Goal: Task Accomplishment & Management: Complete application form

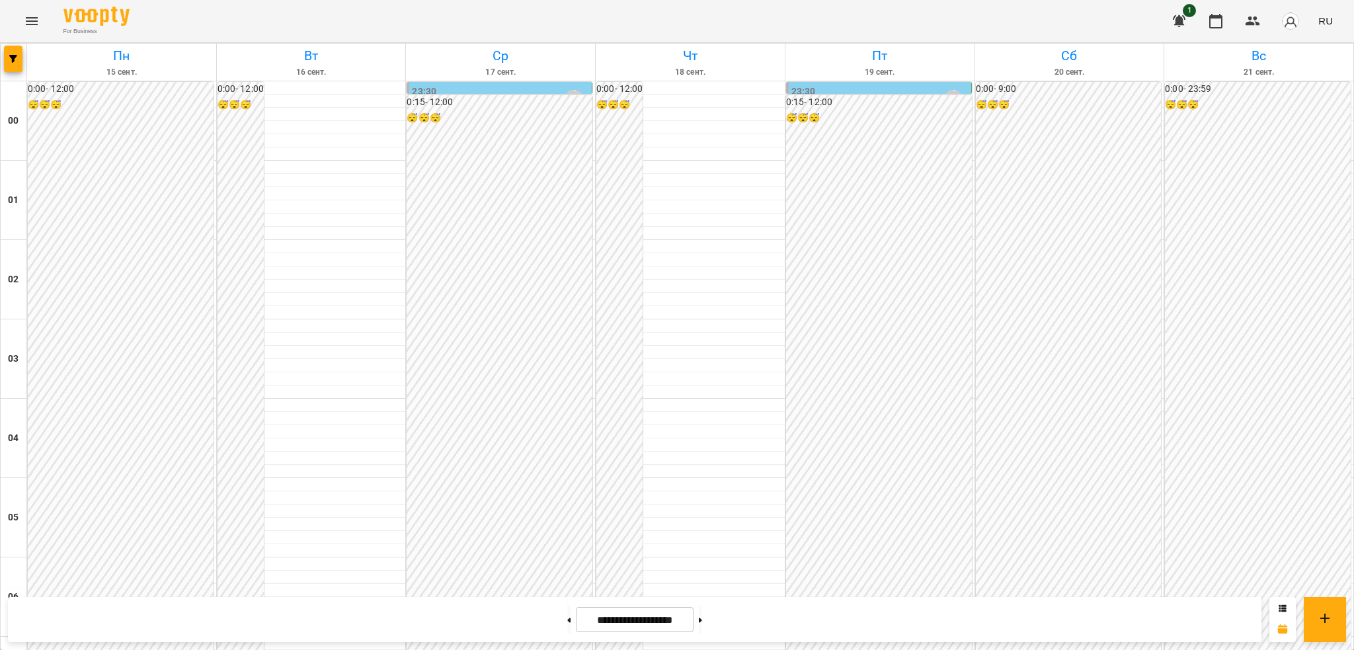
scroll to position [1079, 0]
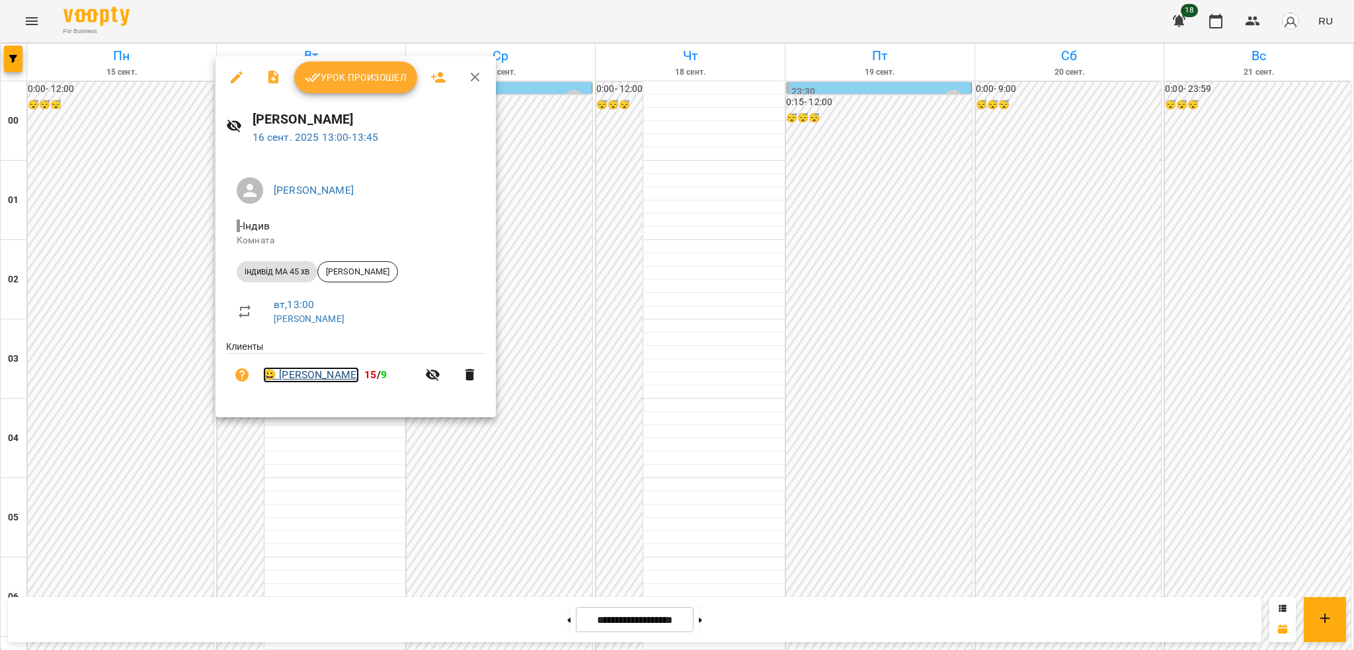
click at [315, 372] on link "😀 Куценко Діана" at bounding box center [311, 375] width 96 height 16
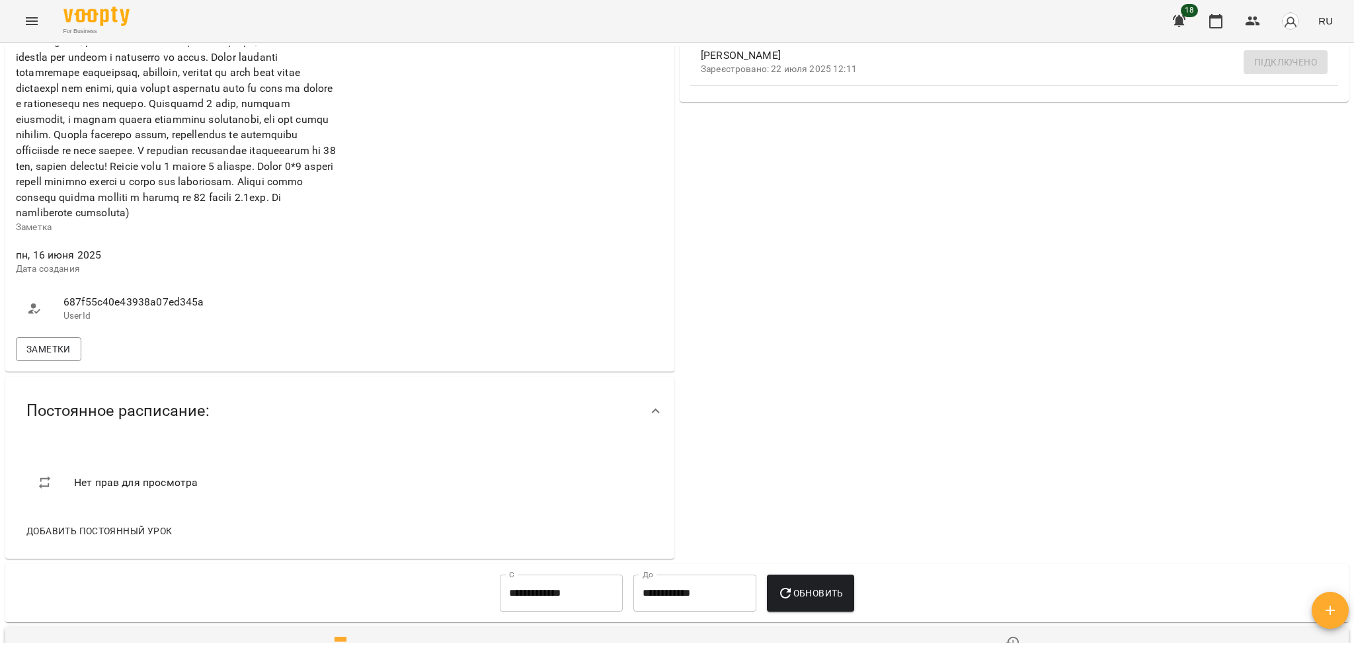
scroll to position [500, 0]
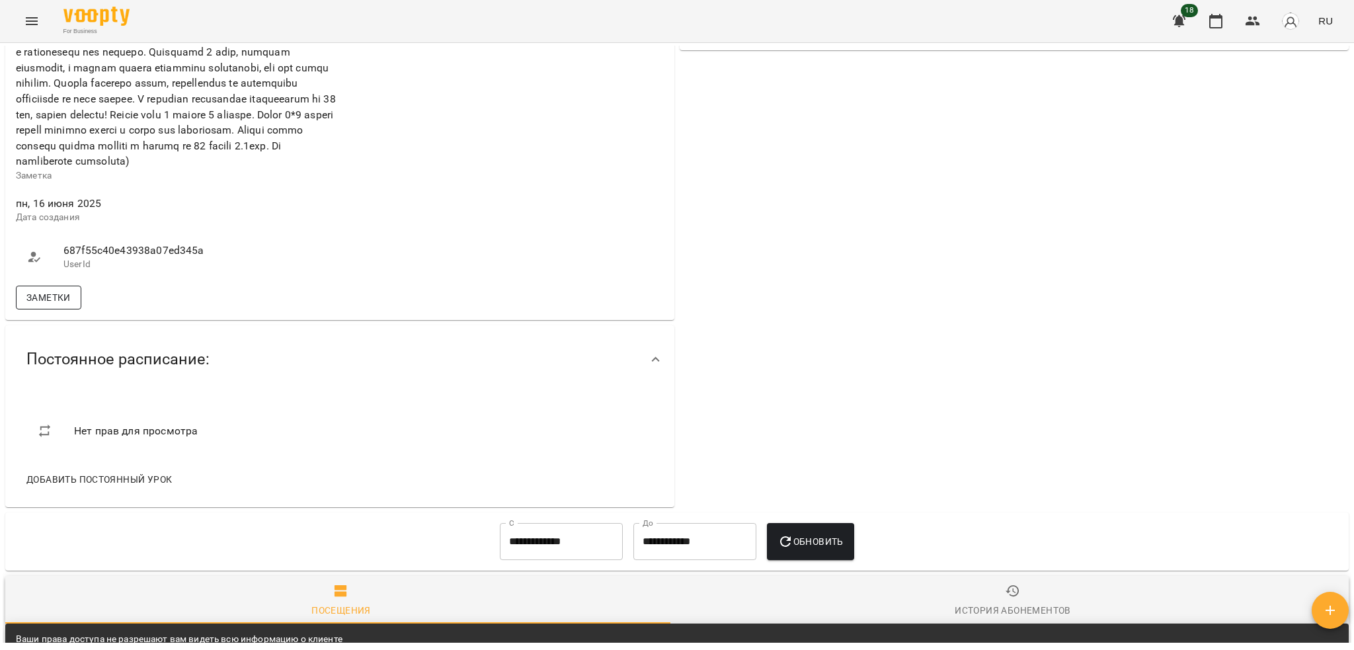
click at [47, 305] on span "Заметки" at bounding box center [48, 297] width 44 height 16
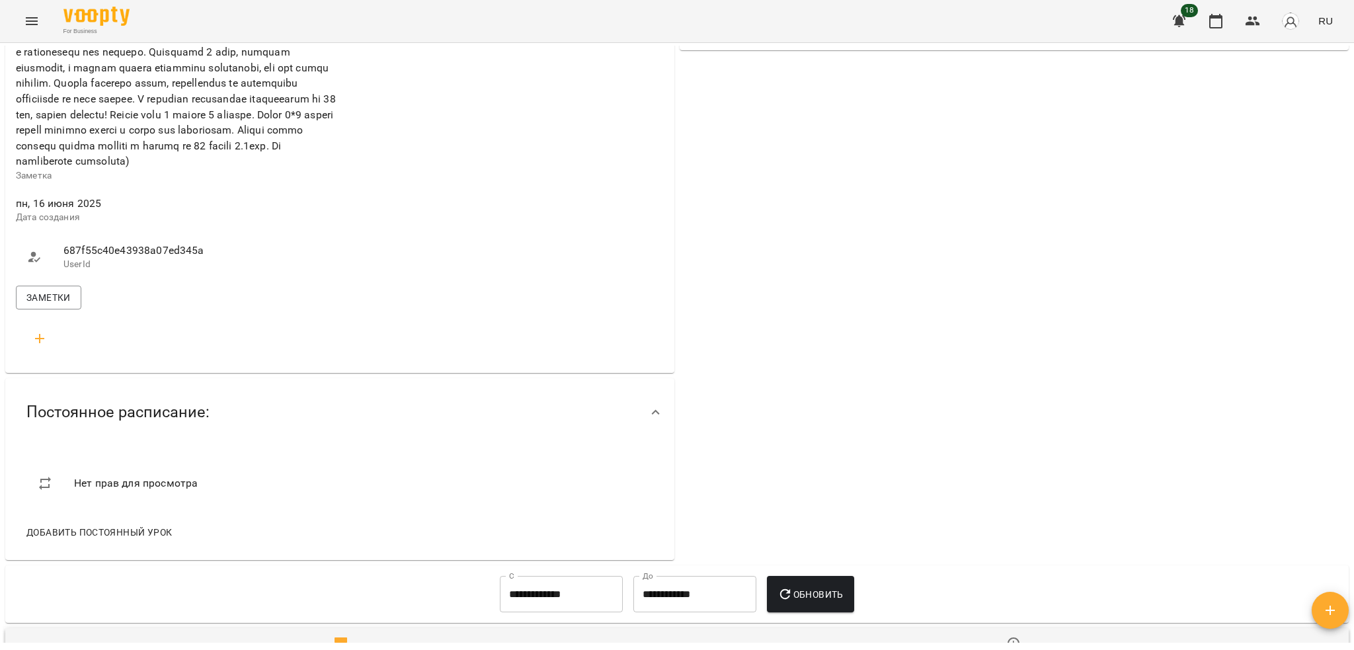
click at [24, 20] on icon "Menu" at bounding box center [32, 21] width 16 height 16
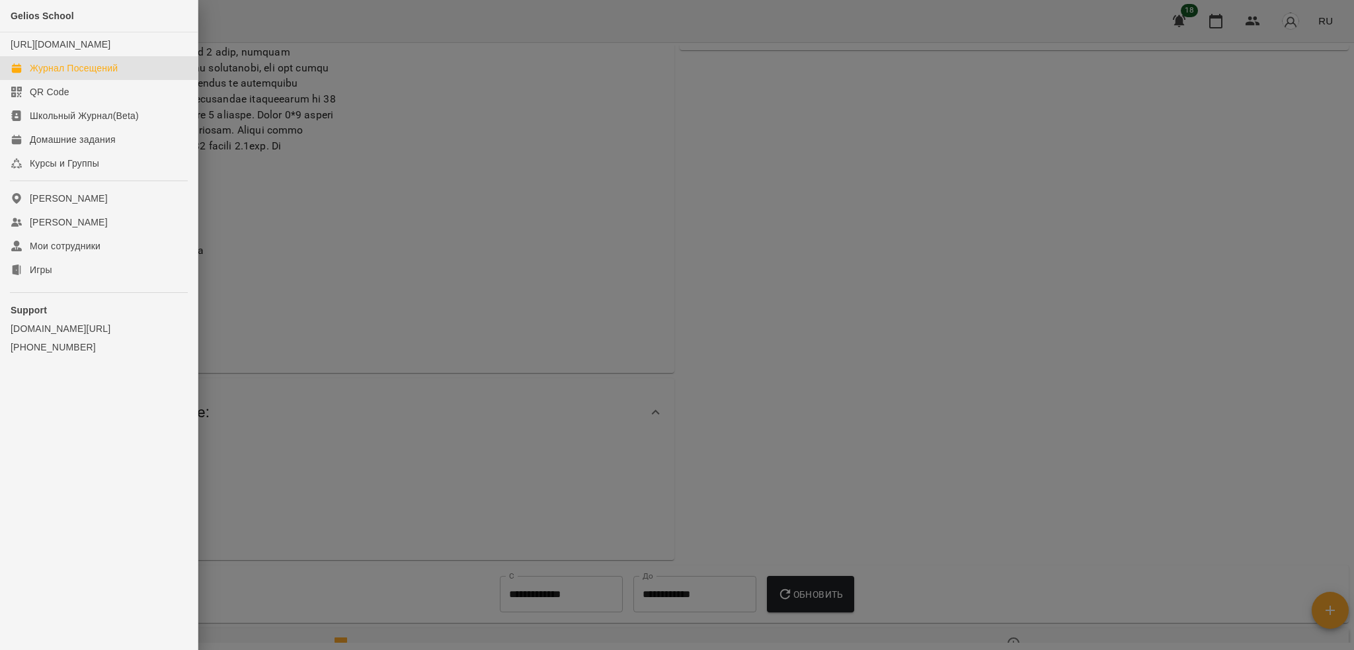
click at [75, 75] on div "Журнал Посещений" at bounding box center [74, 67] width 88 height 13
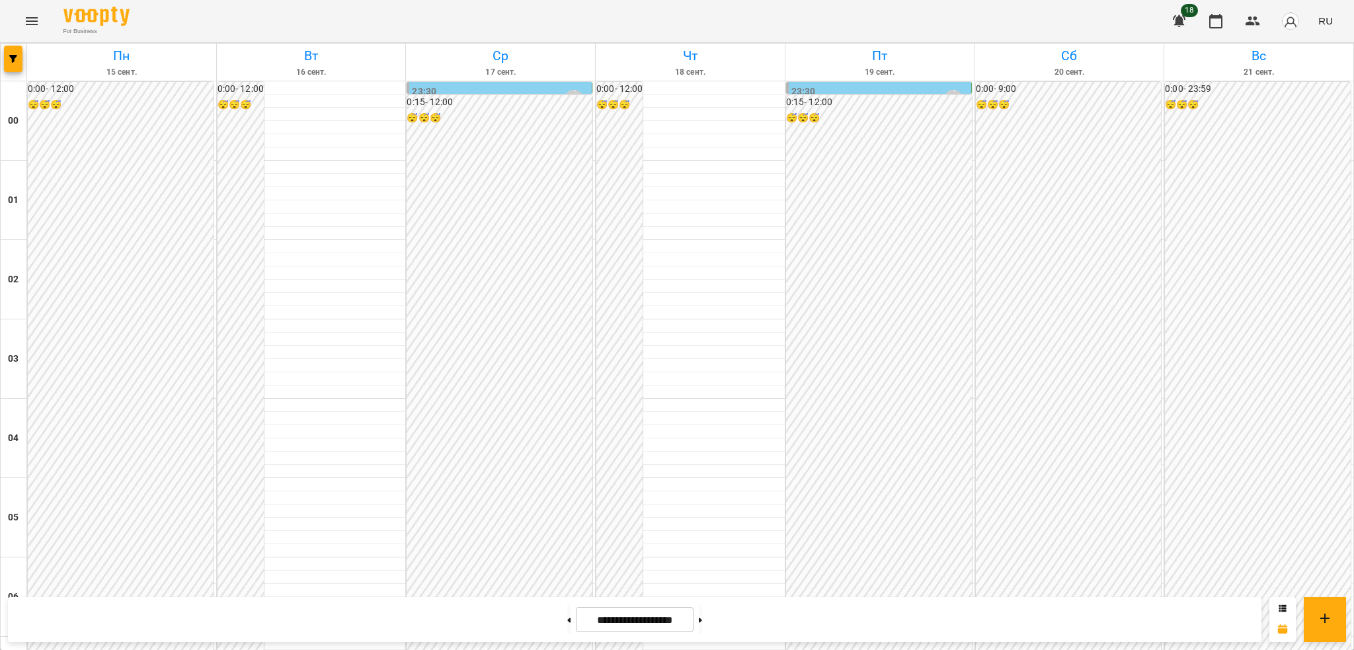
scroll to position [1059, 0]
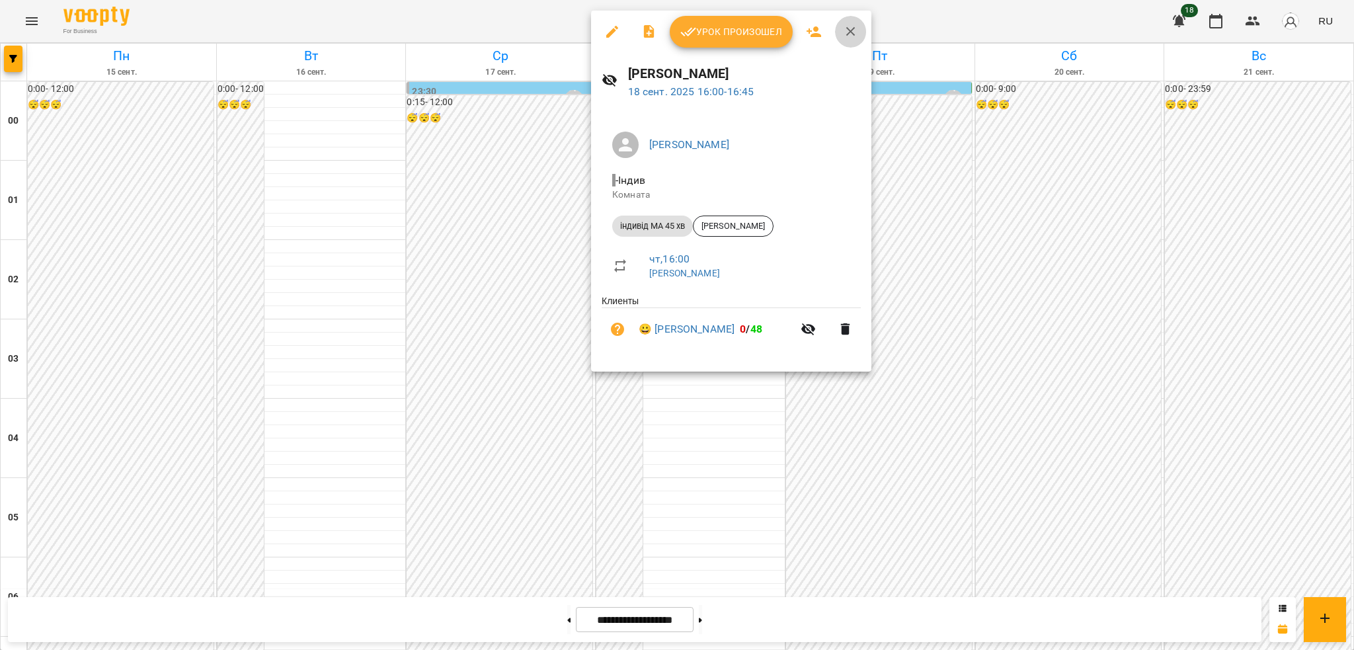
click at [851, 26] on icon "button" at bounding box center [851, 32] width 16 height 16
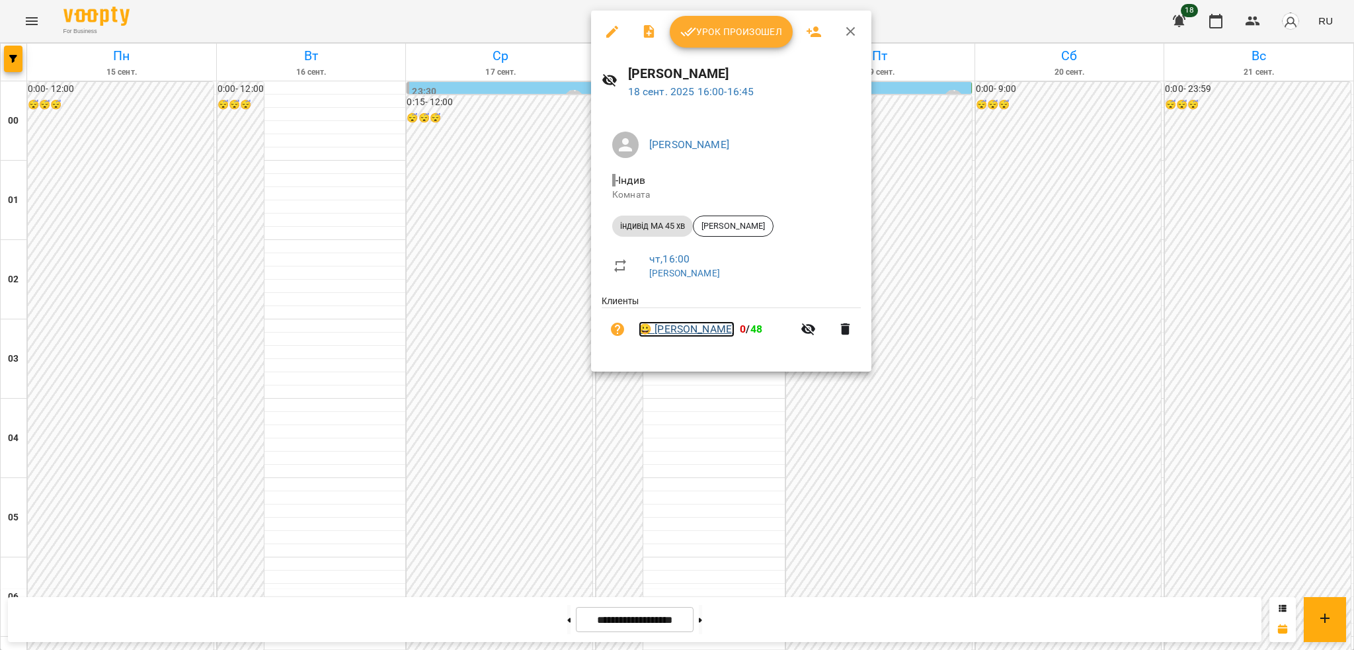
click at [687, 329] on link "😀 Штайнберг Давід" at bounding box center [686, 329] width 96 height 16
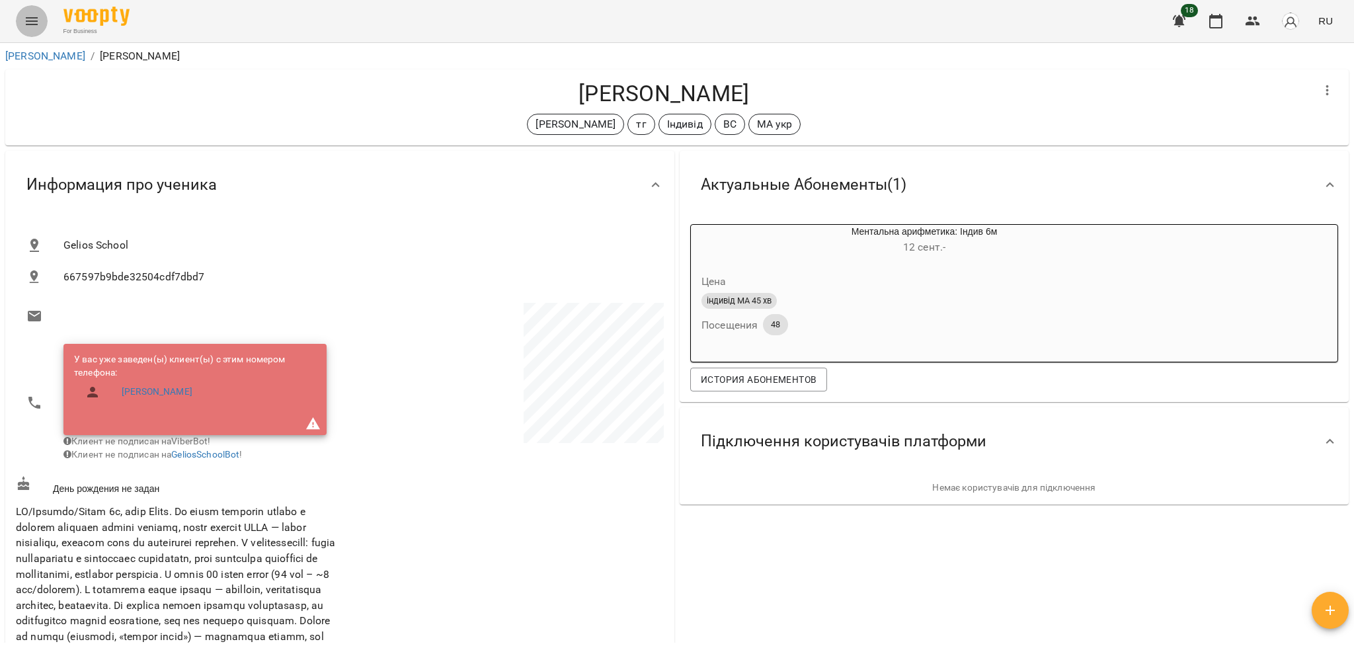
click at [25, 28] on icon "Menu" at bounding box center [32, 21] width 16 height 16
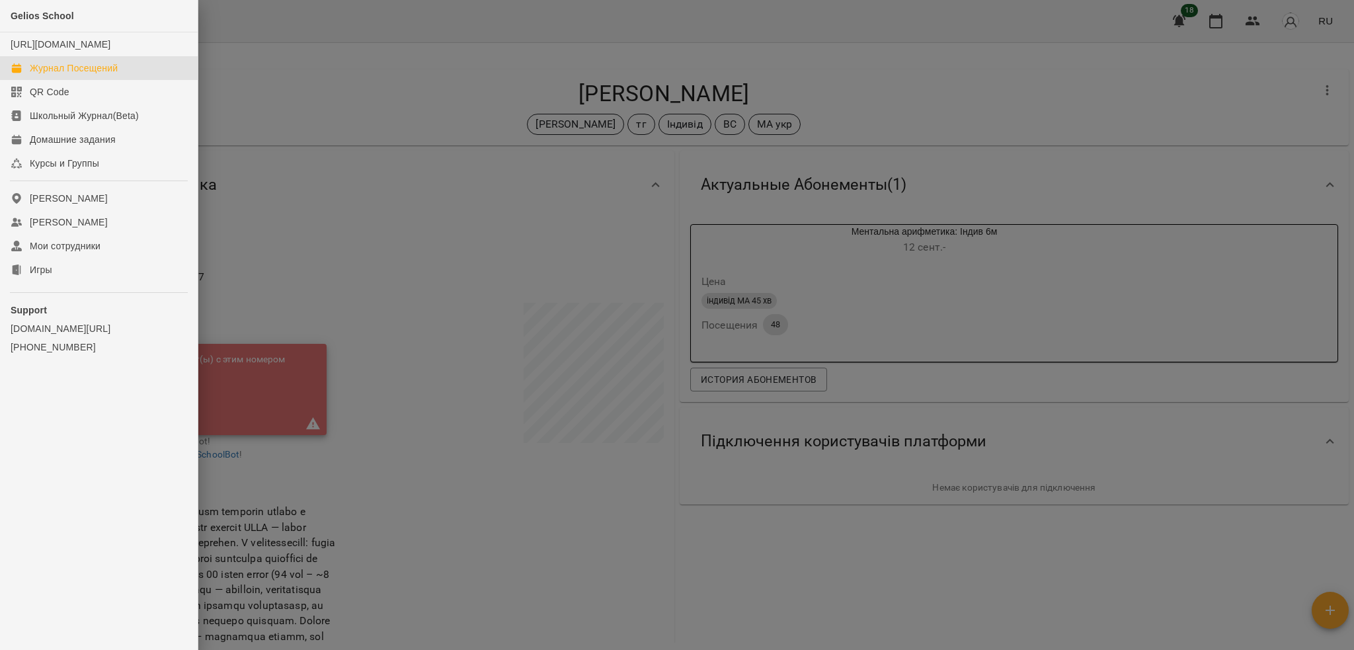
click at [102, 75] on div "Журнал Посещений" at bounding box center [74, 67] width 88 height 13
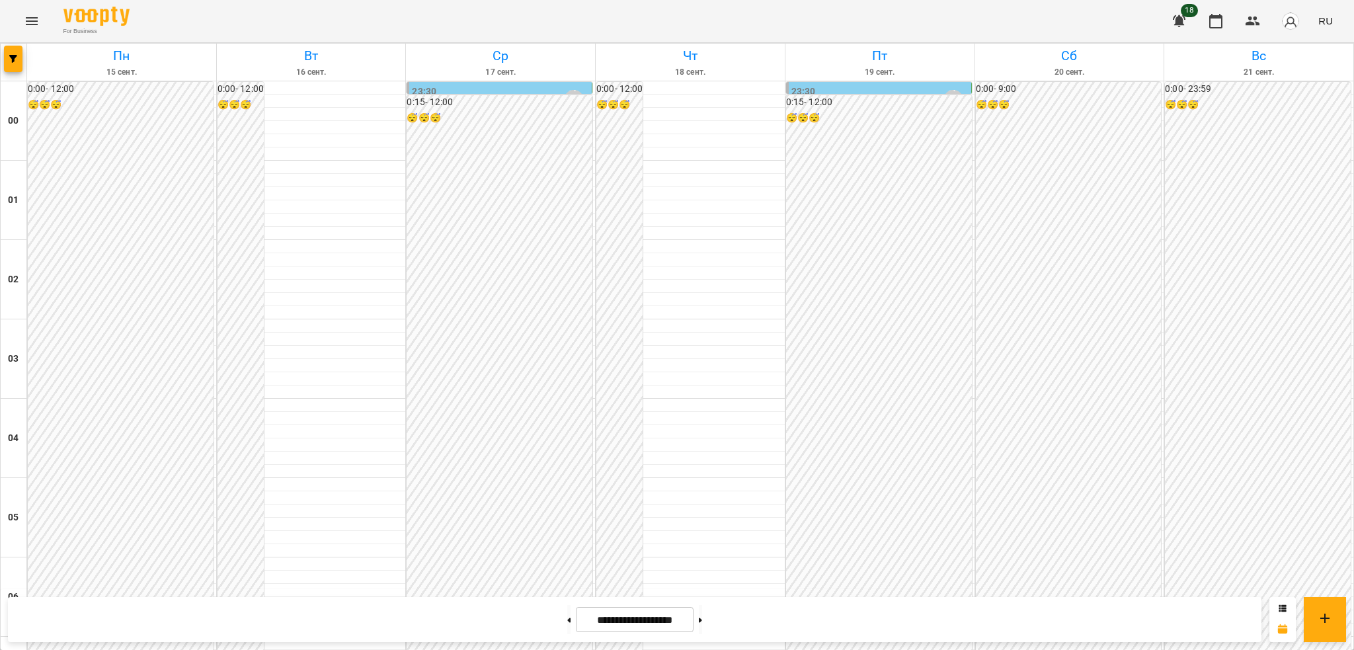
scroll to position [960, 0]
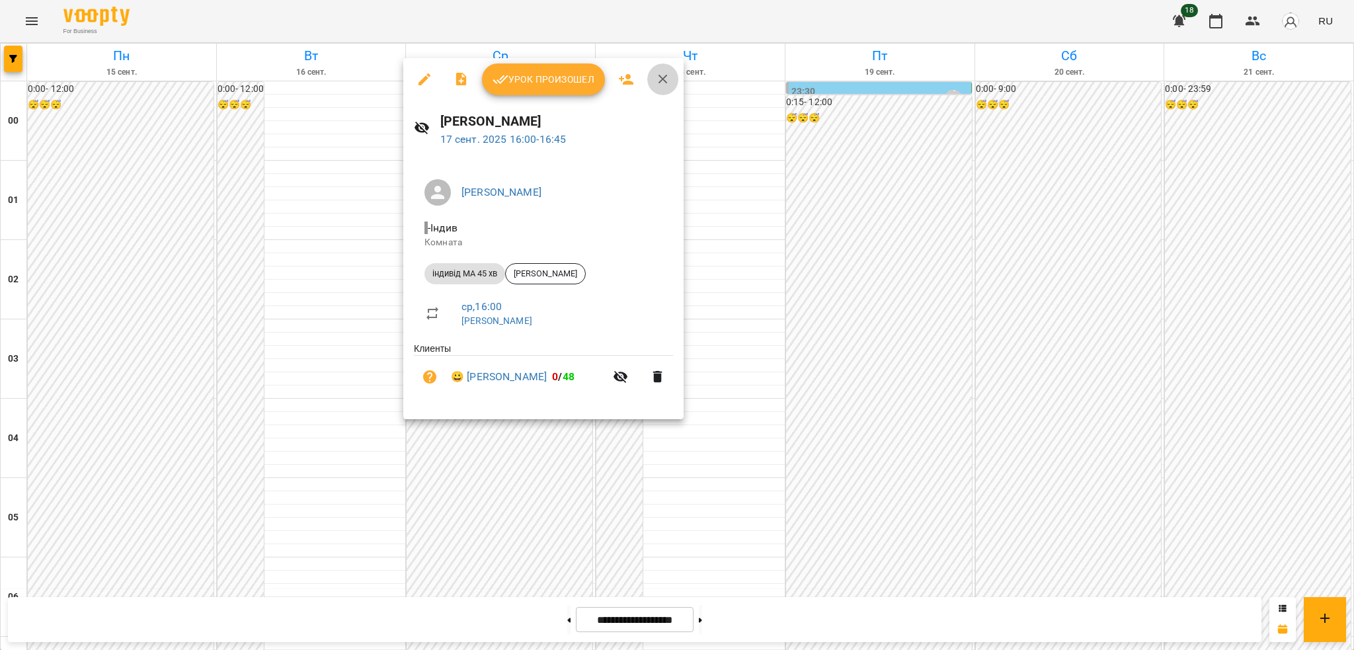
click at [660, 85] on icon "button" at bounding box center [663, 79] width 16 height 16
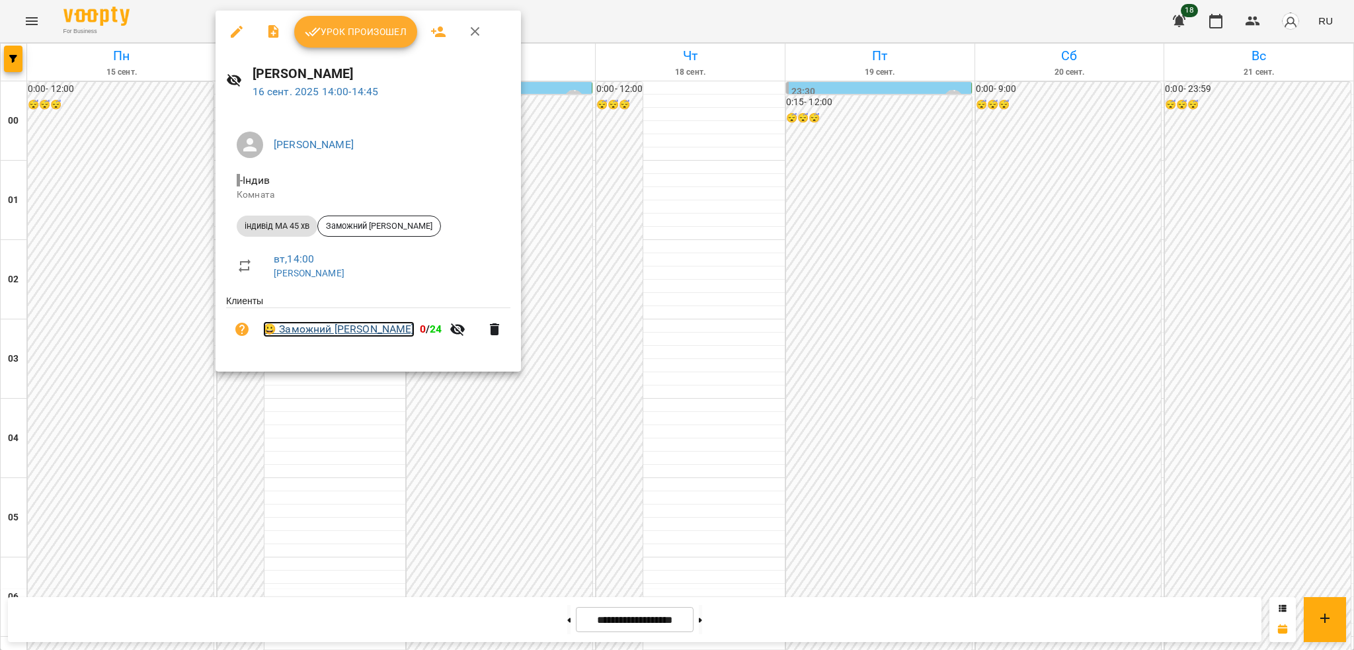
click at [328, 328] on link "😀 Заможний Ольгерд Ігорович" at bounding box center [338, 329] width 151 height 16
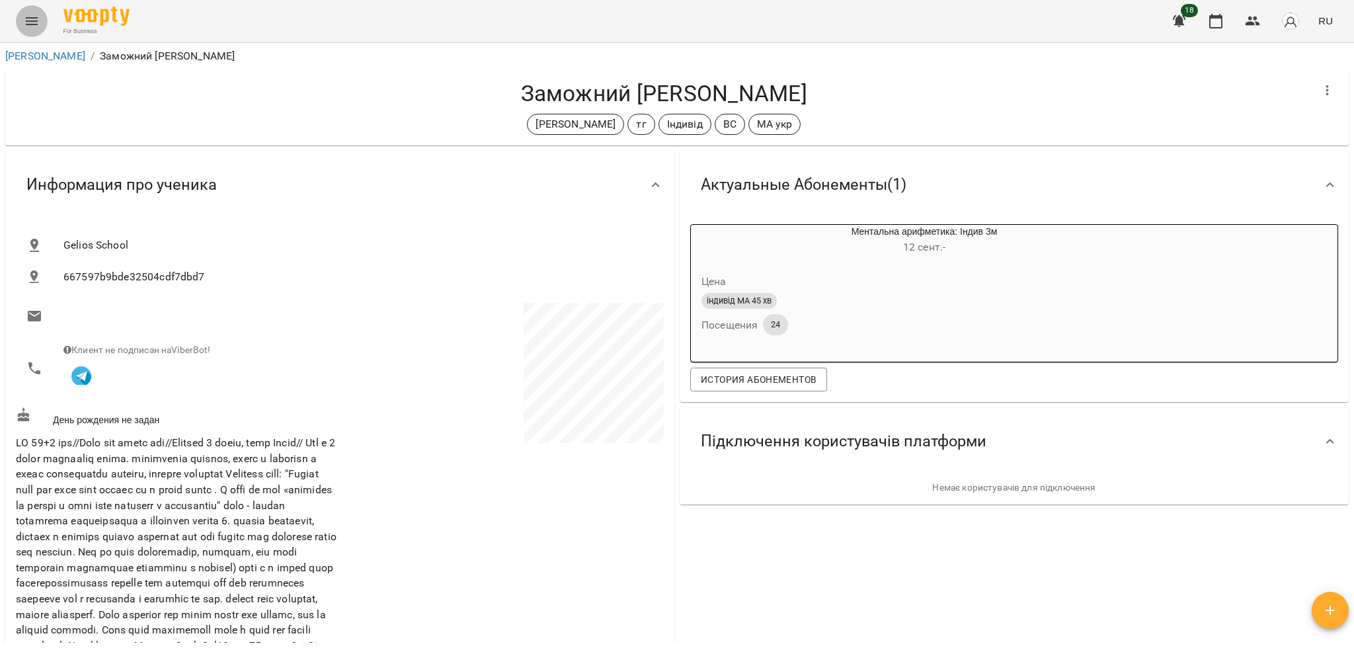
click at [25, 33] on button "Menu" at bounding box center [32, 21] width 32 height 32
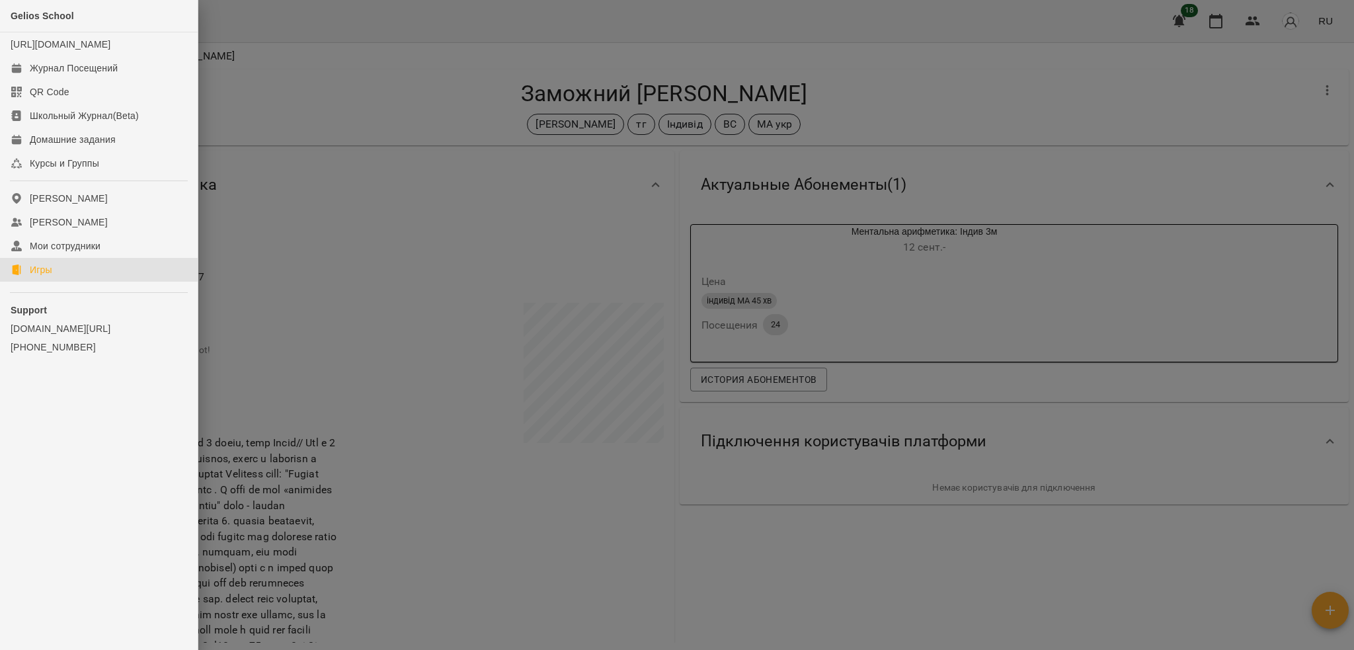
click at [39, 276] on div "Игры" at bounding box center [41, 269] width 22 height 13
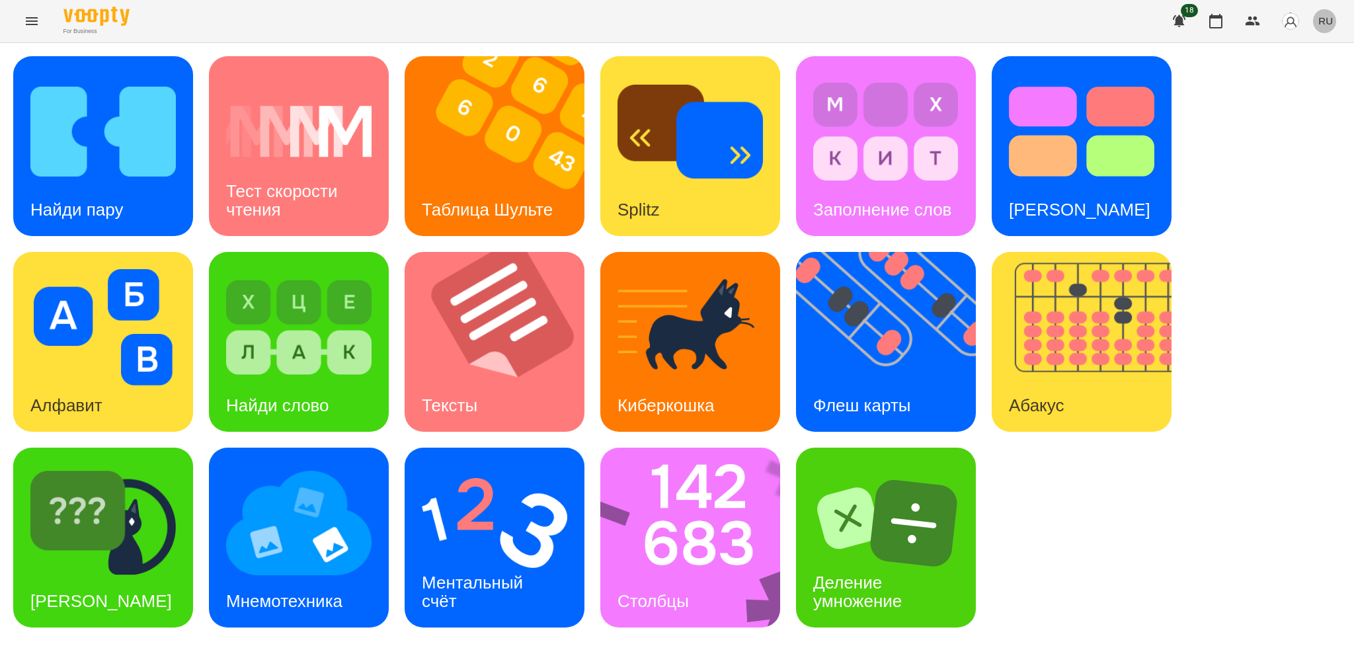
click at [1323, 17] on span "RU" at bounding box center [1325, 21] width 15 height 14
click at [1287, 79] on div "Українська" at bounding box center [1300, 75] width 67 height 24
click at [894, 365] on img at bounding box center [894, 342] width 196 height 180
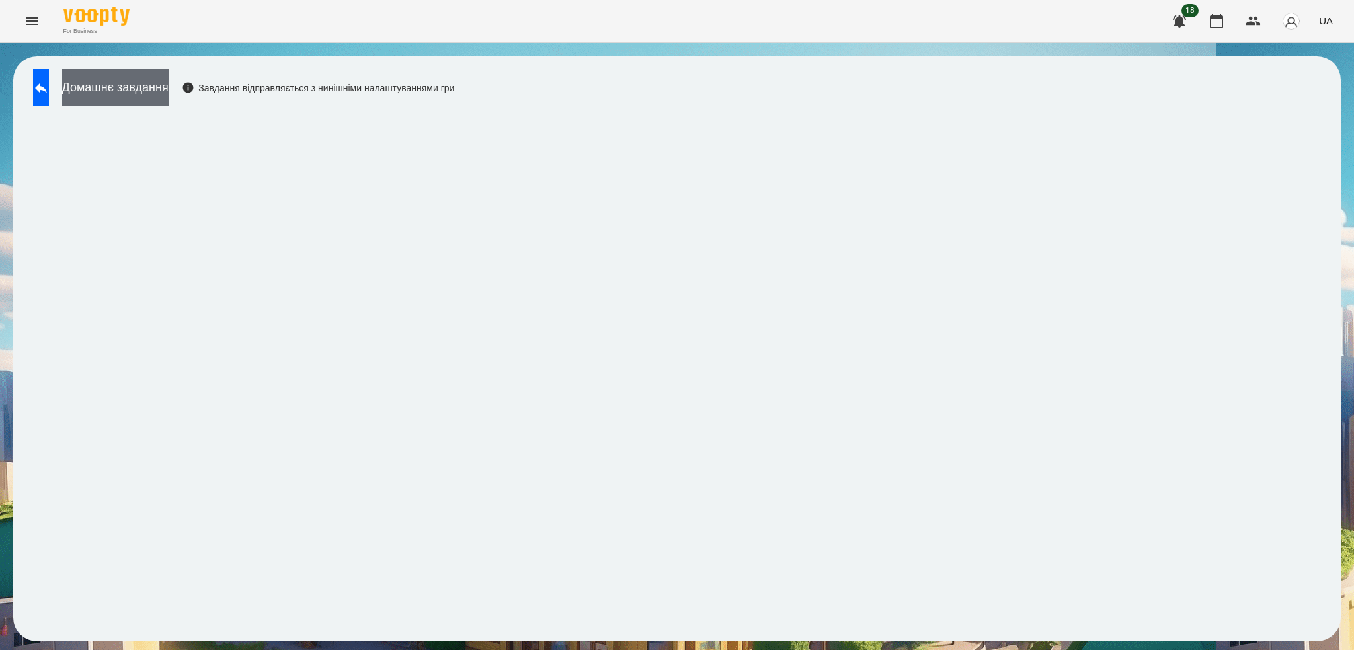
click at [169, 78] on button "Домашнє завдання" at bounding box center [115, 87] width 106 height 36
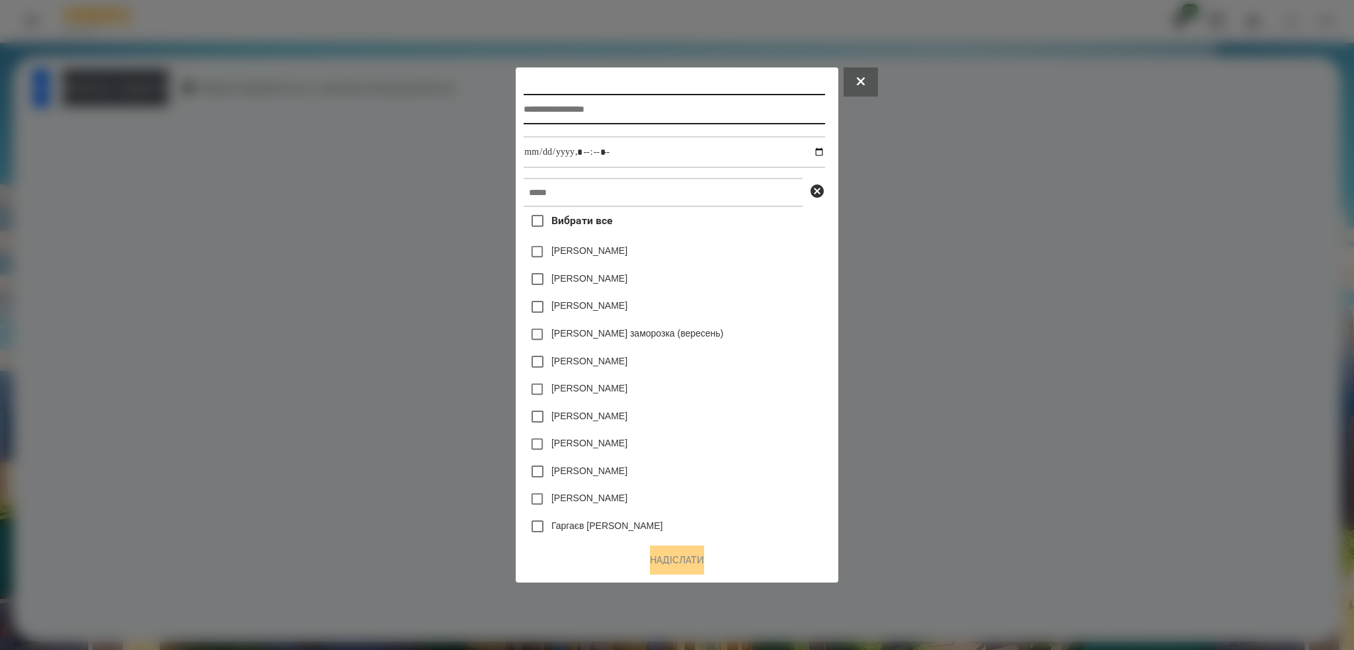
click at [591, 101] on input "text" at bounding box center [673, 109] width 301 height 30
type input "*"
type input "**********"
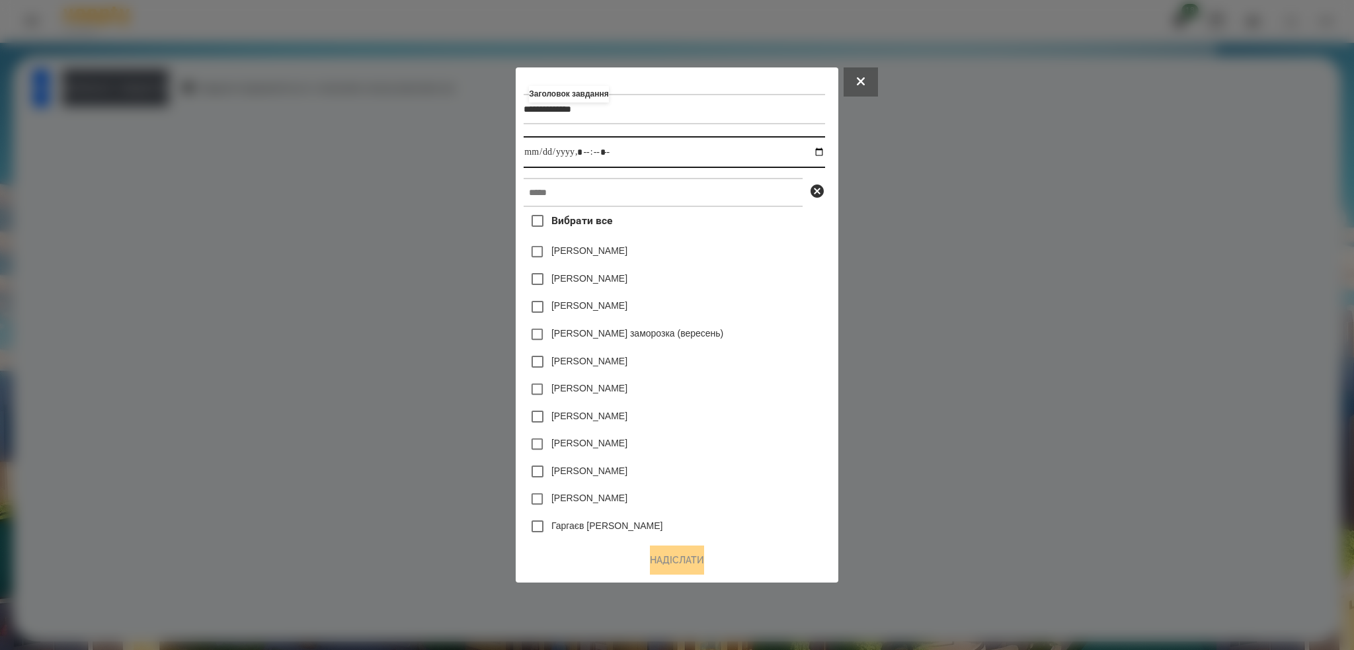
click at [822, 149] on input "datetime-local" at bounding box center [673, 152] width 301 height 32
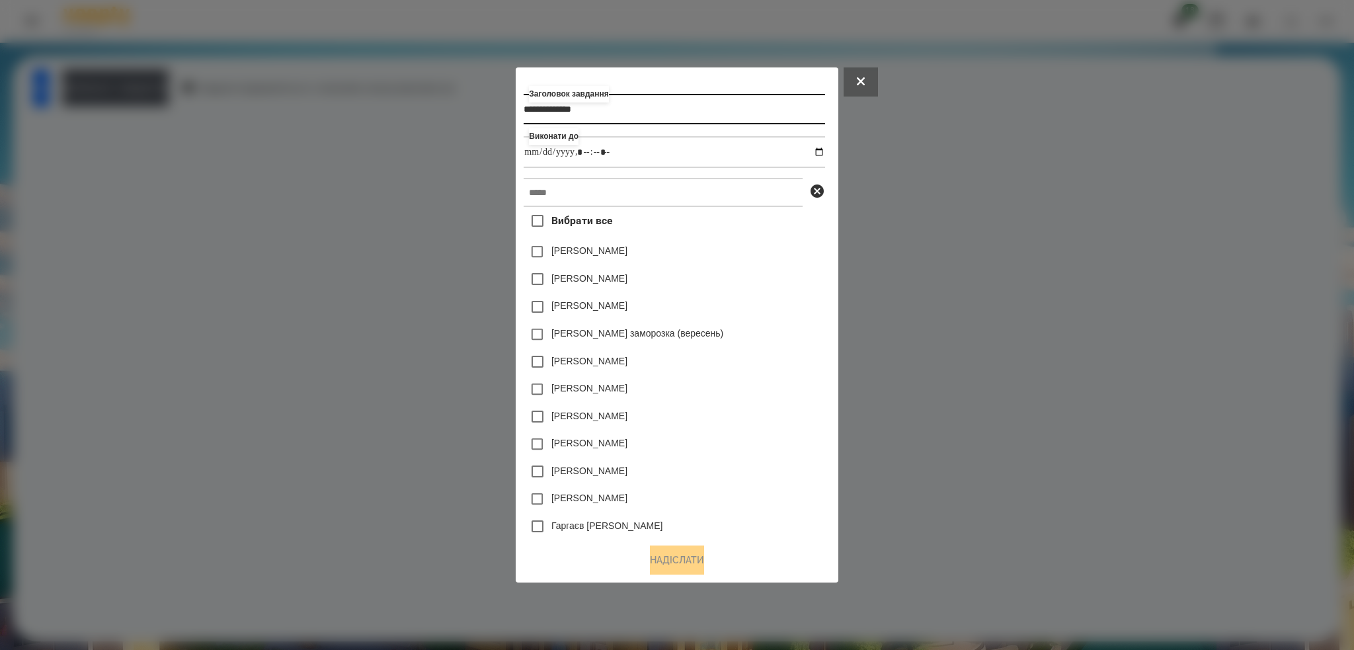
click at [631, 111] on input "**********" at bounding box center [673, 109] width 301 height 30
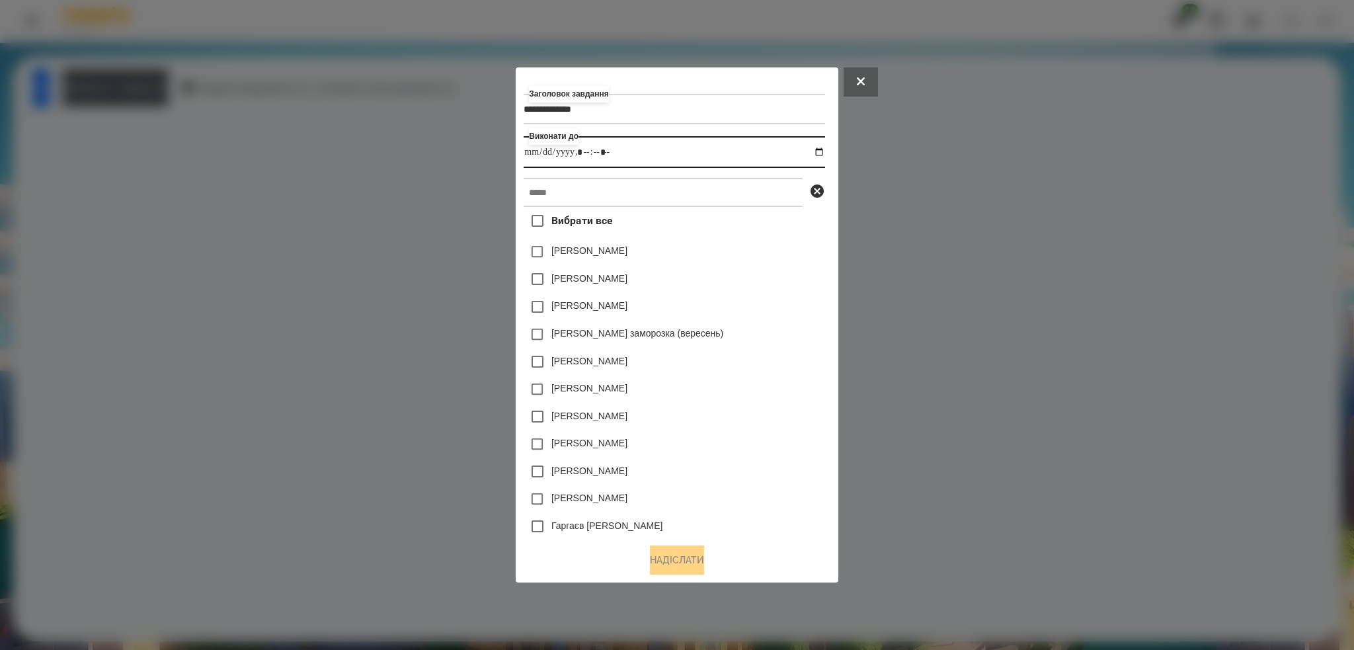
click at [823, 150] on input "datetime-local" at bounding box center [673, 152] width 301 height 32
type input "**********"
click at [612, 152] on input "datetime-local" at bounding box center [673, 152] width 301 height 32
click at [576, 193] on input "text" at bounding box center [662, 192] width 279 height 29
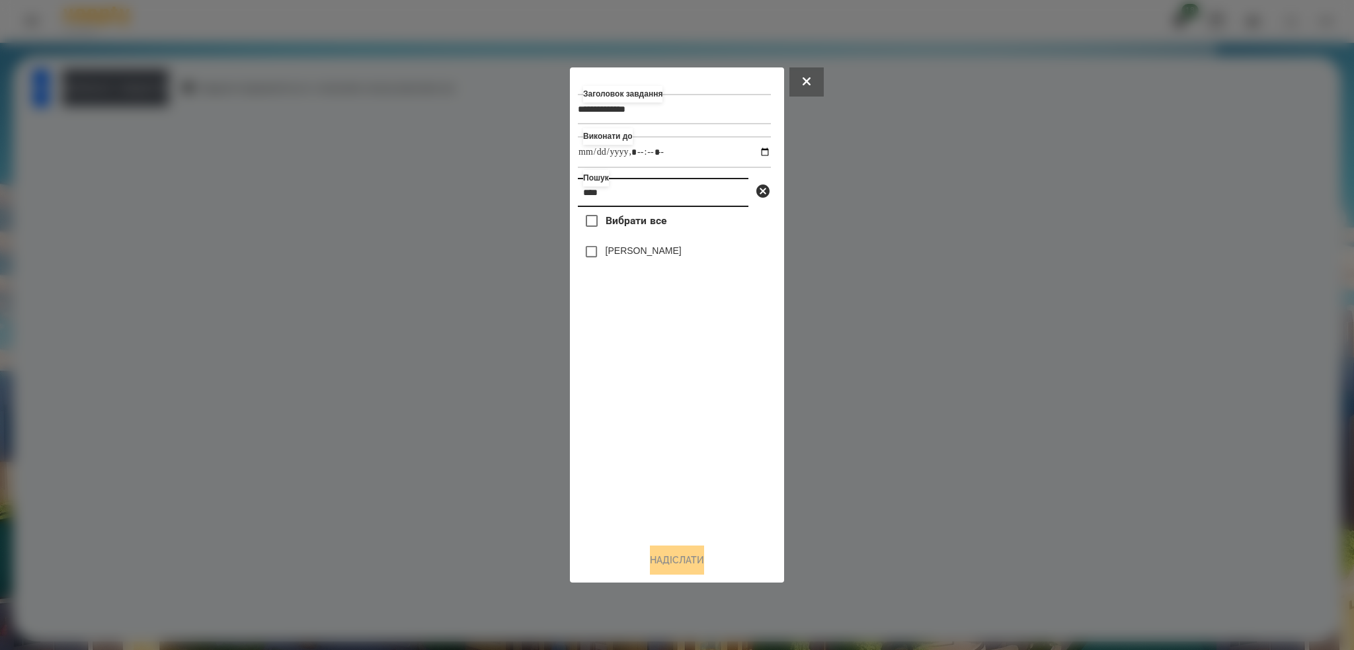
type input "****"
click at [681, 558] on button "Надіслати" at bounding box center [677, 559] width 54 height 29
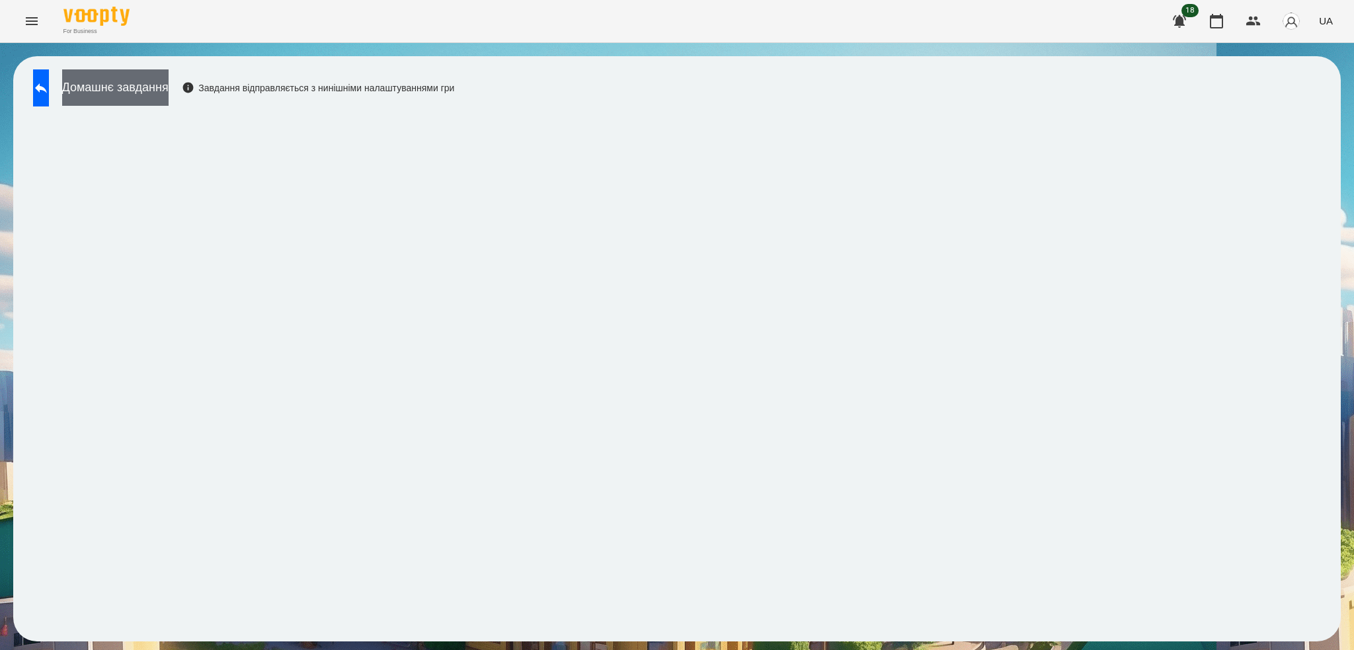
click at [164, 87] on button "Домашнє завдання" at bounding box center [115, 87] width 106 height 36
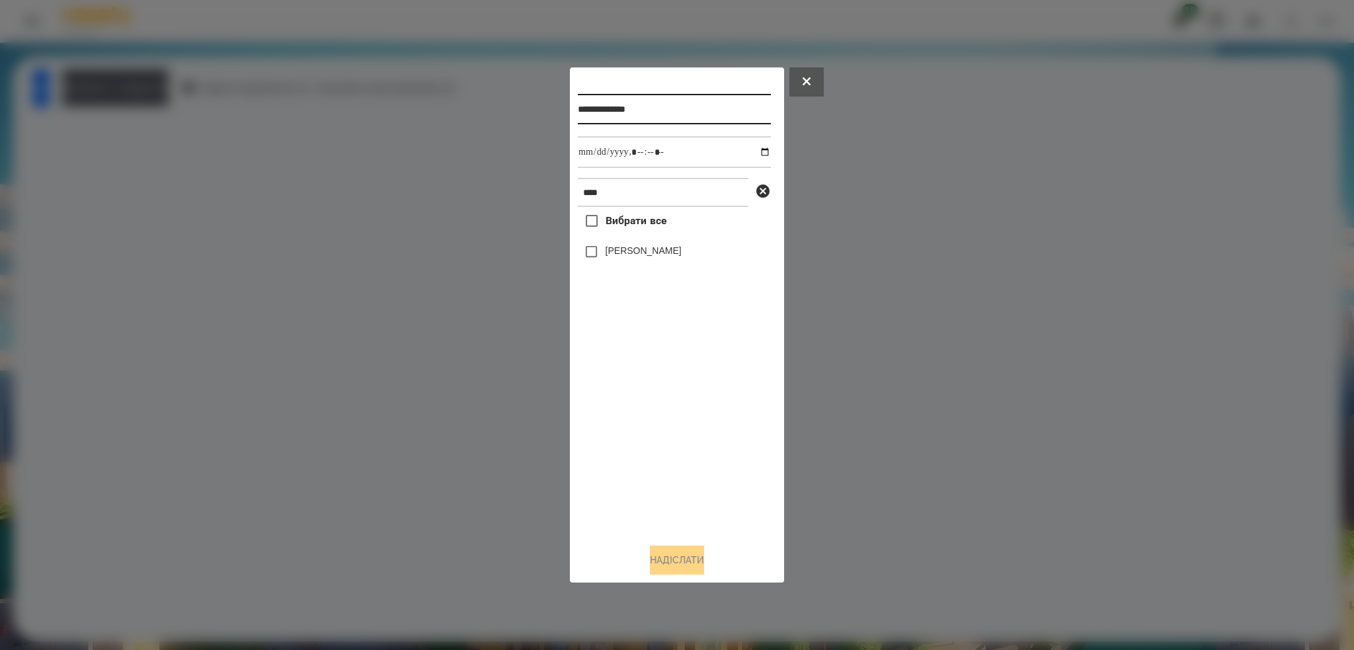
click at [685, 108] on input "**********" at bounding box center [674, 109] width 193 height 30
type input "**********"
click at [679, 561] on button "Надіслати" at bounding box center [677, 559] width 54 height 29
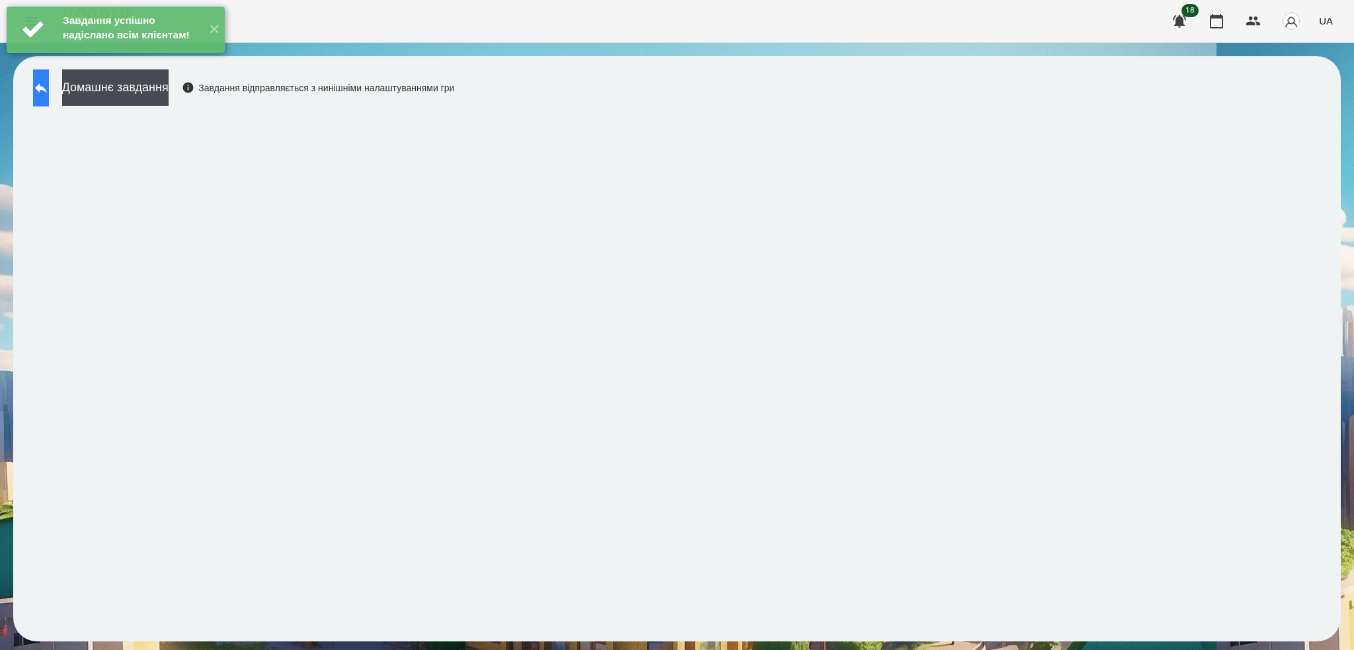
click at [47, 87] on icon at bounding box center [41, 88] width 12 height 10
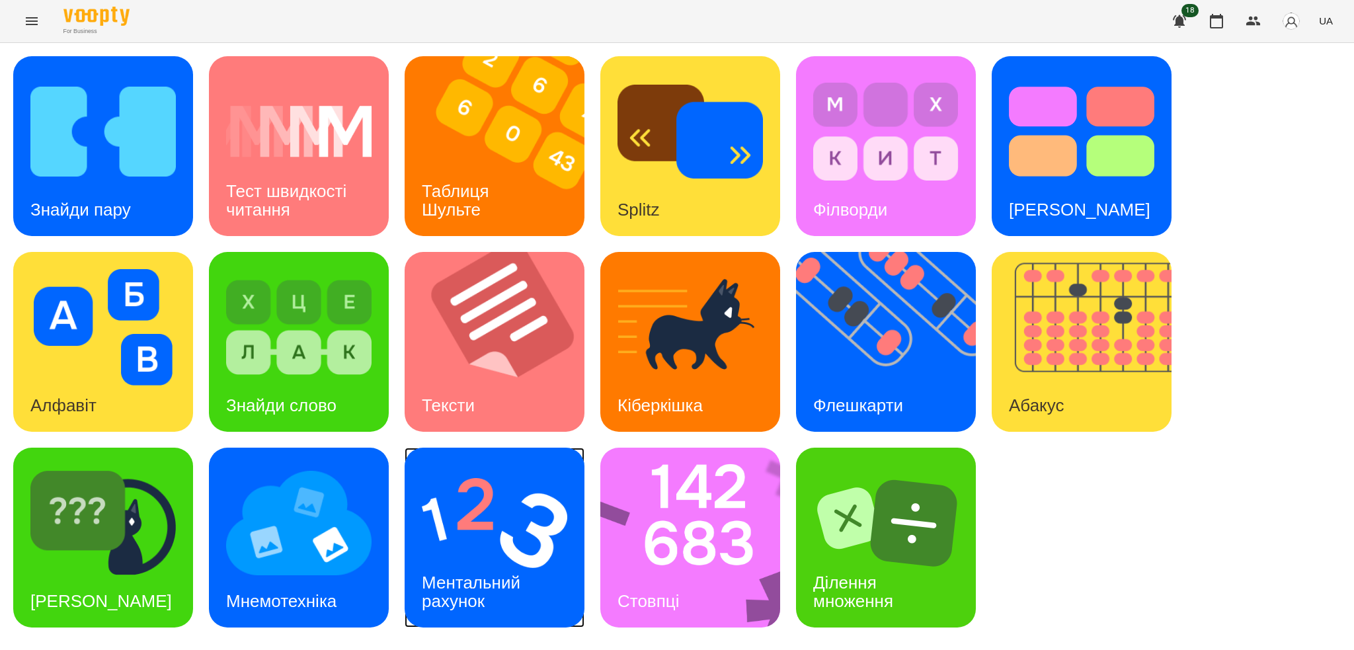
click at [498, 539] on img at bounding box center [494, 523] width 145 height 116
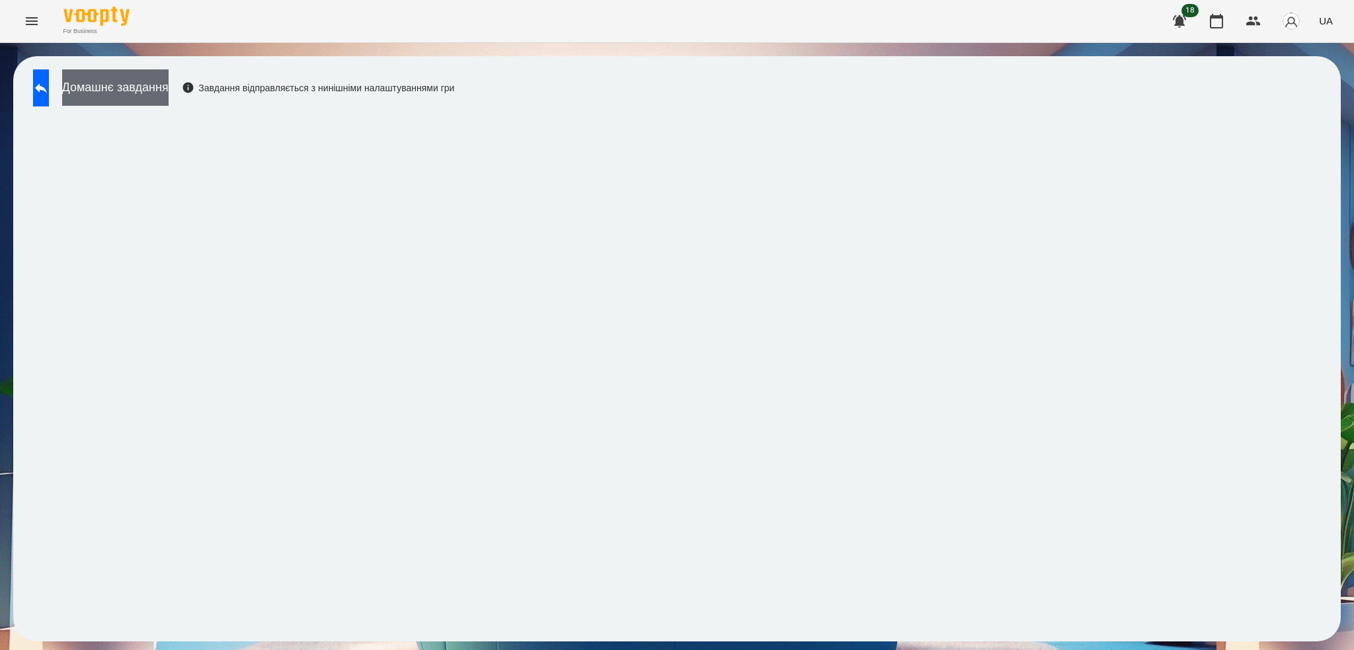
click at [160, 89] on button "Домашнє завдання" at bounding box center [115, 87] width 106 height 36
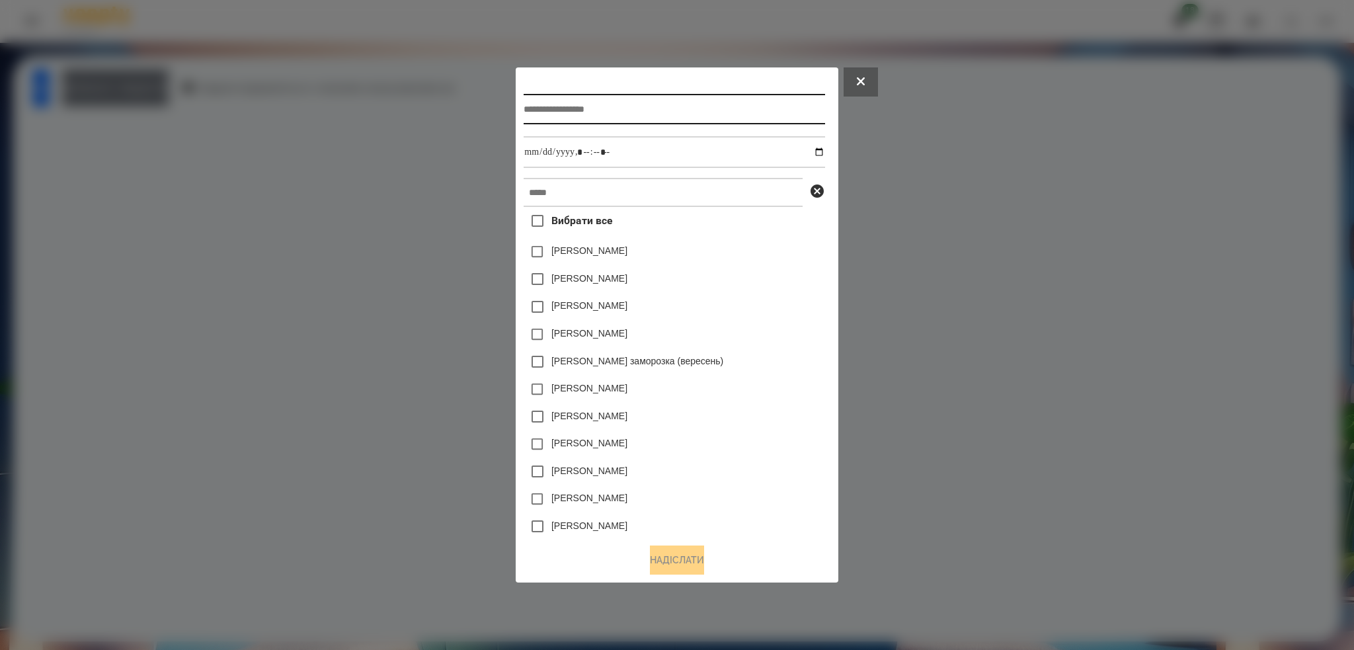
click at [670, 114] on input "text" at bounding box center [673, 109] width 301 height 30
type input "**********"
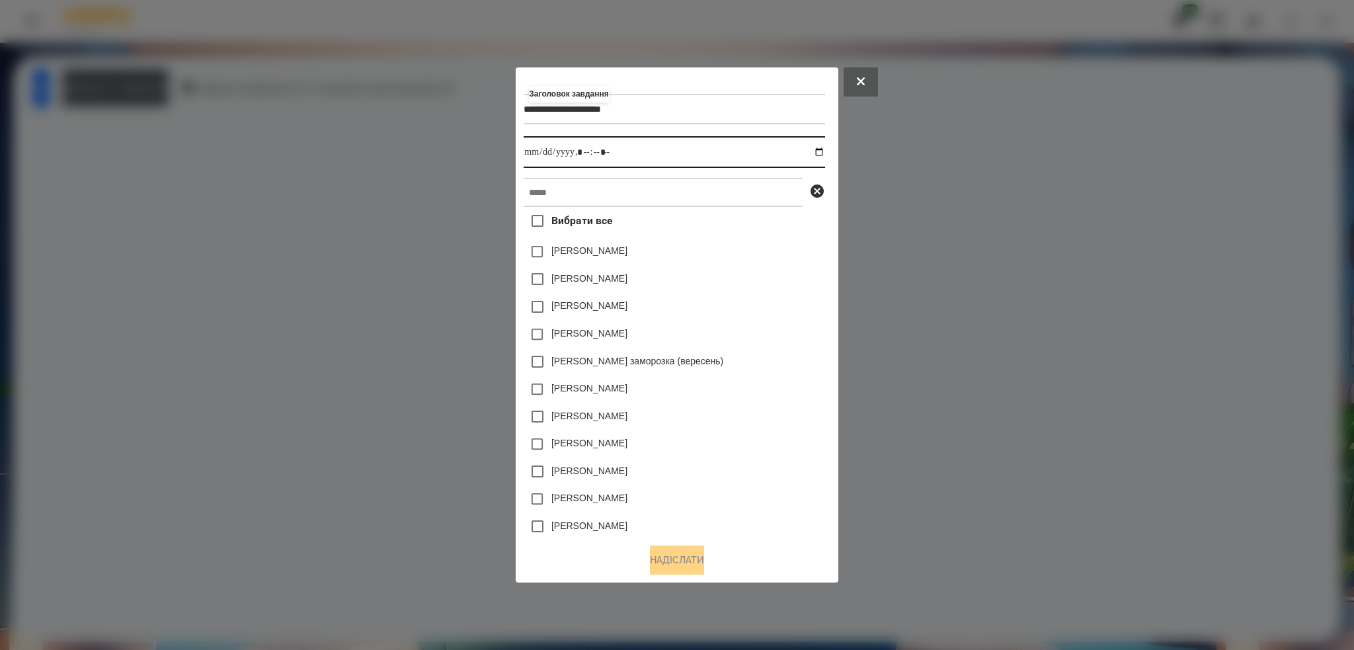
click at [824, 153] on input "datetime-local" at bounding box center [673, 152] width 301 height 32
click at [644, 151] on input "datetime-local" at bounding box center [673, 152] width 301 height 32
click at [823, 151] on input "datetime-local" at bounding box center [673, 152] width 301 height 32
type input "**********"
drag, startPoint x: 632, startPoint y: 149, endPoint x: 625, endPoint y: 151, distance: 6.9
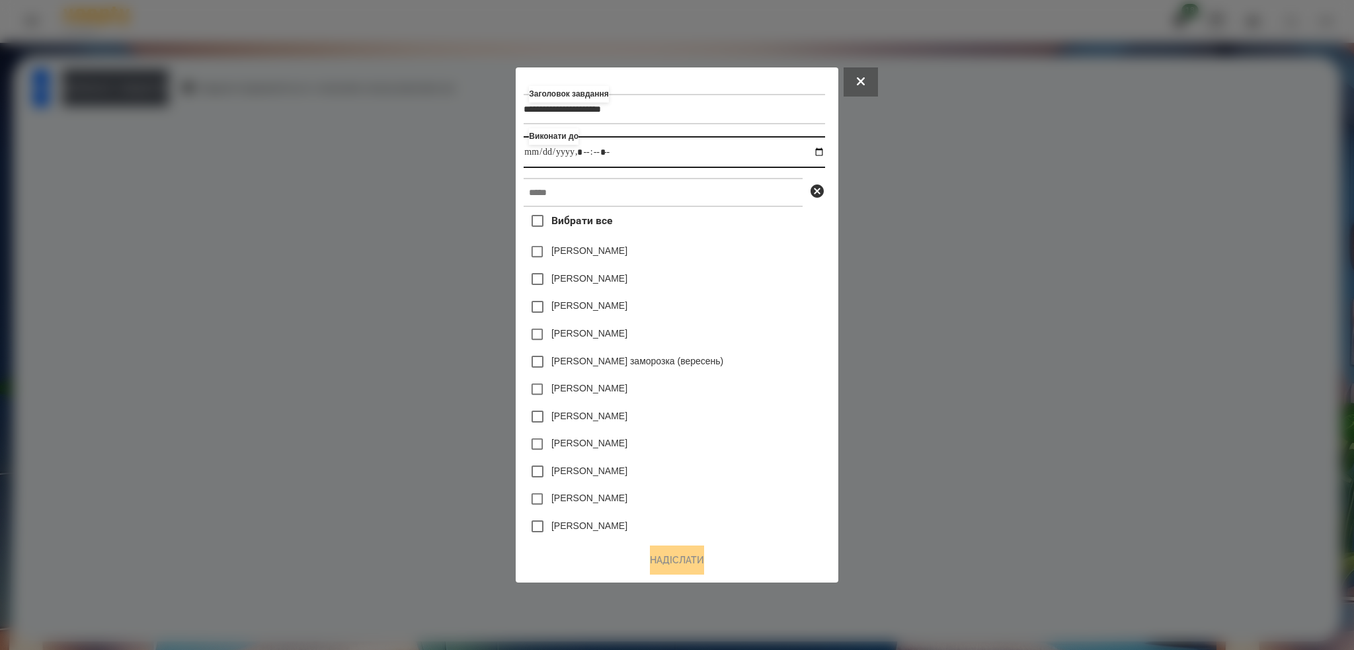
click at [632, 149] on input "datetime-local" at bounding box center [673, 152] width 301 height 32
click at [600, 182] on input "text" at bounding box center [662, 192] width 279 height 29
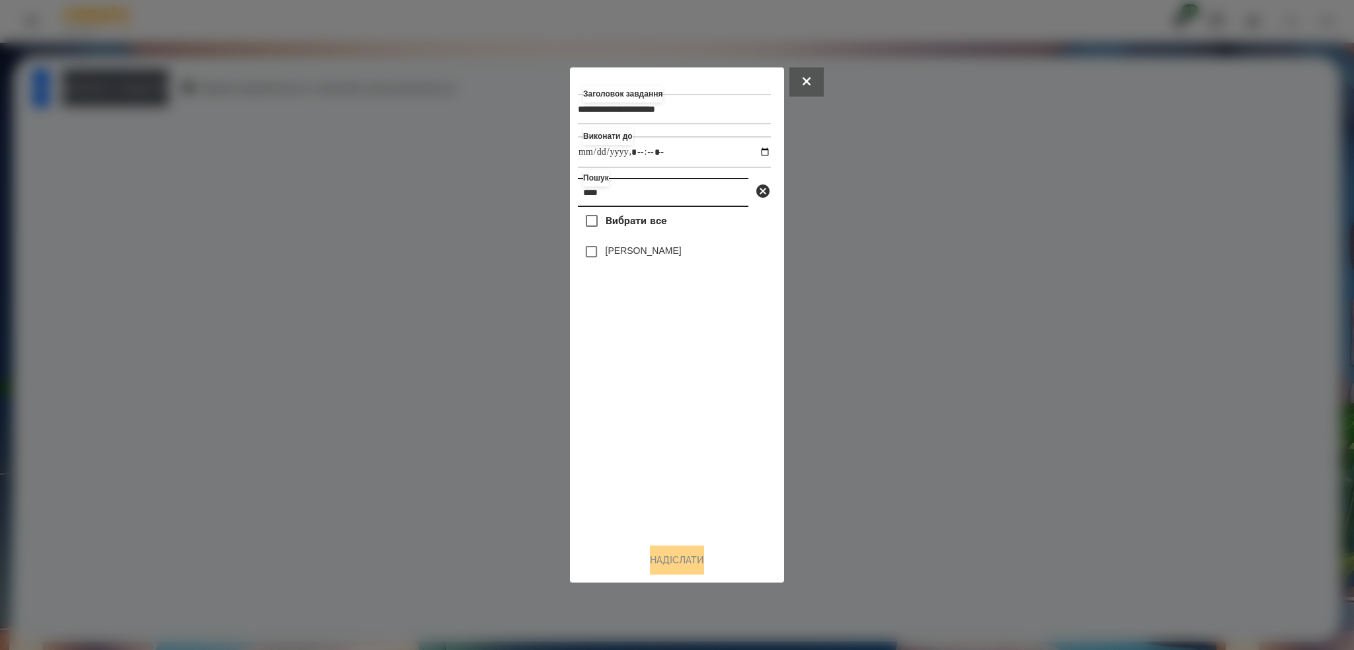
type input "****"
click at [689, 567] on button "Надіслати" at bounding box center [677, 559] width 54 height 29
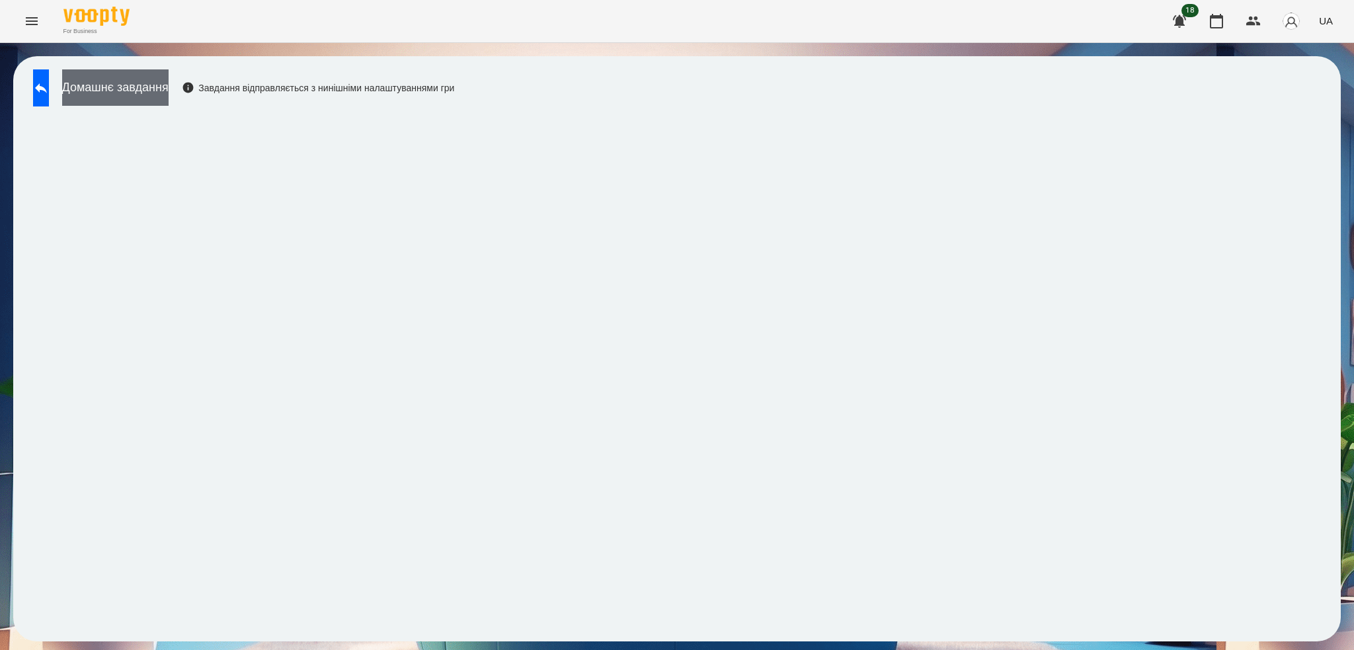
click at [169, 91] on button "Домашнє завдання" at bounding box center [115, 87] width 106 height 36
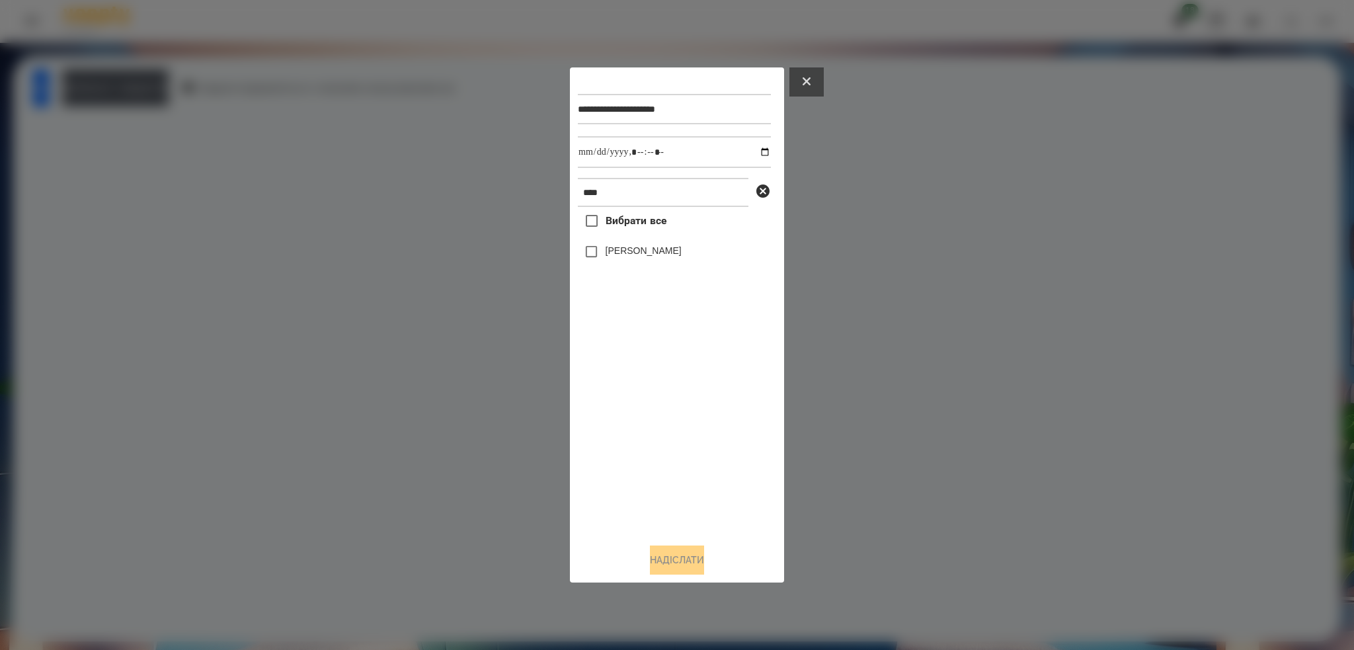
click at [805, 85] on button at bounding box center [806, 81] width 34 height 29
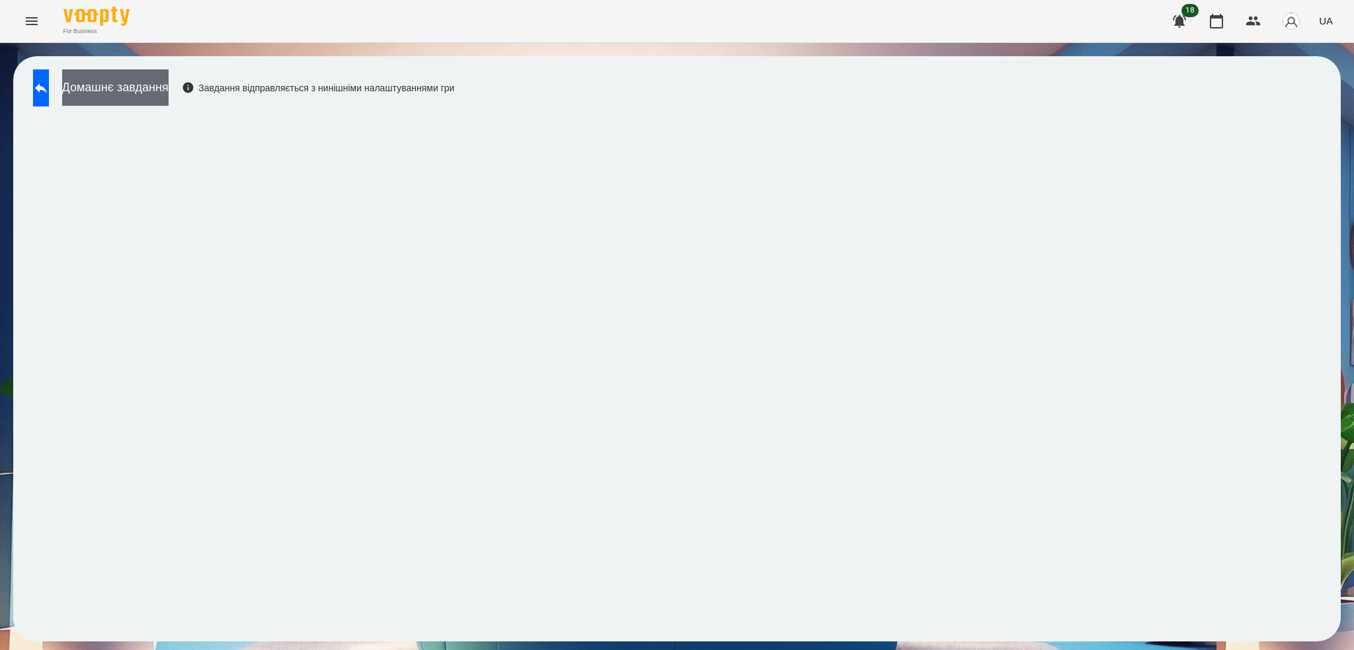
click at [169, 82] on button "Домашнє завдання" at bounding box center [115, 87] width 106 height 36
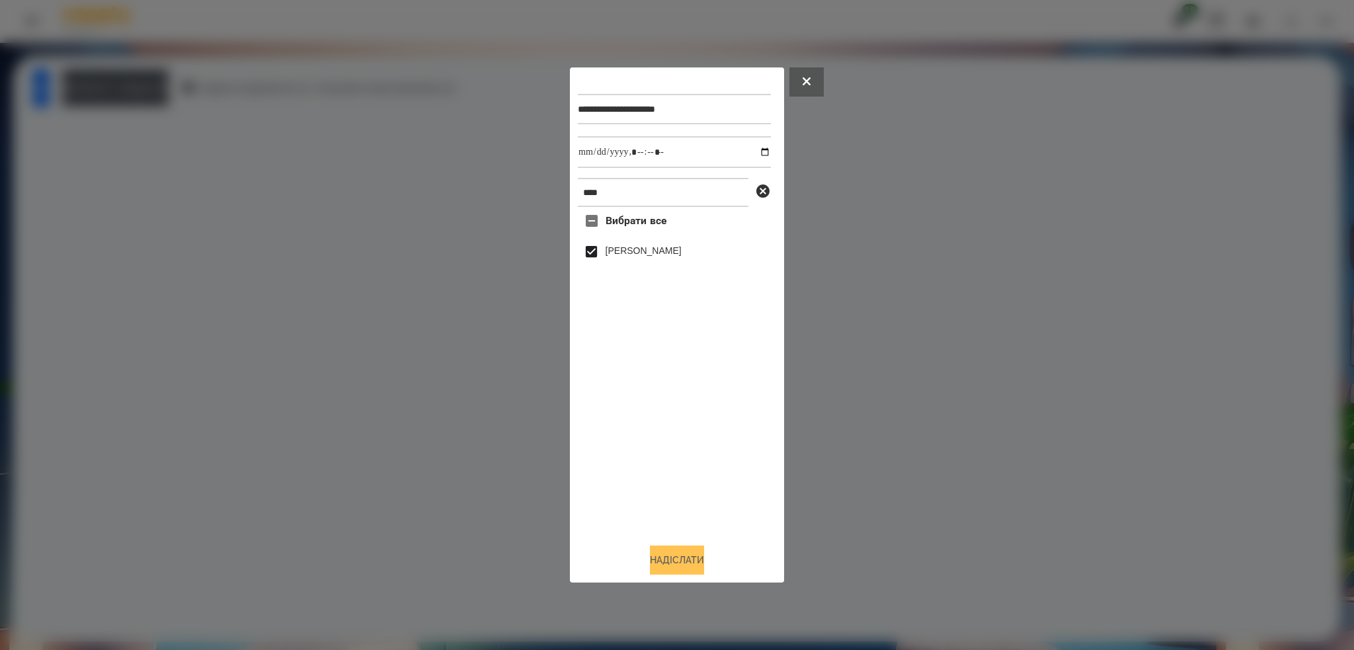
click at [674, 562] on button "Надіслати" at bounding box center [677, 559] width 54 height 29
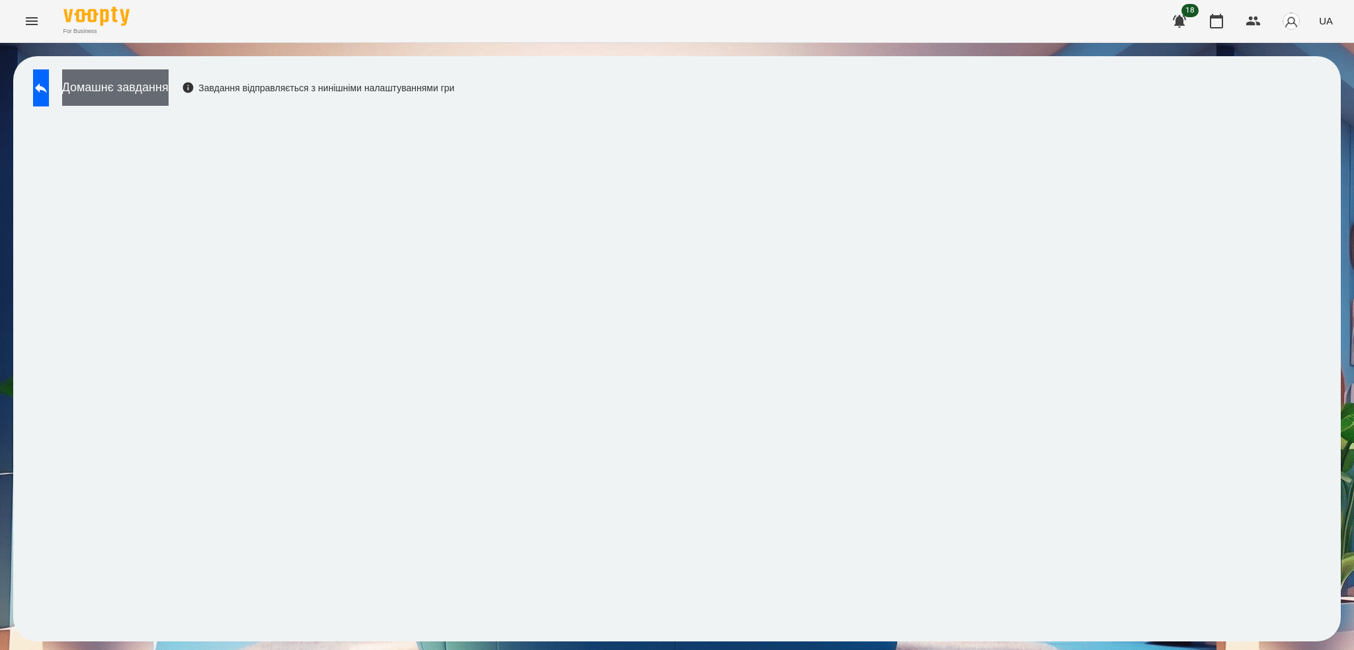
click at [169, 79] on button "Домашнє завдання" at bounding box center [115, 87] width 106 height 36
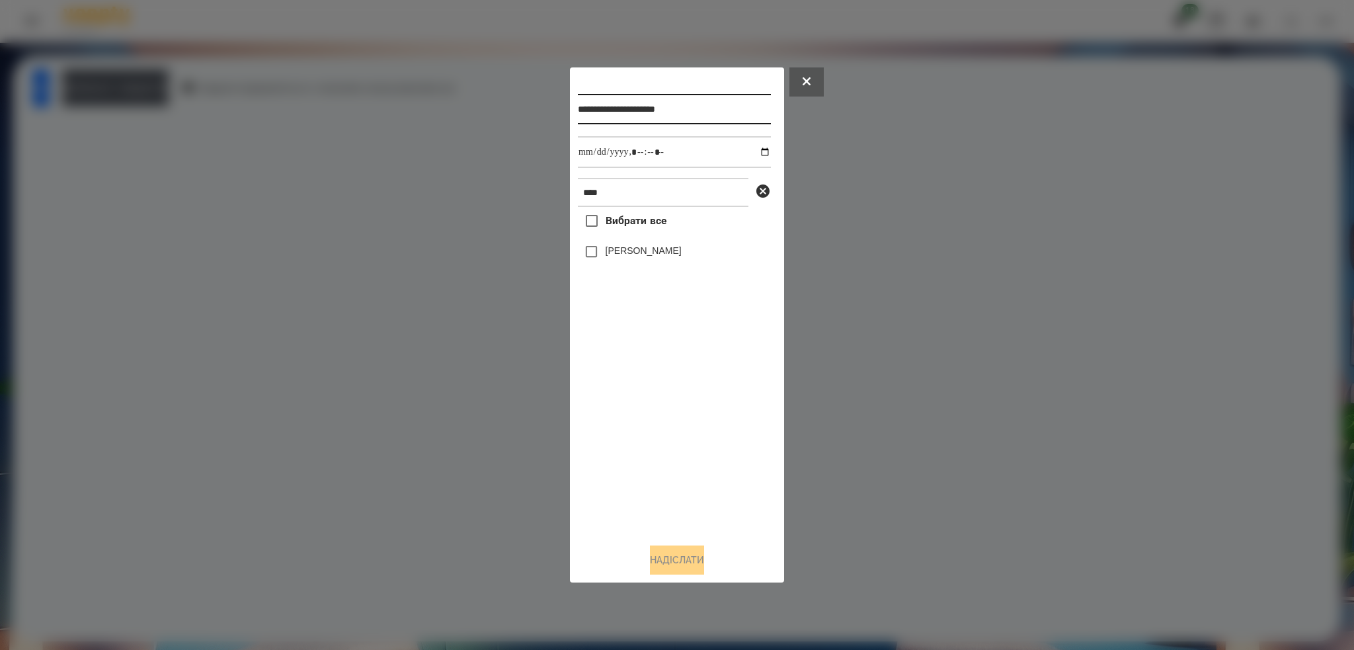
click at [724, 110] on input "**********" at bounding box center [674, 109] width 193 height 30
type input "**********"
click at [667, 570] on button "Надіслати" at bounding box center [677, 559] width 54 height 29
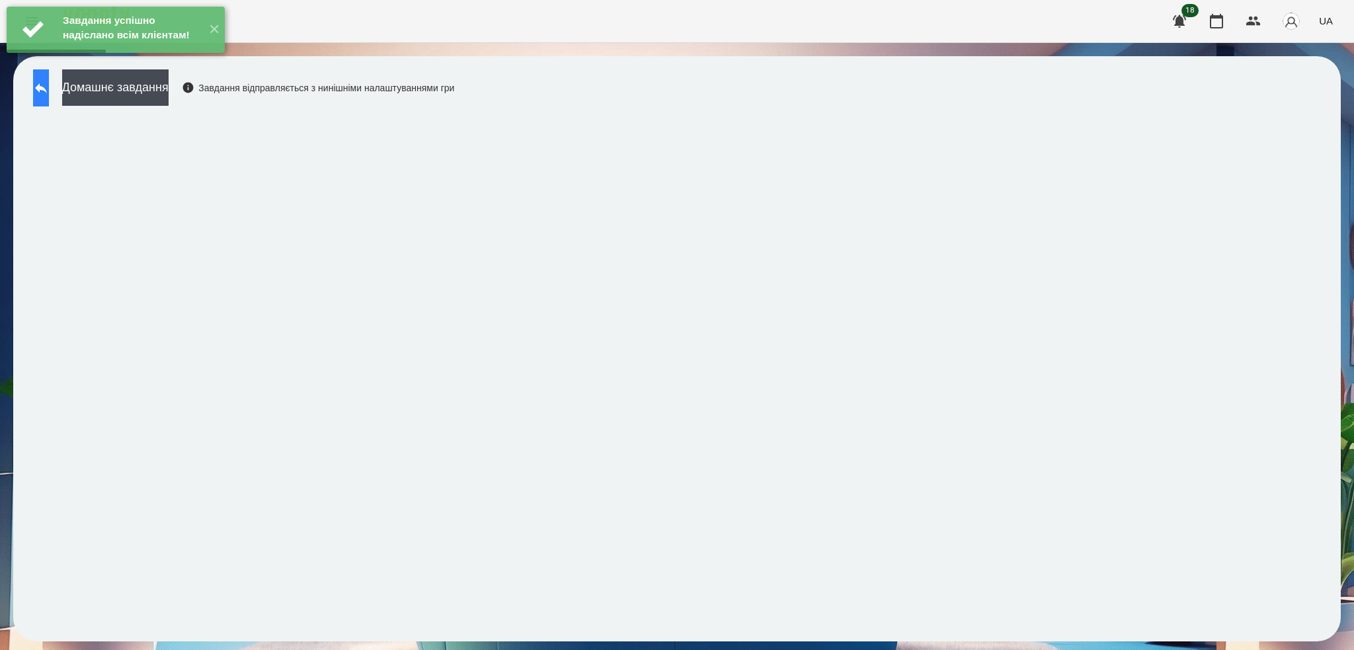
click at [49, 93] on icon at bounding box center [41, 88] width 16 height 16
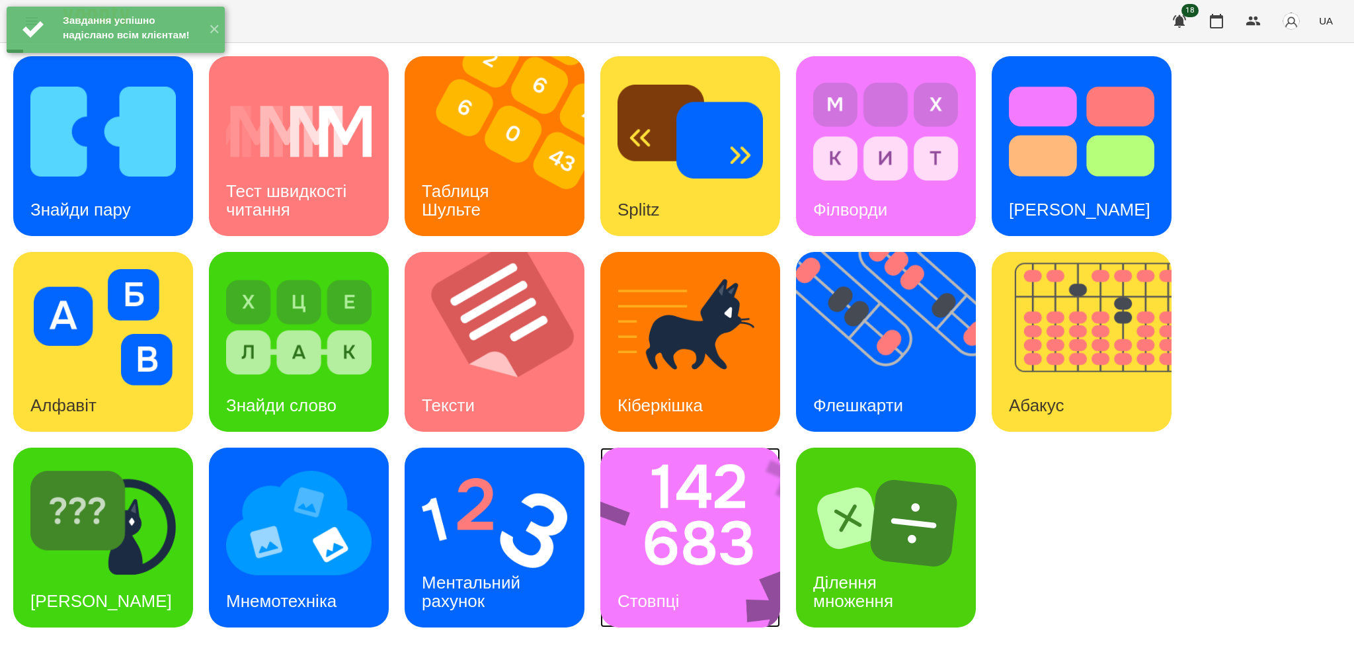
click at [690, 575] on div "Стовпці" at bounding box center [648, 601] width 96 height 52
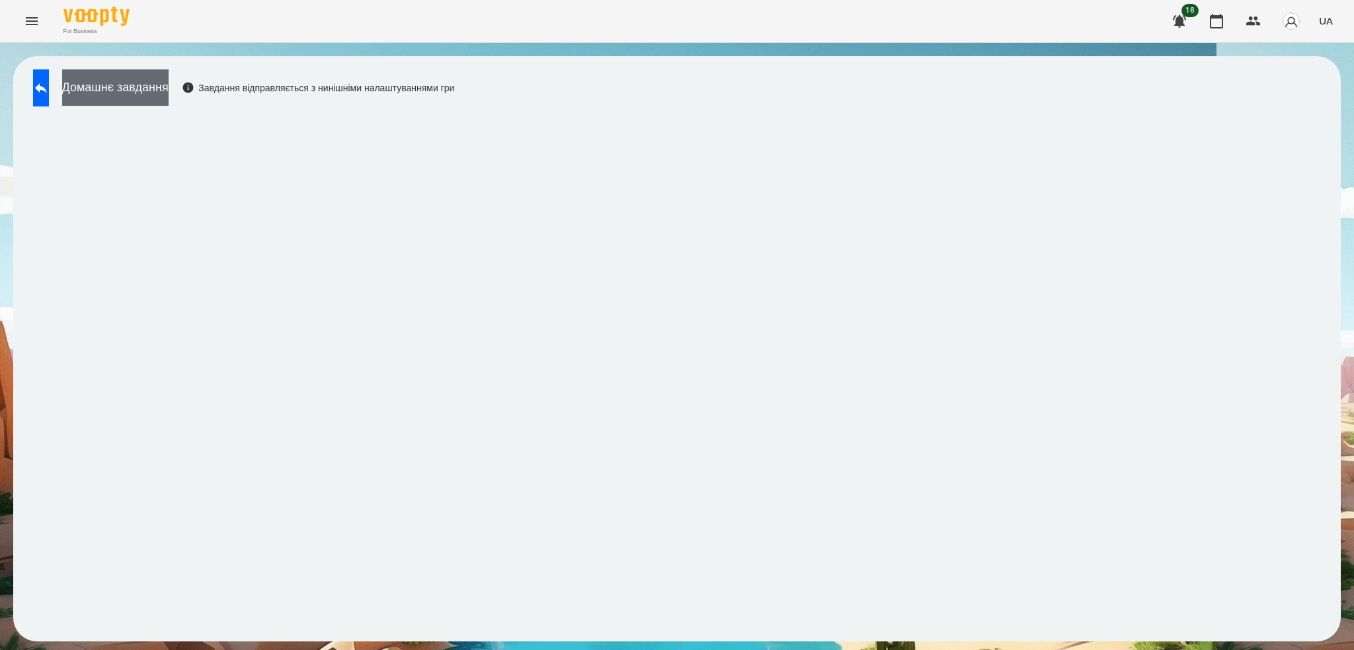
click at [169, 79] on button "Домашнє завдання" at bounding box center [115, 87] width 106 height 36
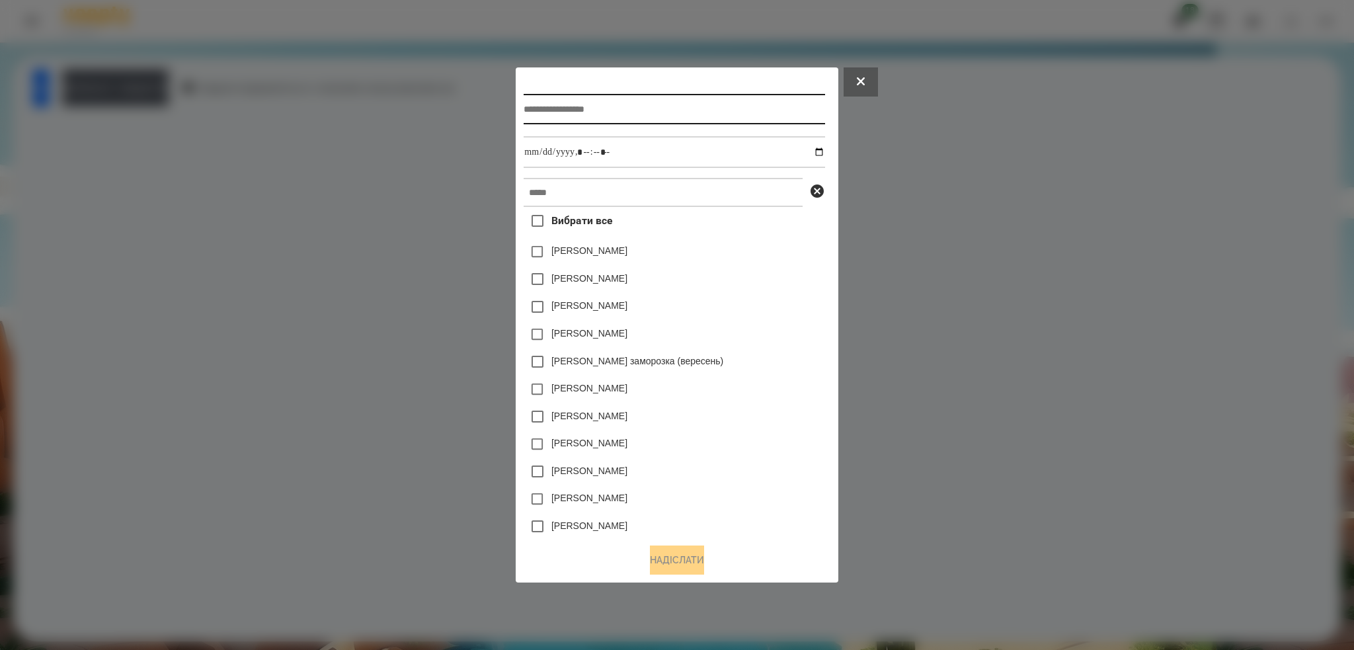
click at [637, 106] on input "text" at bounding box center [673, 109] width 301 height 30
type input "*******"
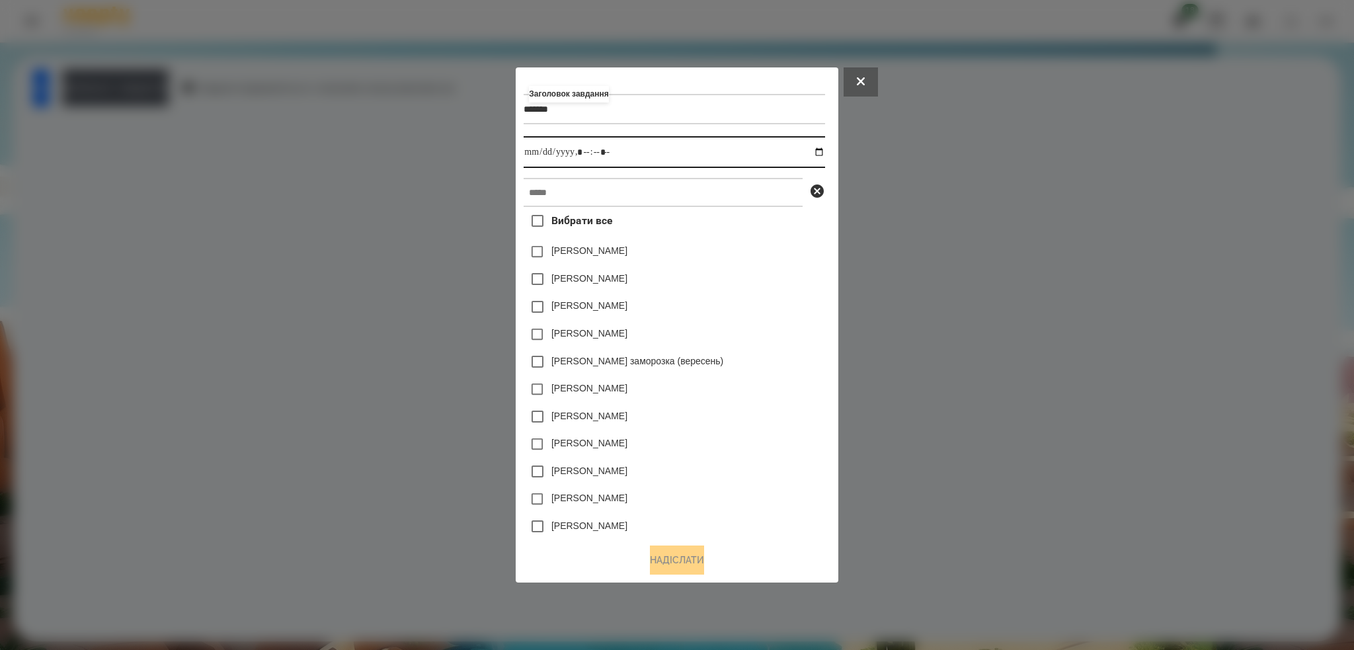
click at [822, 157] on input "datetime-local" at bounding box center [673, 152] width 301 height 32
drag, startPoint x: 625, startPoint y: 147, endPoint x: 634, endPoint y: 147, distance: 9.3
click at [625, 147] on input "datetime-local" at bounding box center [673, 152] width 301 height 32
click at [823, 153] on input "datetime-local" at bounding box center [673, 152] width 301 height 32
type input "**********"
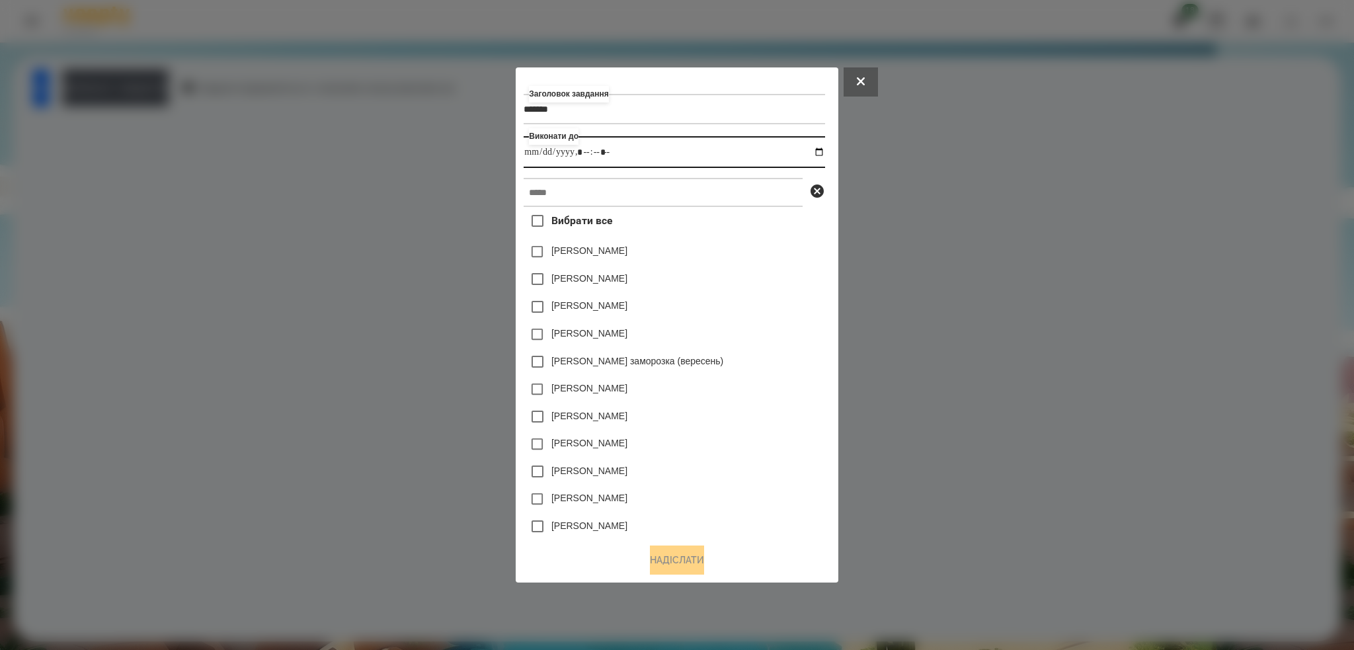
click at [638, 146] on input "datetime-local" at bounding box center [673, 152] width 301 height 32
click at [579, 196] on input "text" at bounding box center [662, 192] width 279 height 29
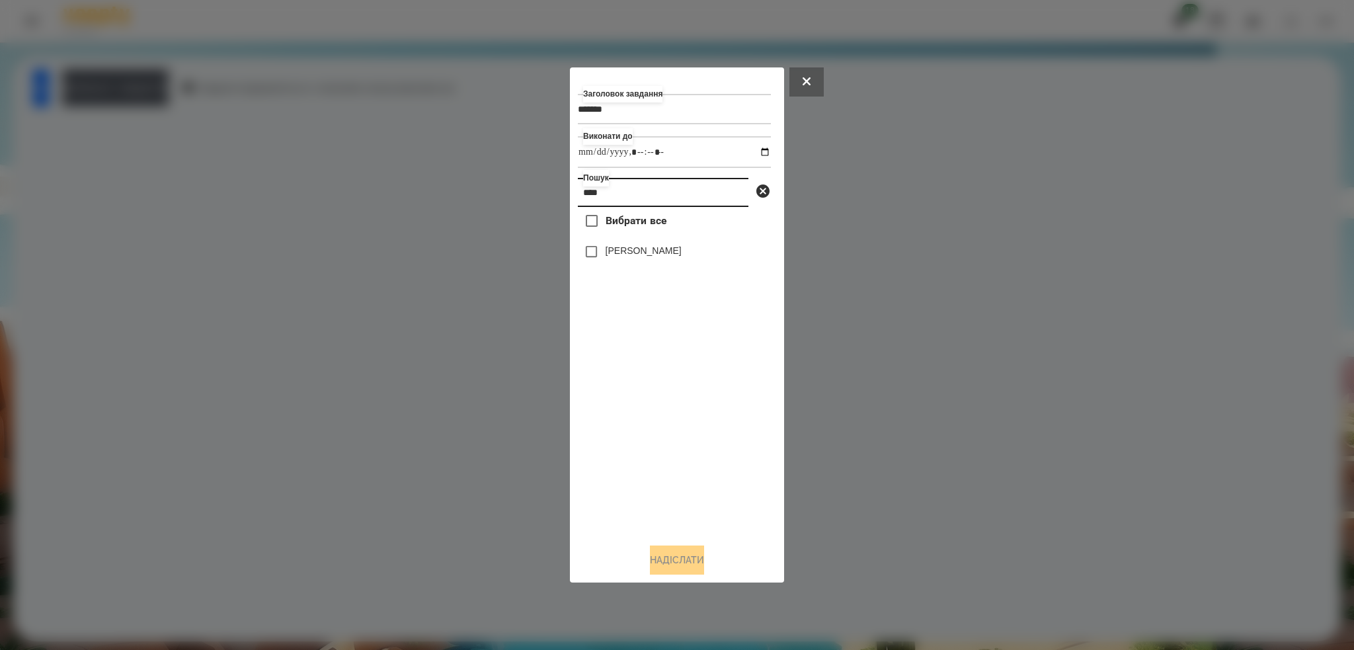
type input "****"
click at [670, 106] on input "*******" at bounding box center [674, 109] width 193 height 30
type input "**********"
click at [668, 558] on button "Надіслати" at bounding box center [677, 559] width 54 height 29
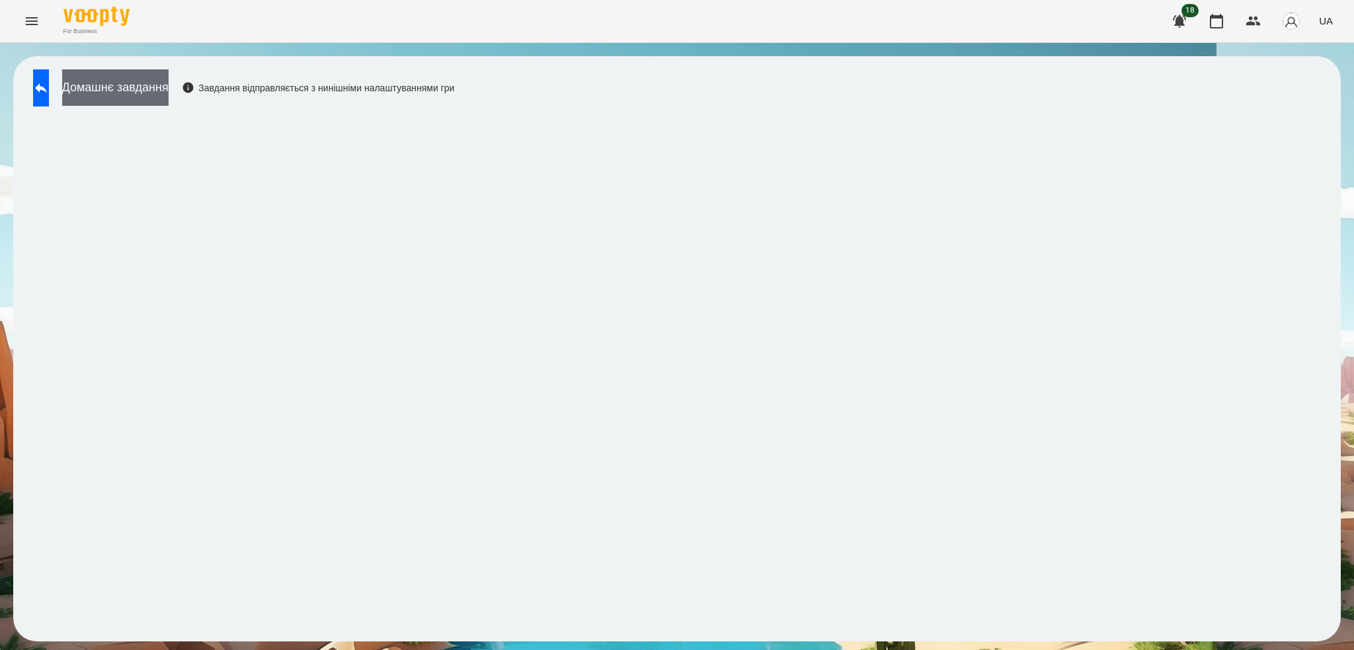
click at [169, 81] on button "Домашнє завдання" at bounding box center [115, 87] width 106 height 36
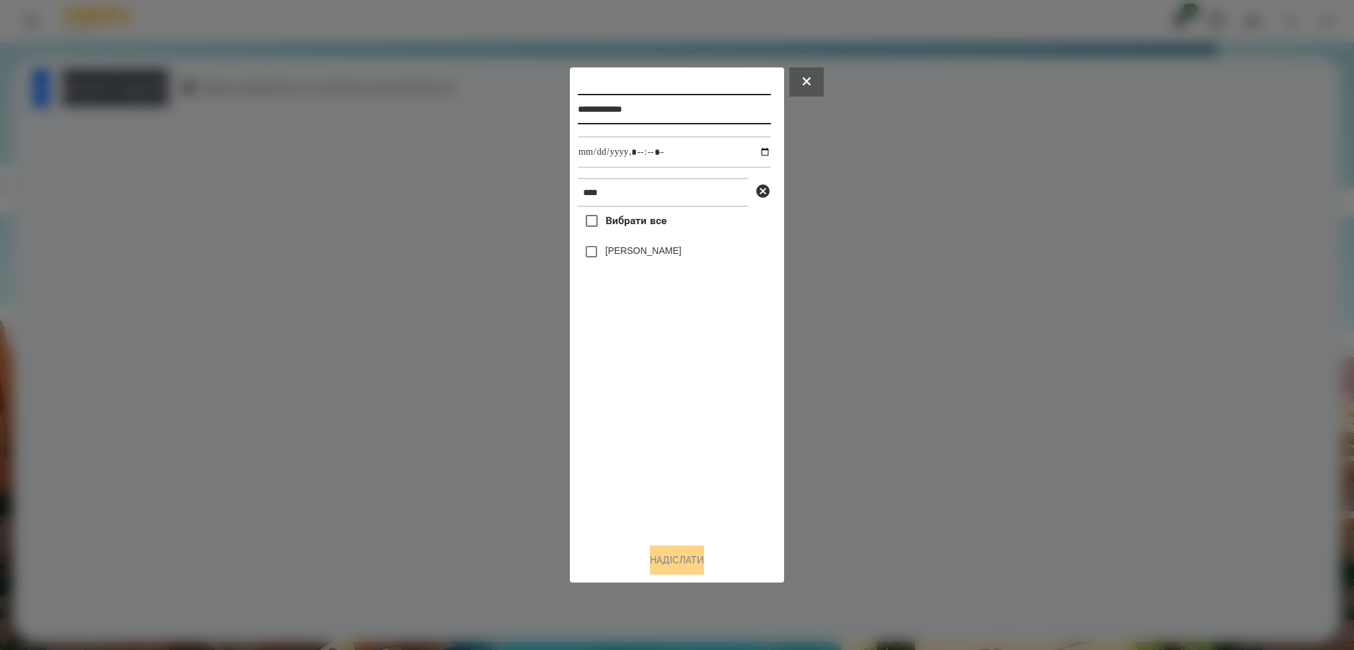
click at [689, 97] on input "**********" at bounding box center [674, 109] width 193 height 30
click at [808, 83] on icon at bounding box center [806, 81] width 8 height 8
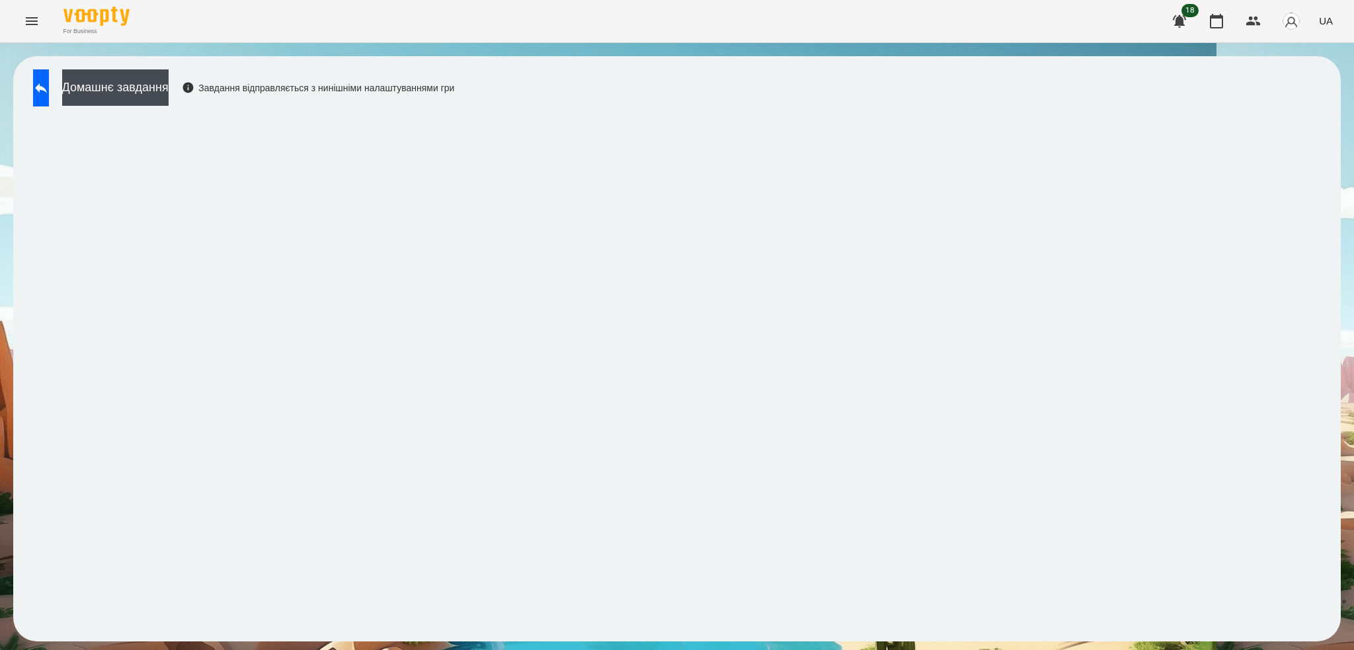
click at [167, 108] on div "Домашнє завдання Завдання відправляється з нинішніми налаштуваннями гри" at bounding box center [240, 91] width 428 height 44
click at [165, 94] on button "Домашнє завдання" at bounding box center [115, 87] width 106 height 36
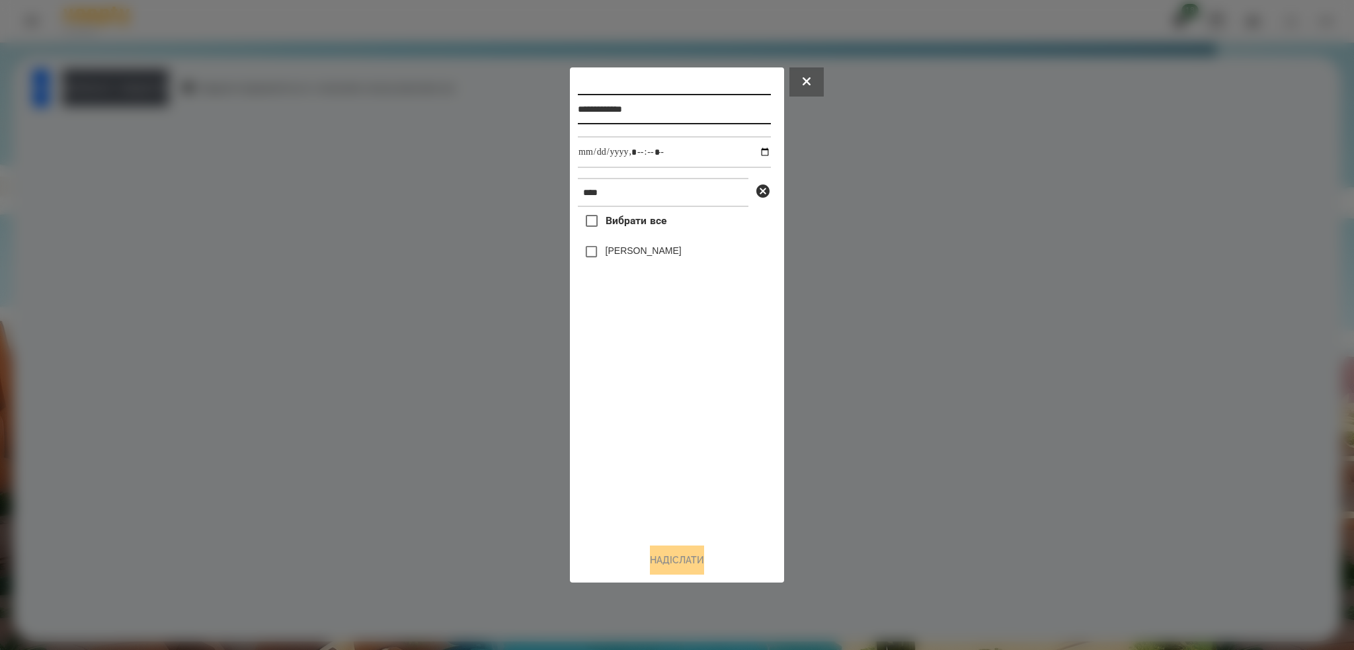
click at [673, 107] on input "**********" at bounding box center [674, 109] width 193 height 30
type input "**********"
click at [668, 567] on button "Надіслати" at bounding box center [677, 559] width 54 height 29
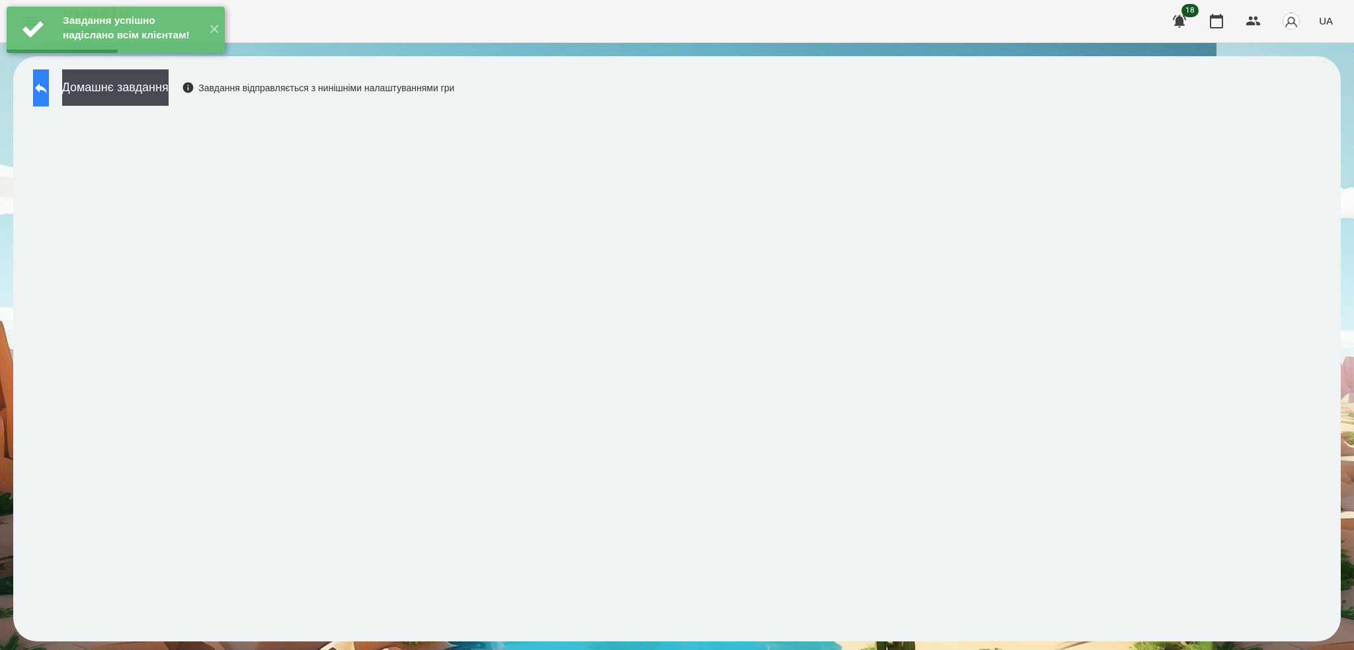
click at [49, 84] on icon at bounding box center [41, 88] width 16 height 16
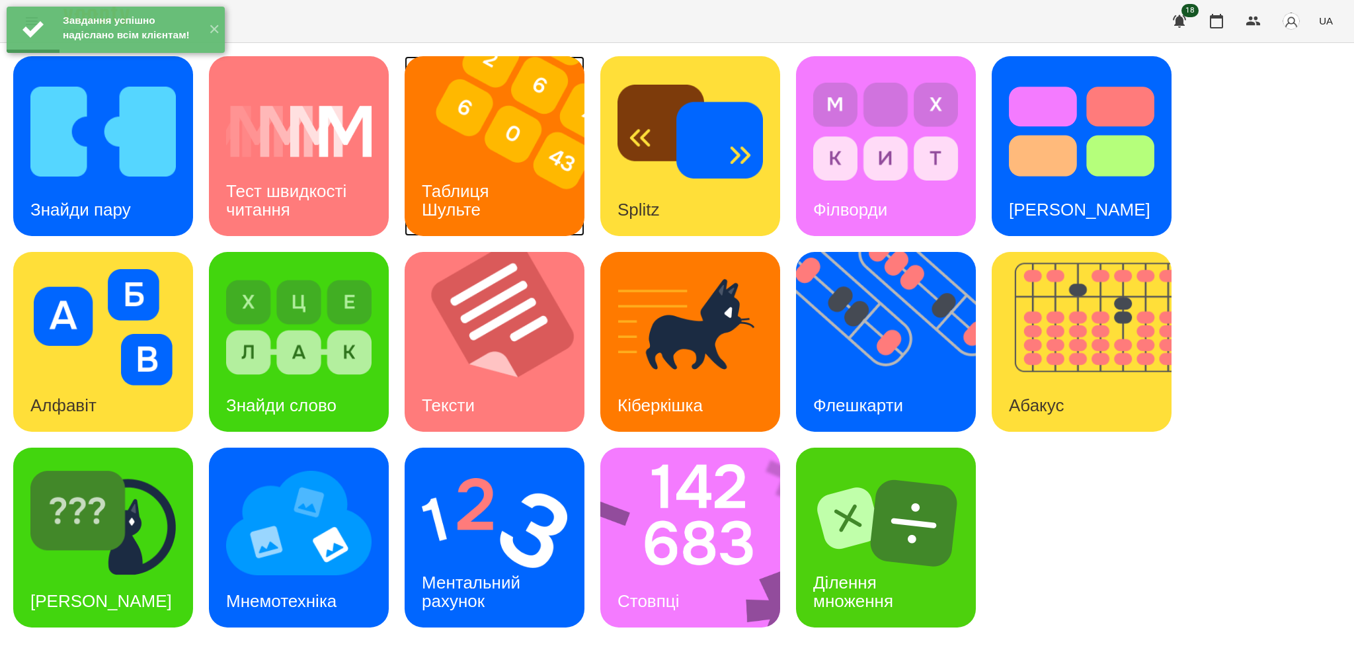
click at [517, 188] on img at bounding box center [502, 146] width 196 height 180
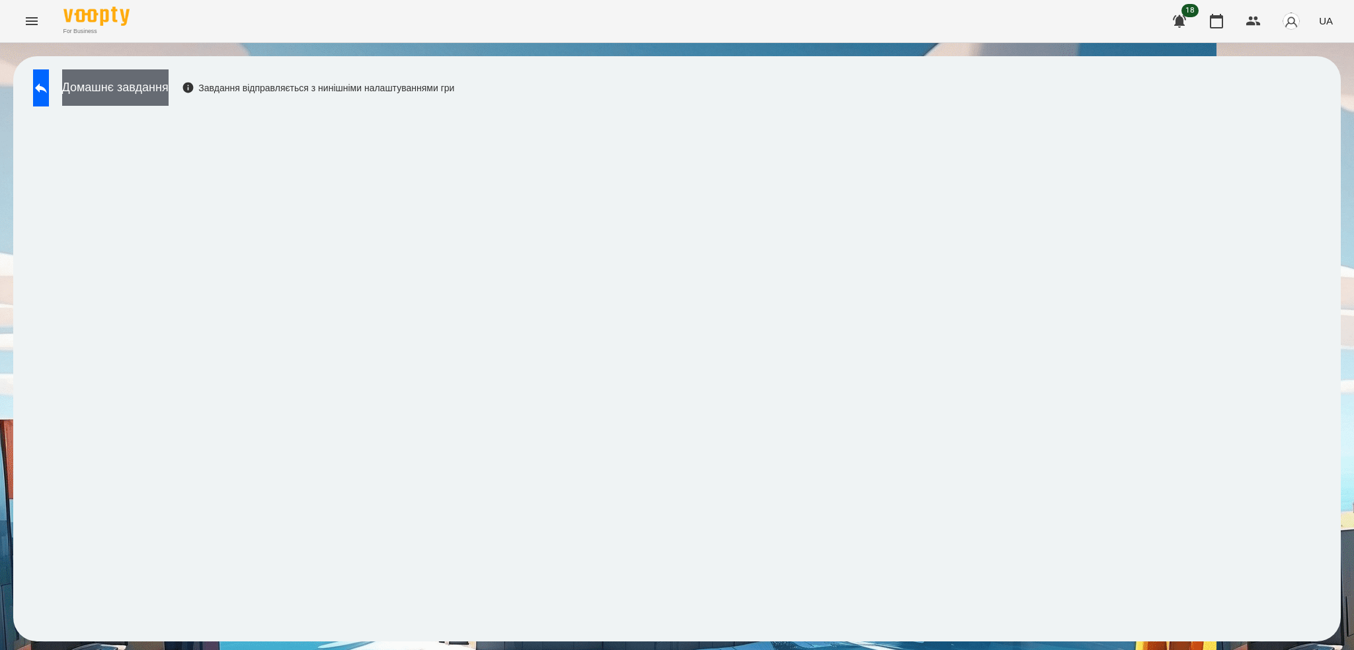
click at [169, 93] on button "Домашнє завдання" at bounding box center [115, 87] width 106 height 36
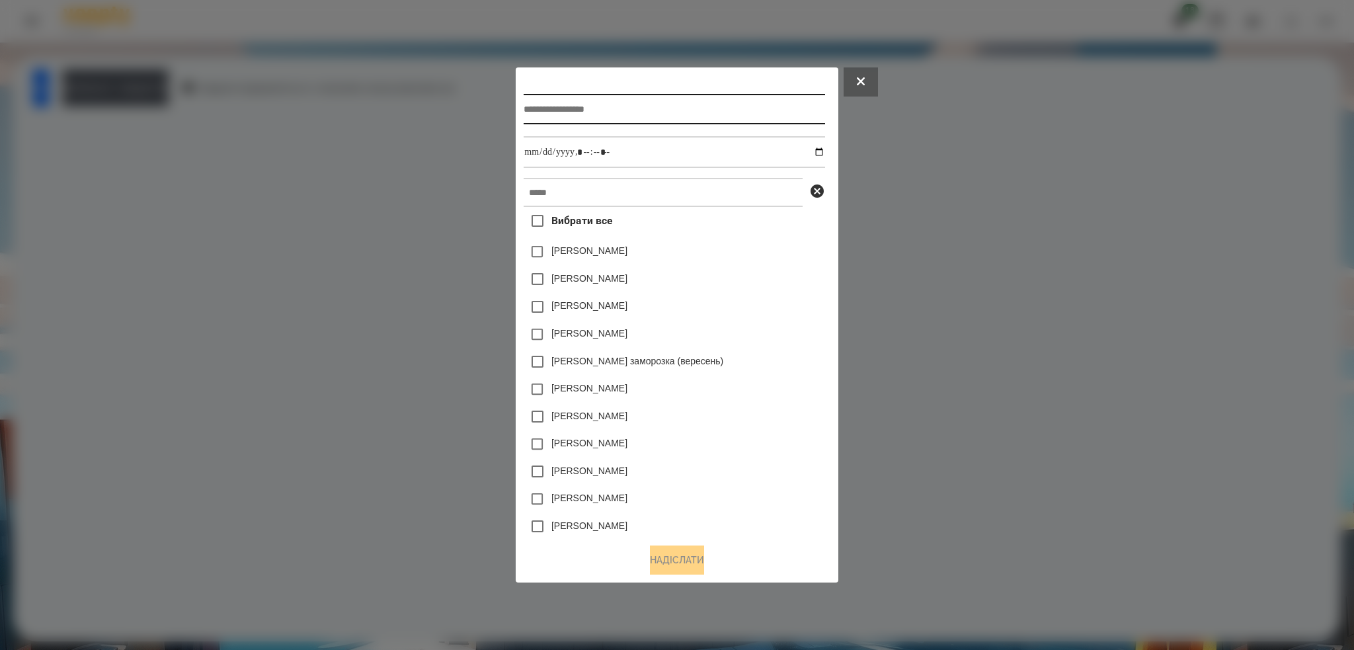
click at [609, 104] on input "text" at bounding box center [673, 109] width 301 height 30
type input "**********"
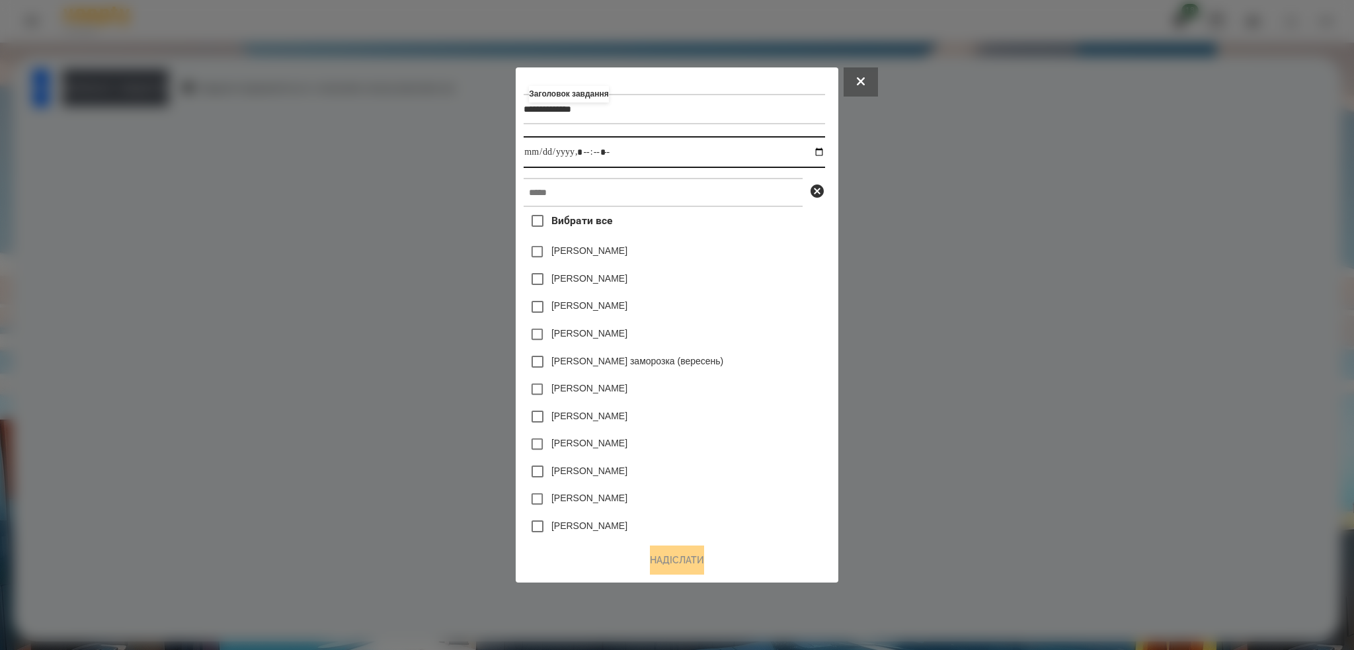
click at [824, 152] on input "datetime-local" at bounding box center [673, 152] width 301 height 32
click at [658, 161] on input "datetime-local" at bounding box center [673, 152] width 301 height 32
click at [822, 149] on input "datetime-local" at bounding box center [673, 152] width 301 height 32
type input "**********"
click at [621, 157] on input "datetime-local" at bounding box center [673, 152] width 301 height 32
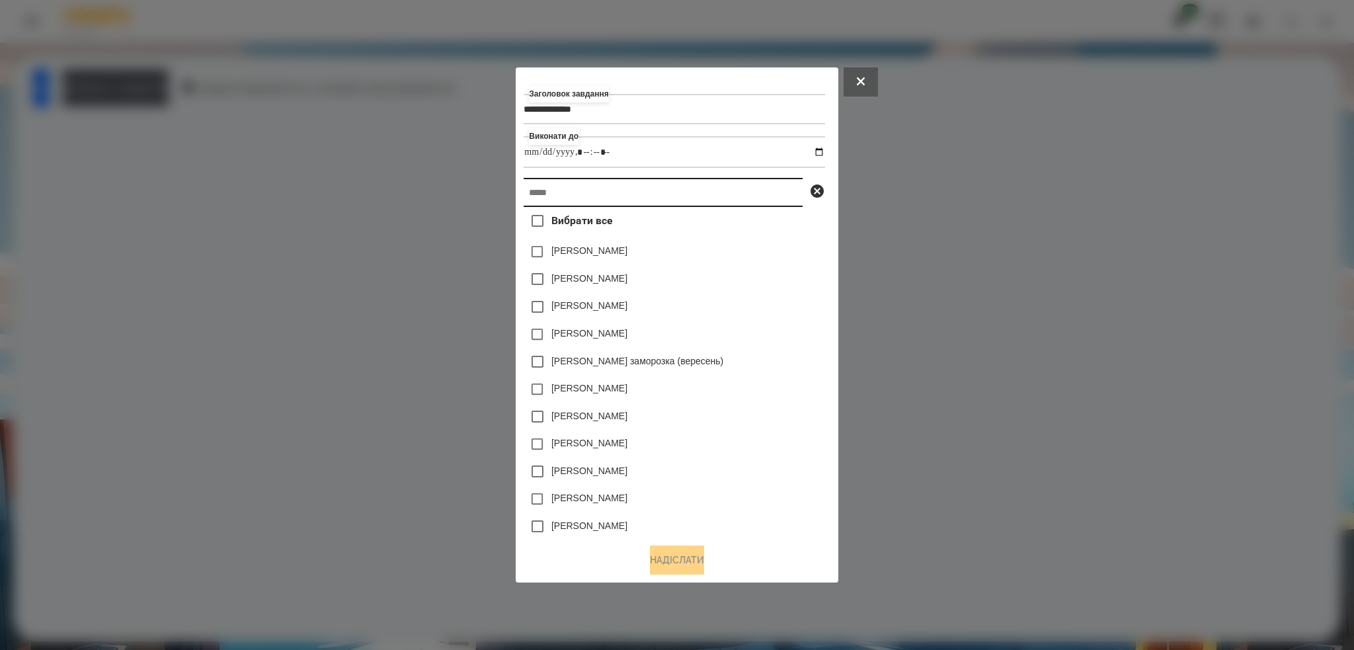
click at [568, 203] on input "text" at bounding box center [662, 192] width 279 height 29
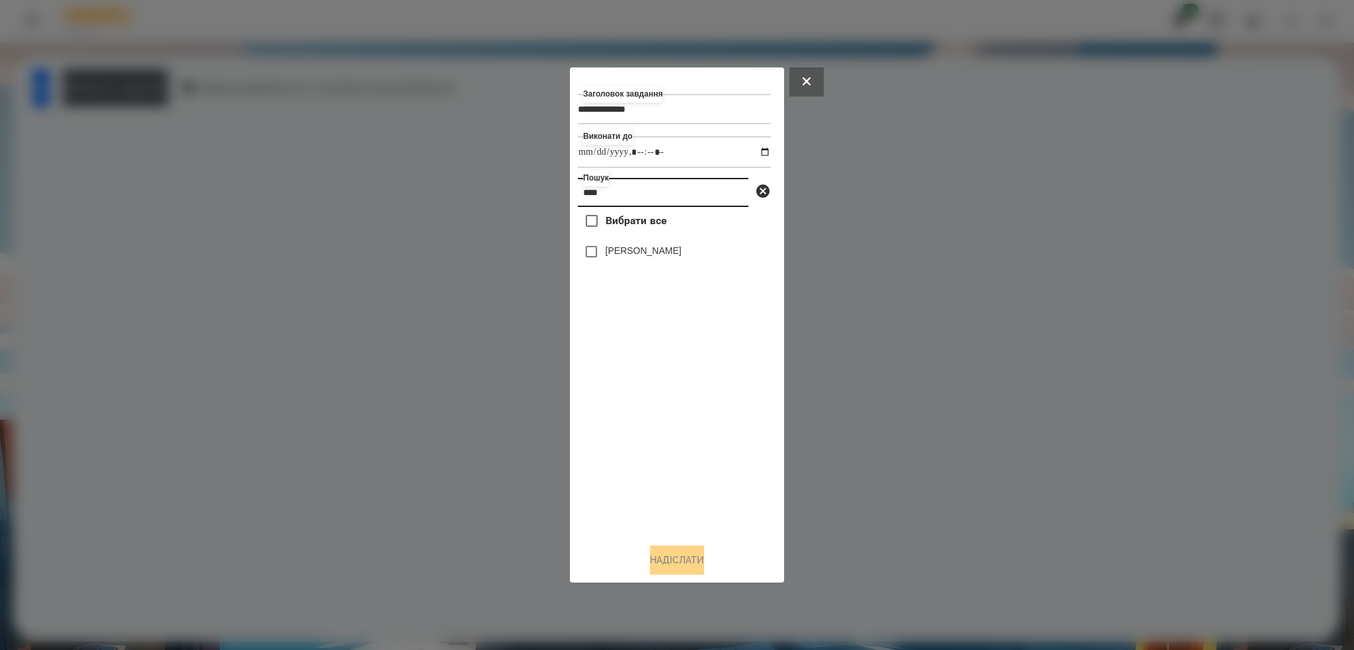
type input "****"
click at [678, 553] on button "Надіслати" at bounding box center [677, 559] width 54 height 29
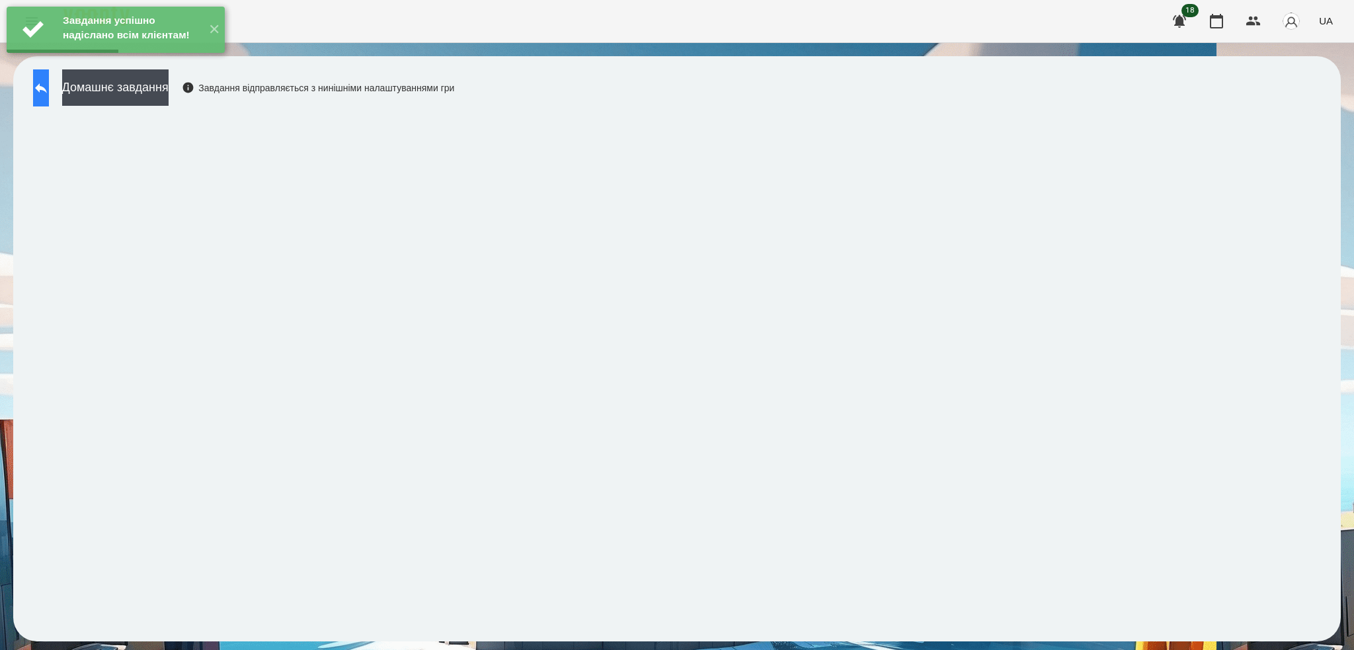
click at [49, 85] on icon at bounding box center [41, 88] width 16 height 16
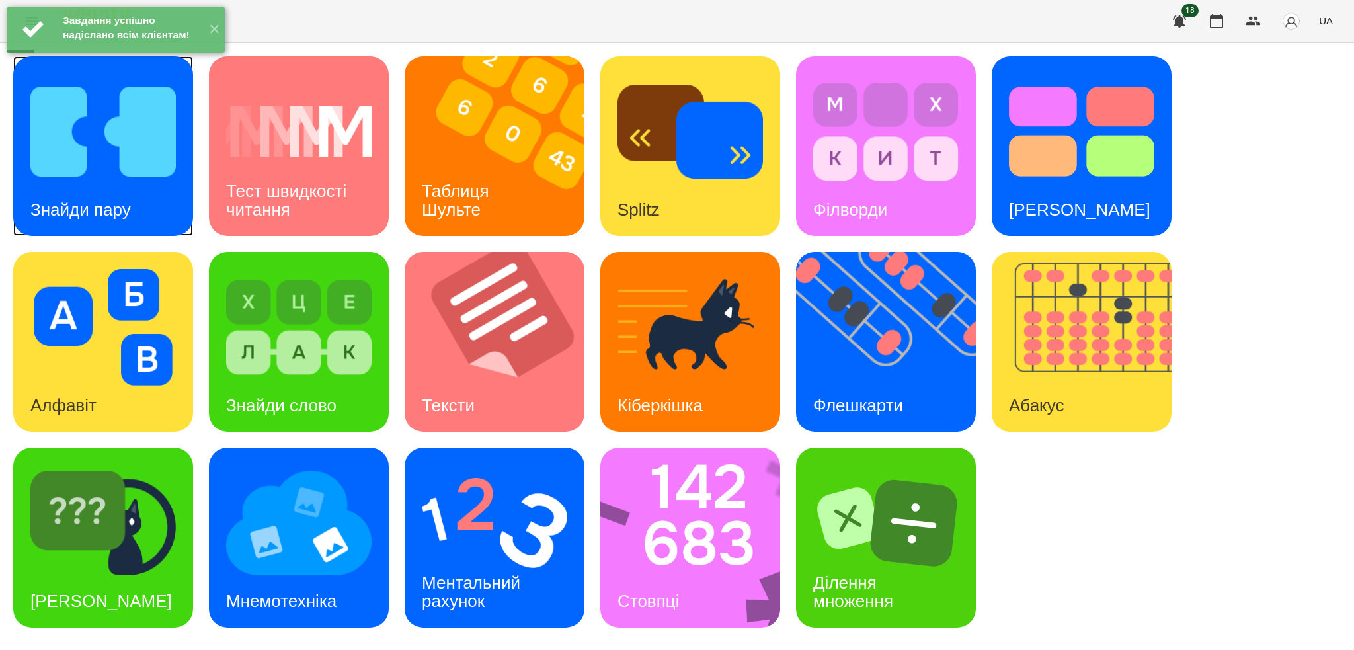
click at [149, 193] on div "Знайди пару" at bounding box center [103, 146] width 180 height 180
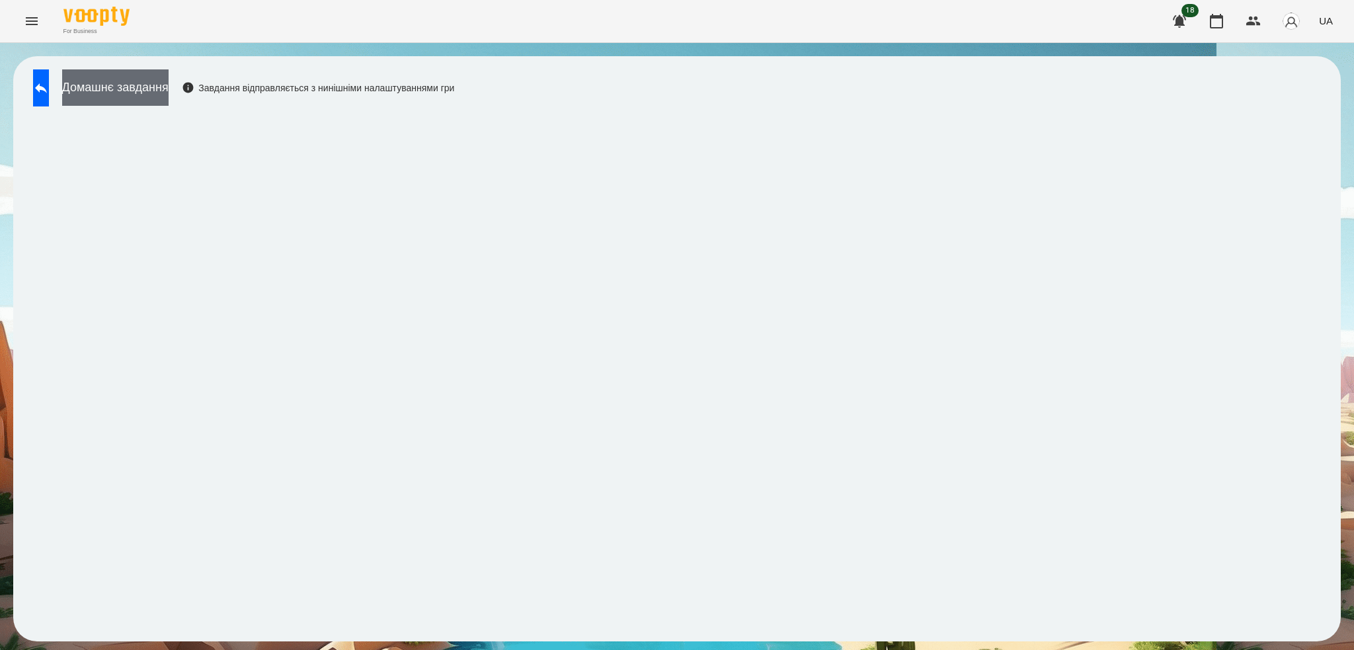
click at [169, 81] on button "Домашнє завдання" at bounding box center [115, 87] width 106 height 36
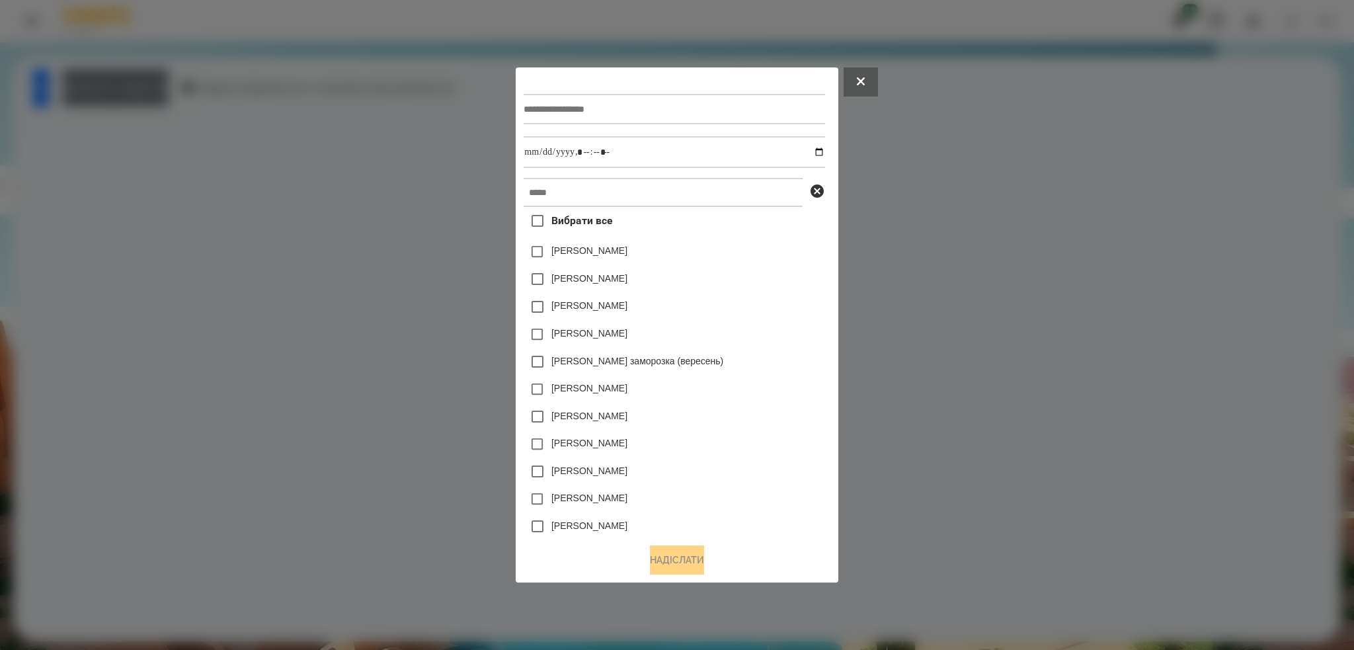
click at [551, 106] on input "text" at bounding box center [673, 109] width 301 height 30
type input "*"
type input "**********"
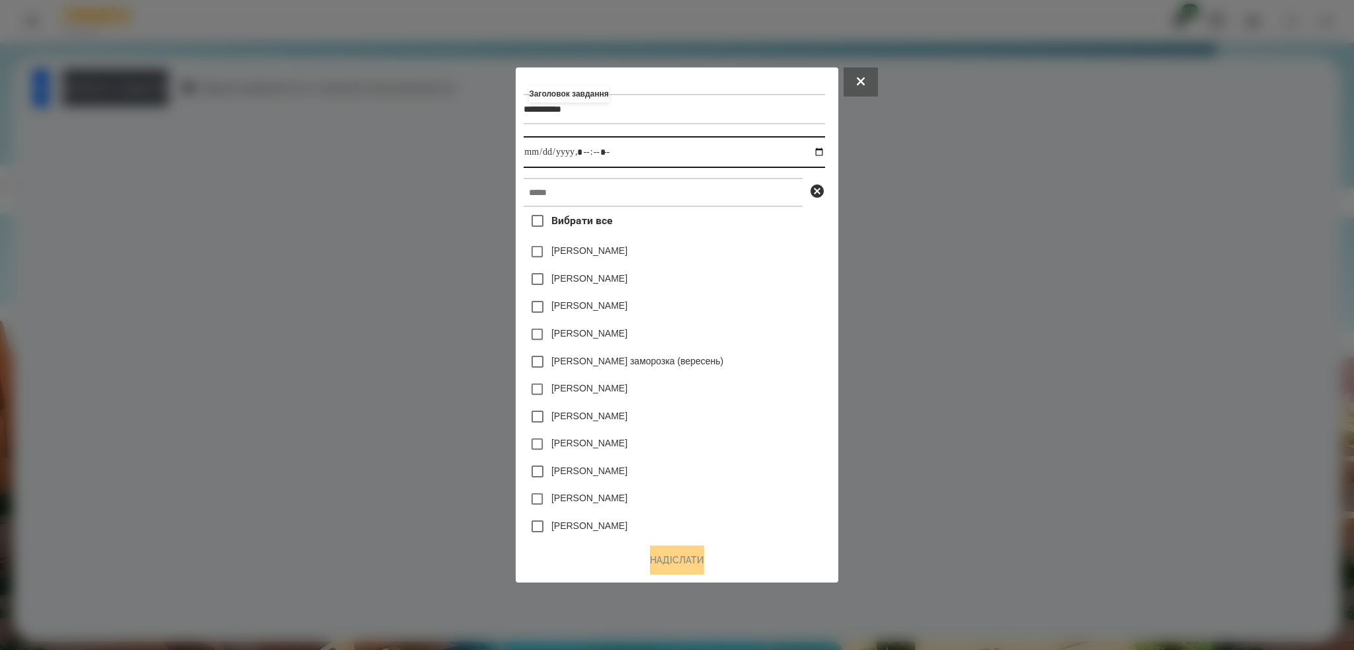
click at [822, 152] on input "datetime-local" at bounding box center [673, 152] width 301 height 32
click at [635, 151] on input "datetime-local" at bounding box center [673, 152] width 301 height 32
click at [824, 145] on input "datetime-local" at bounding box center [673, 152] width 301 height 32
type input "**********"
click at [638, 157] on input "datetime-local" at bounding box center [673, 152] width 301 height 32
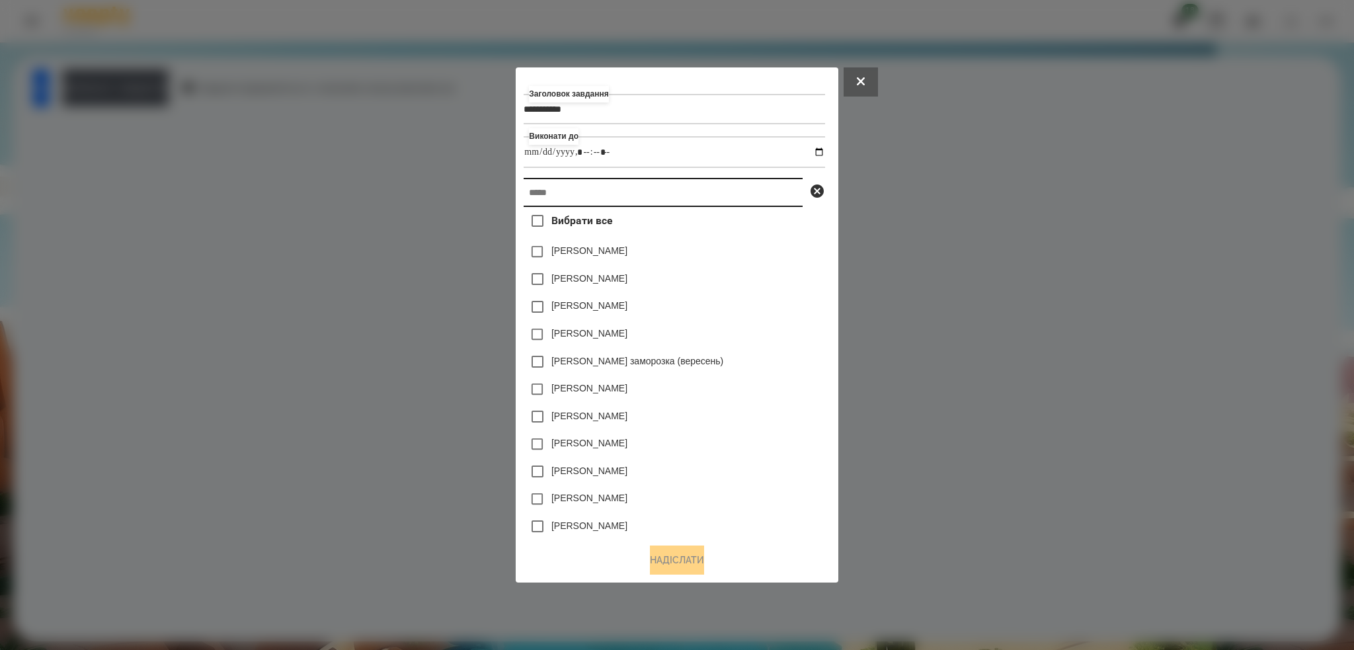
click at [587, 191] on input "text" at bounding box center [662, 192] width 279 height 29
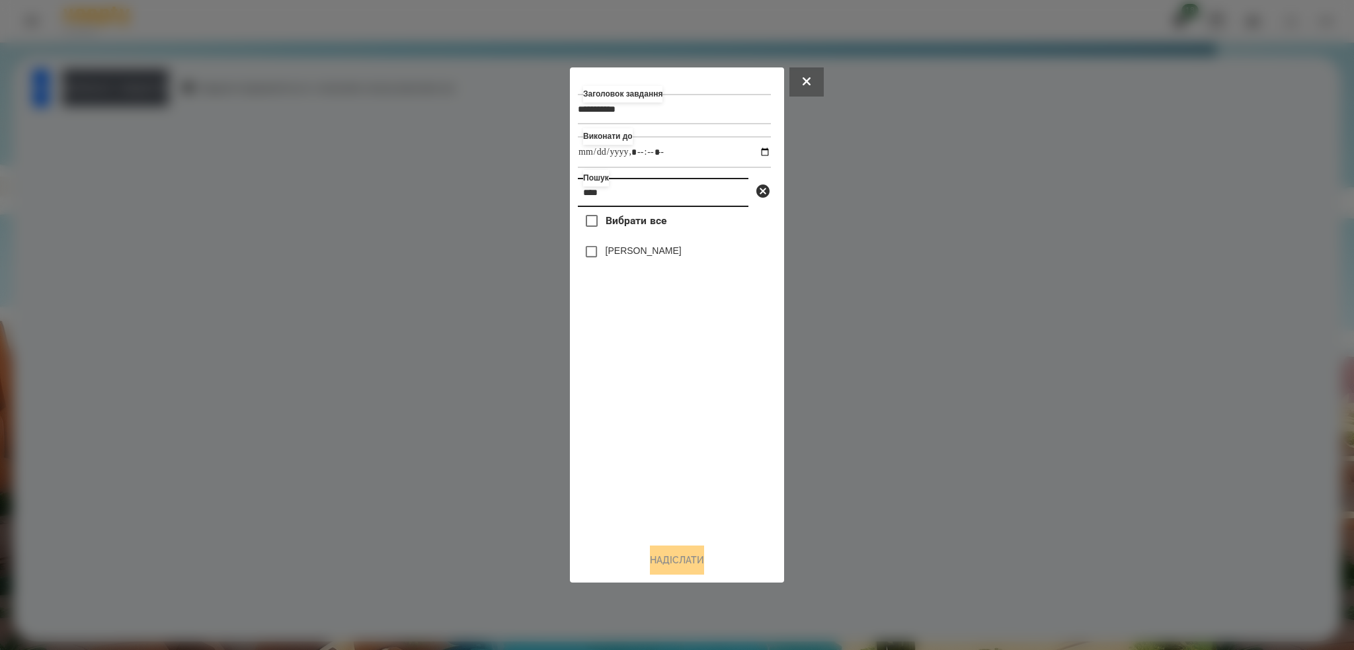
type input "****"
click at [662, 558] on button "Надіслати" at bounding box center [677, 559] width 54 height 29
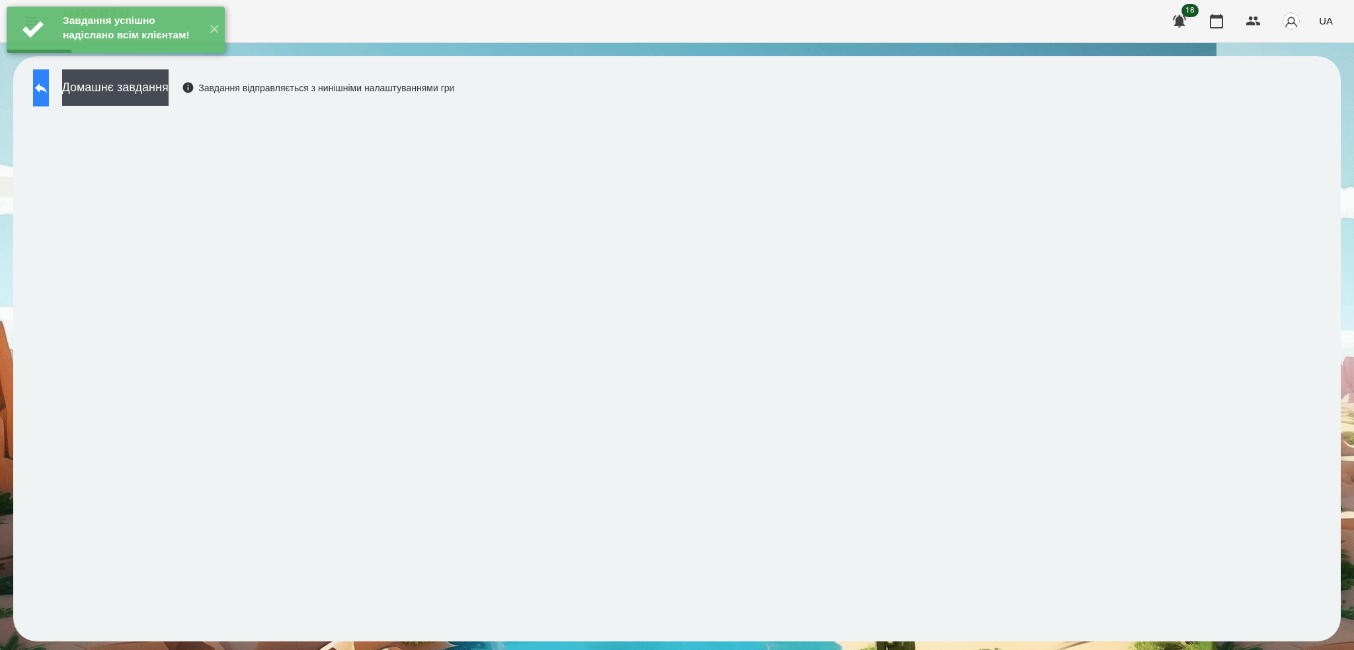
click at [49, 105] on button at bounding box center [41, 87] width 16 height 37
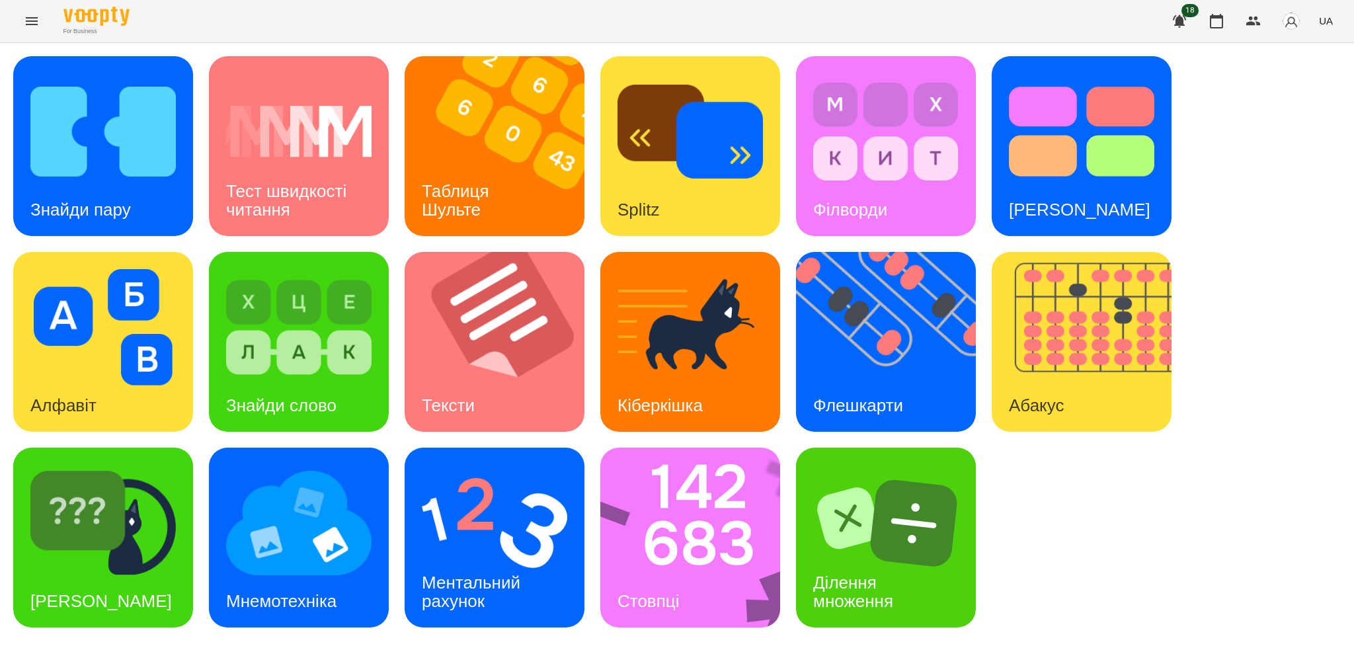
click at [36, 9] on button "Menu" at bounding box center [32, 21] width 32 height 32
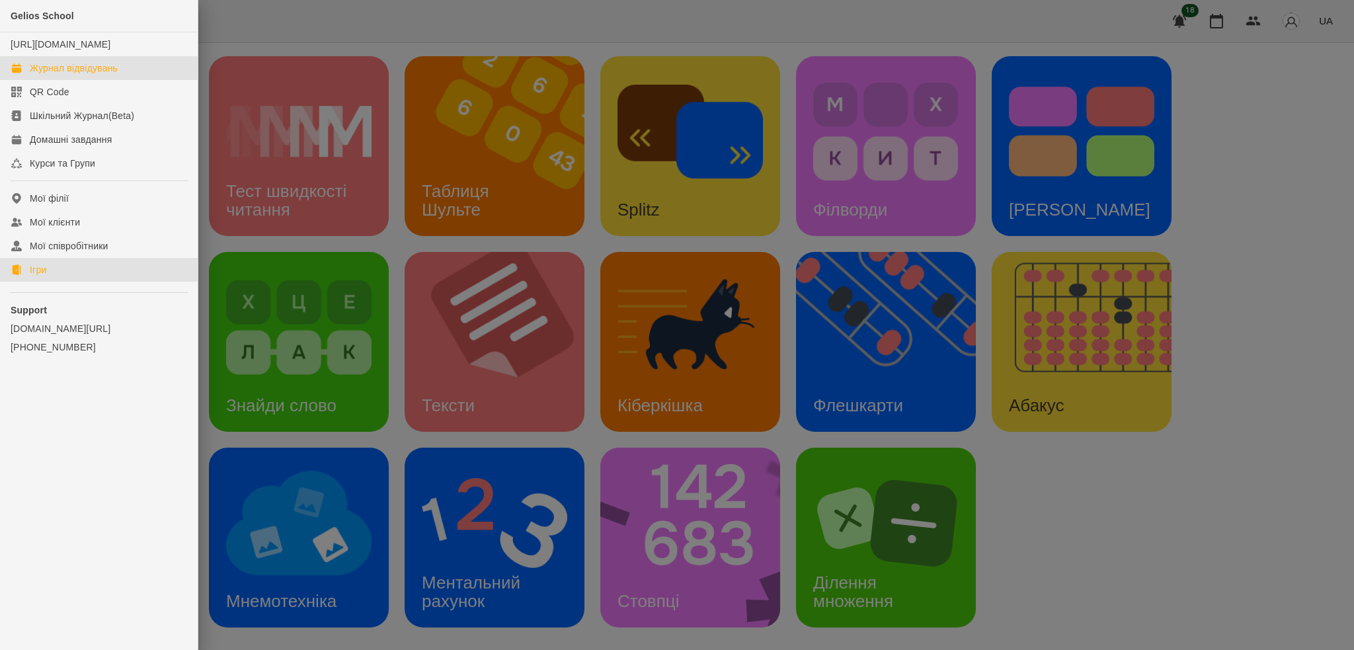
click at [73, 75] on div "Журнал відвідувань" at bounding box center [74, 67] width 88 height 13
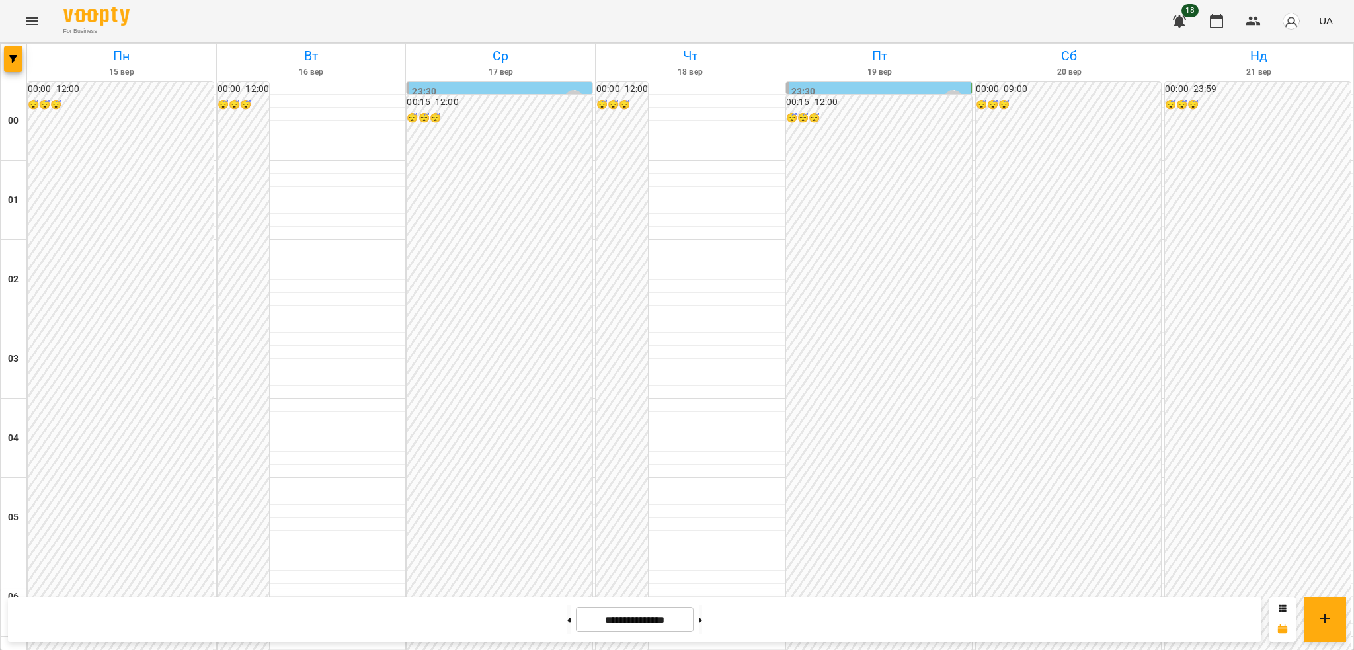
scroll to position [992, 0]
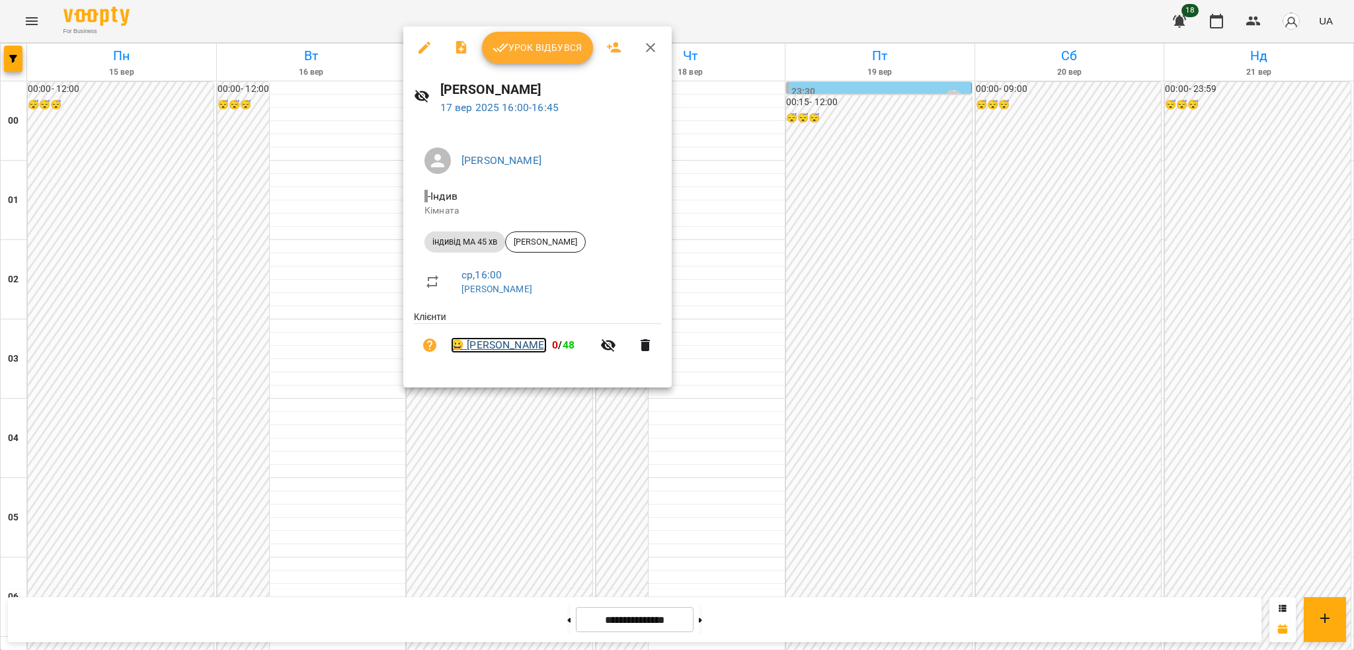
click at [514, 346] on link "😀 Штайнберг Давід" at bounding box center [499, 345] width 96 height 16
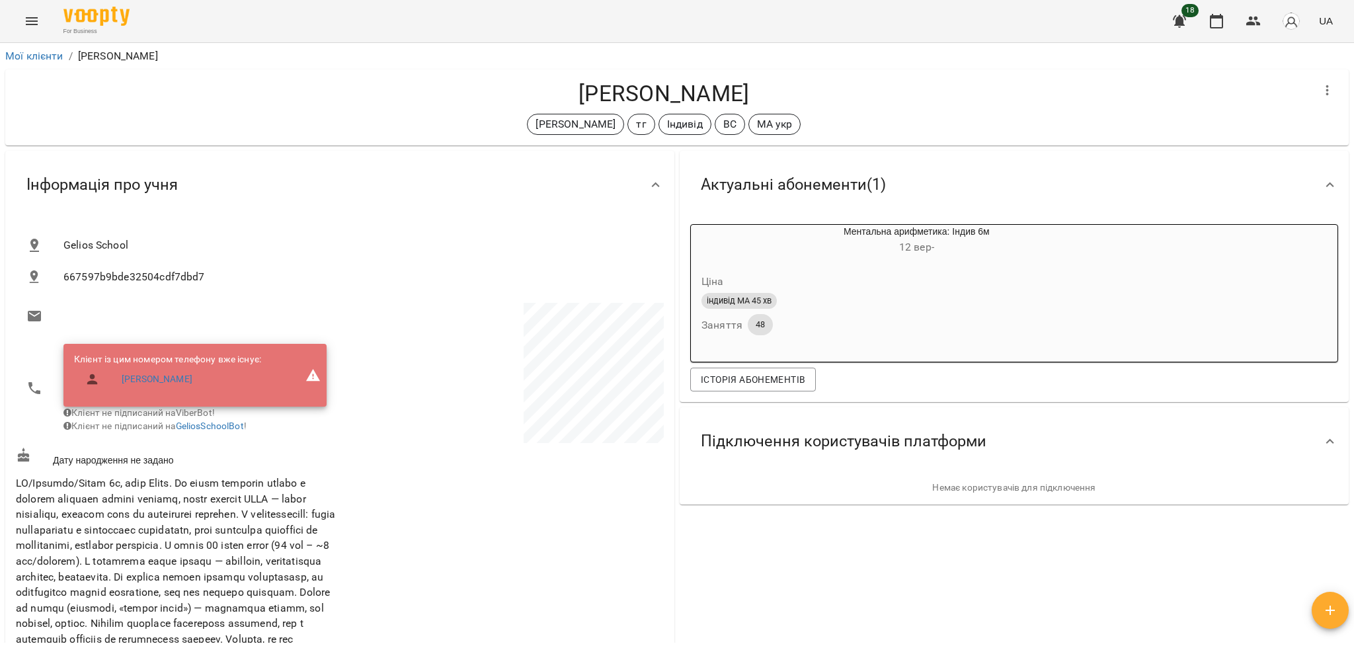
scroll to position [14, 0]
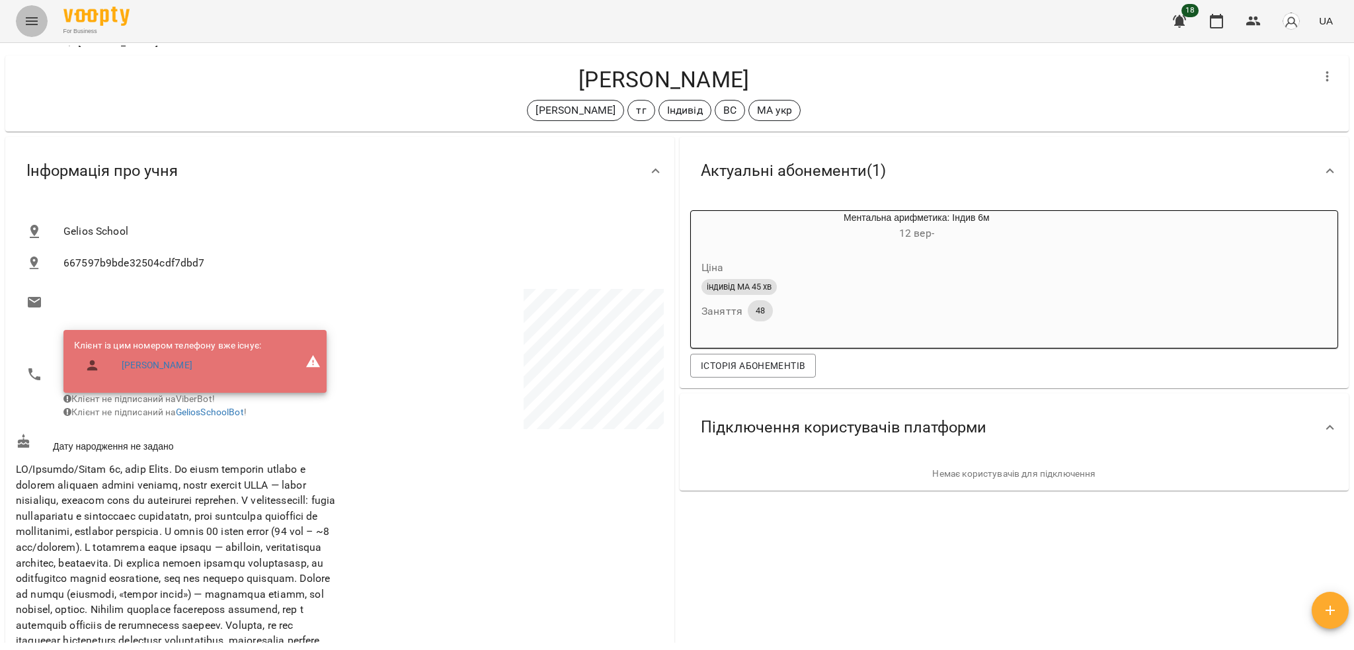
click at [37, 30] on button "Menu" at bounding box center [32, 21] width 32 height 32
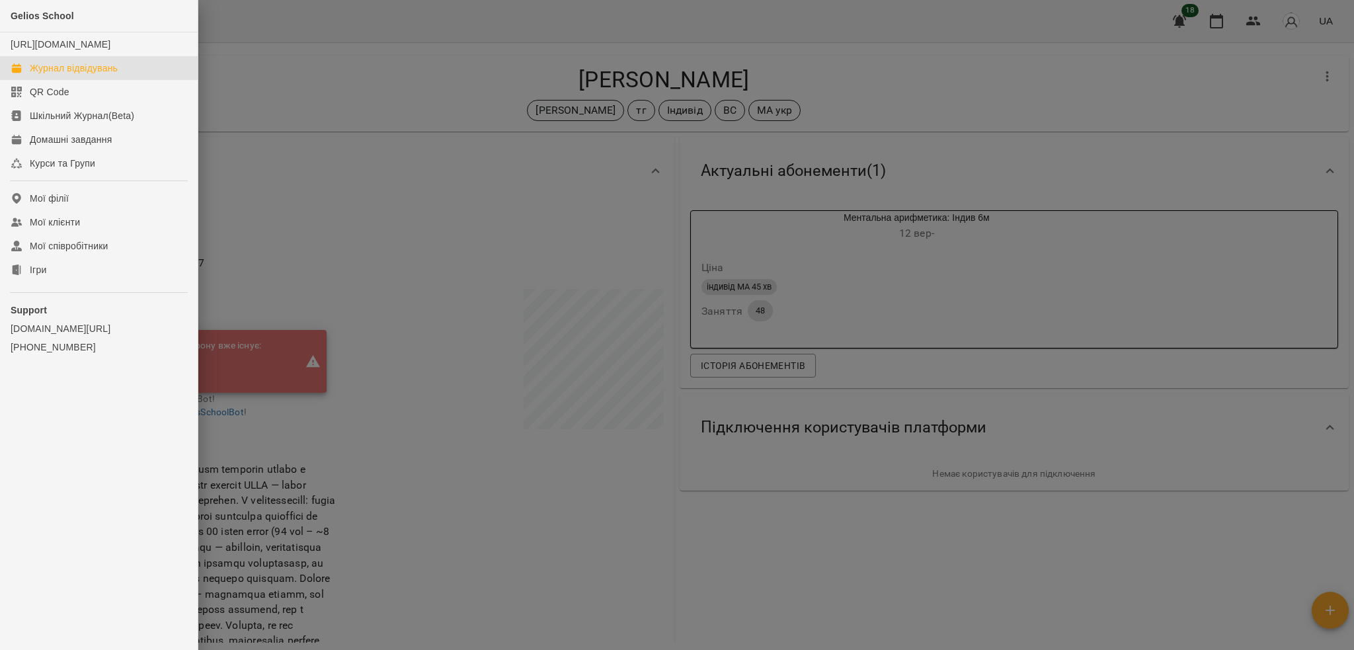
click at [77, 75] on div "Журнал відвідувань" at bounding box center [74, 67] width 88 height 13
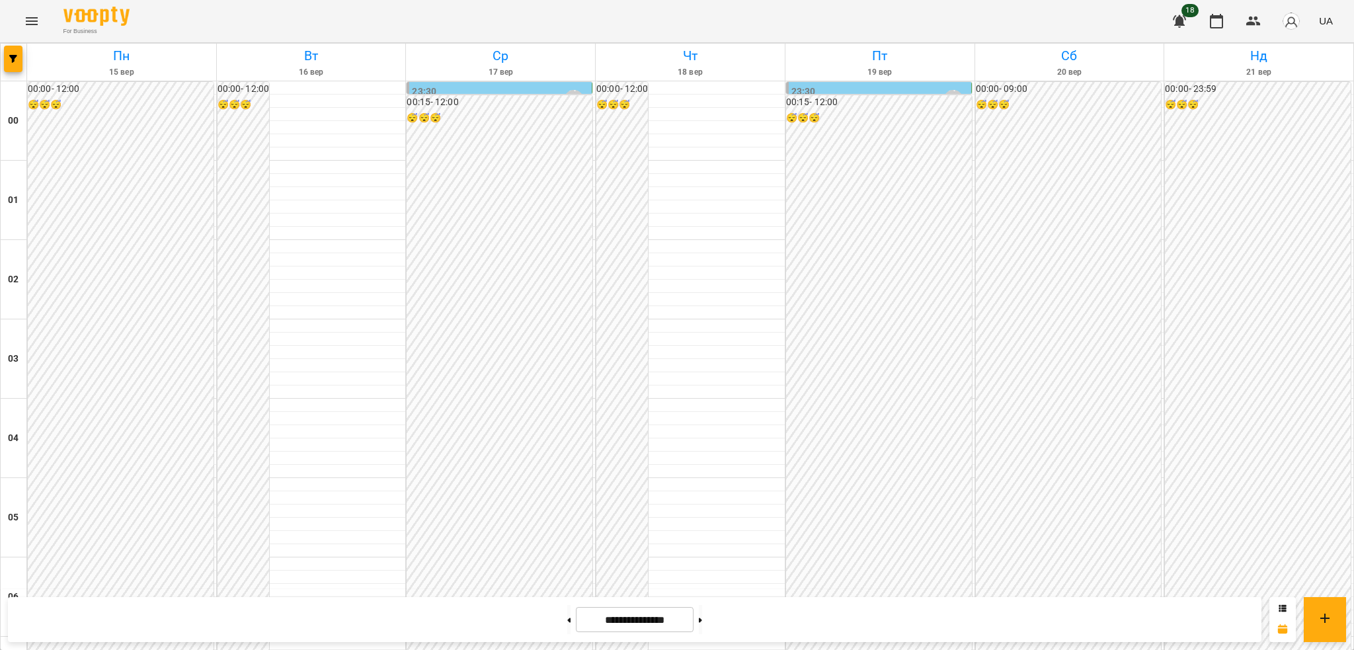
scroll to position [1108, 0]
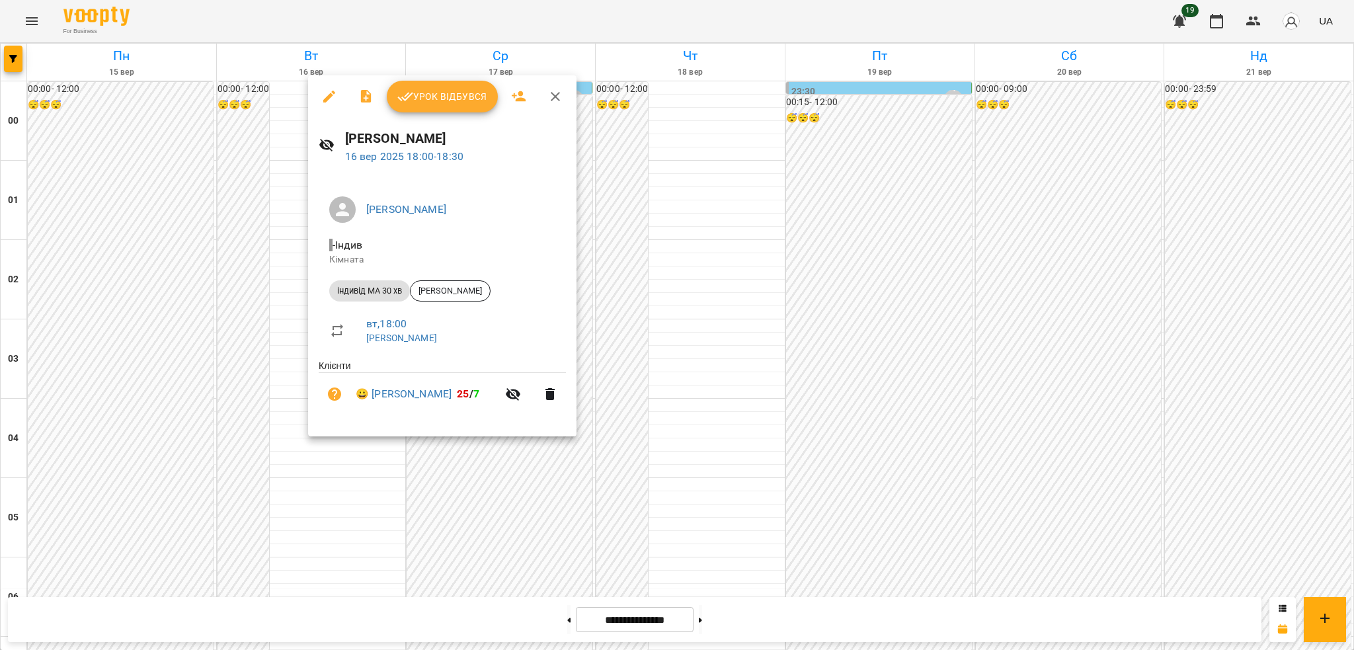
click at [555, 95] on icon "button" at bounding box center [555, 96] width 9 height 9
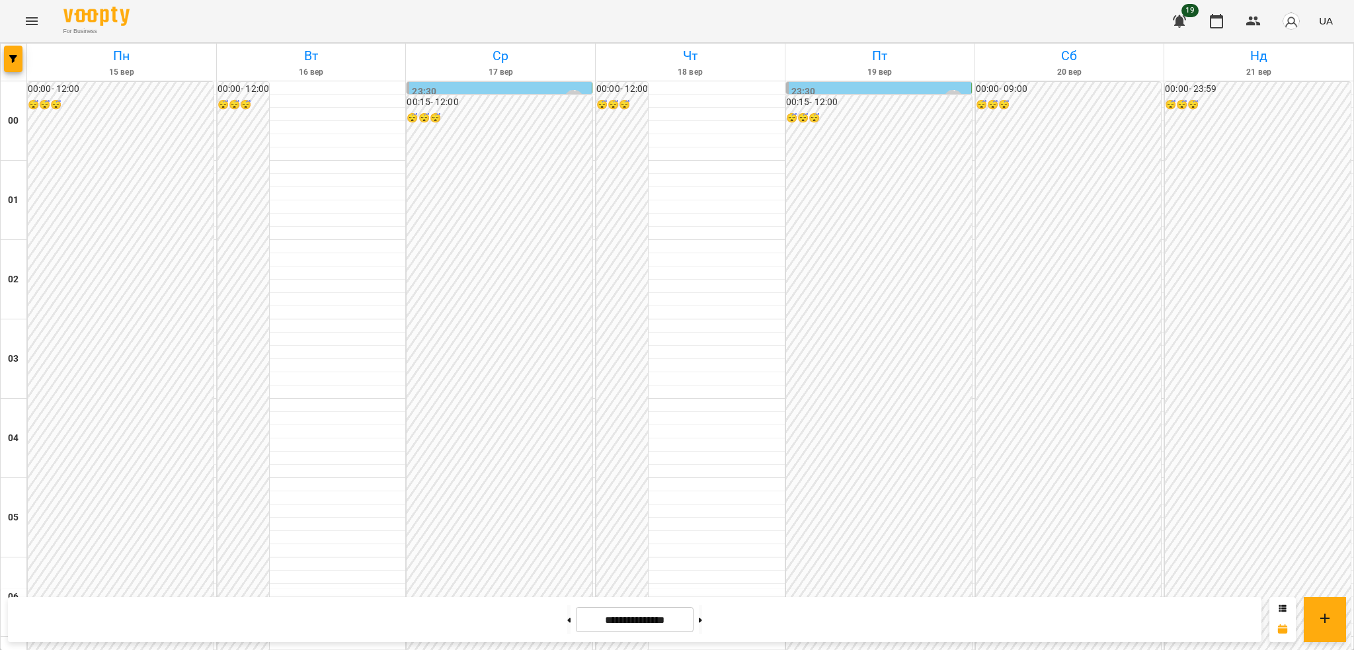
scroll to position [1107, 0]
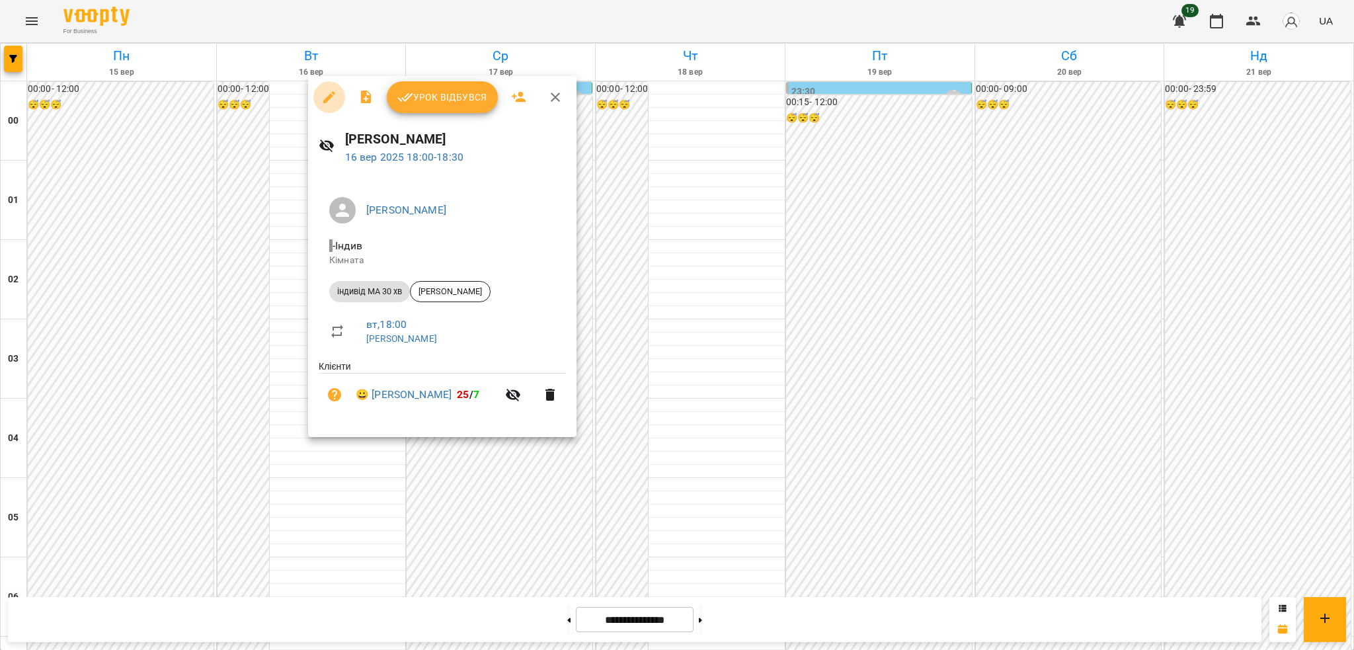
click at [331, 96] on icon "button" at bounding box center [329, 97] width 12 height 12
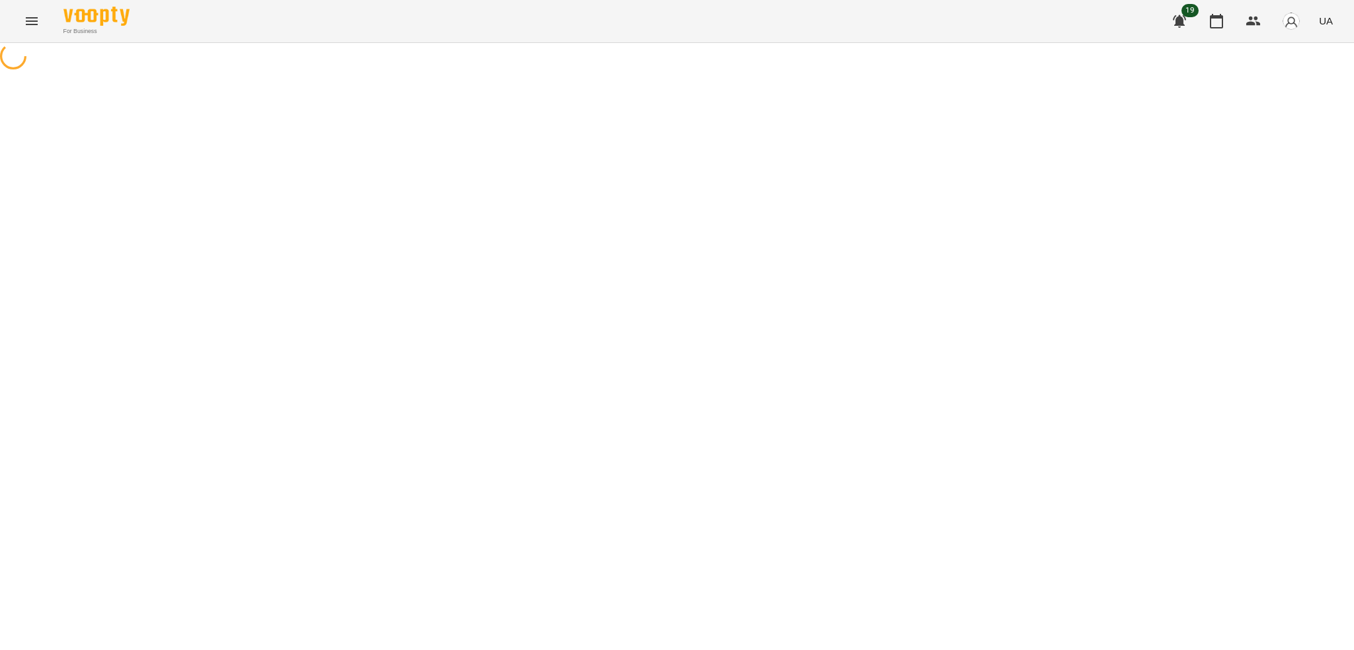
select select "**********"
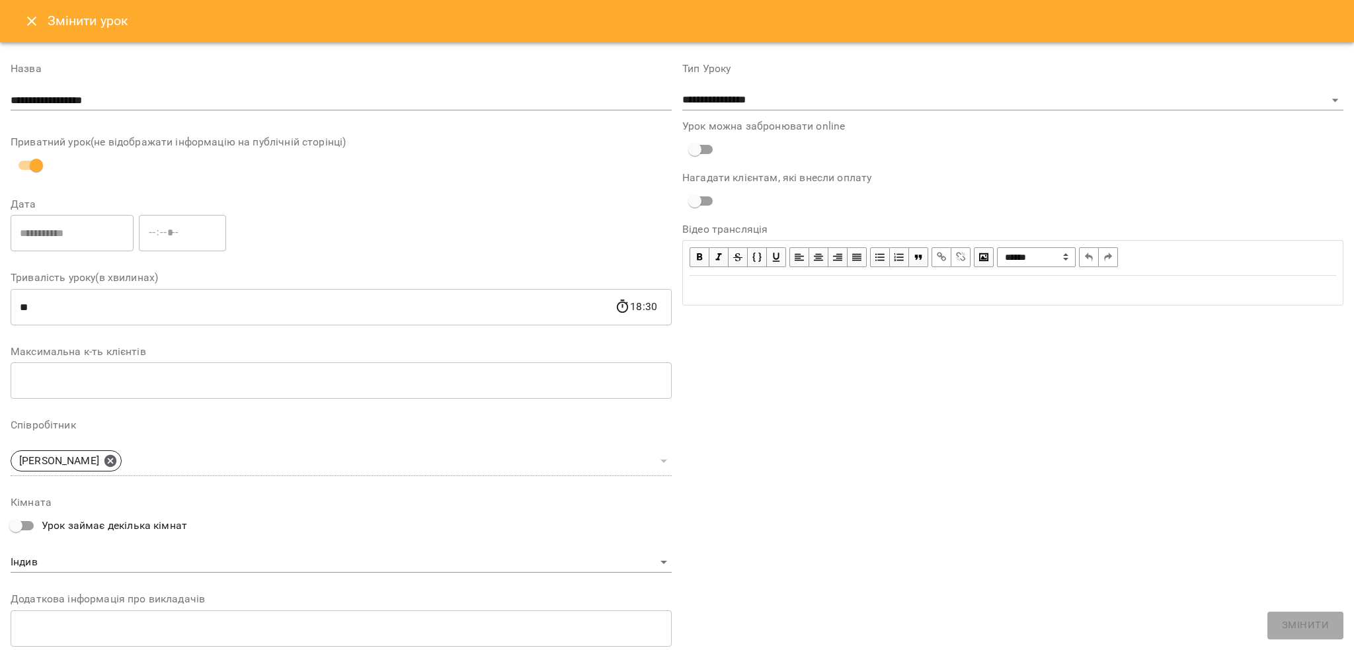
click at [27, 27] on icon "Close" at bounding box center [32, 21] width 16 height 16
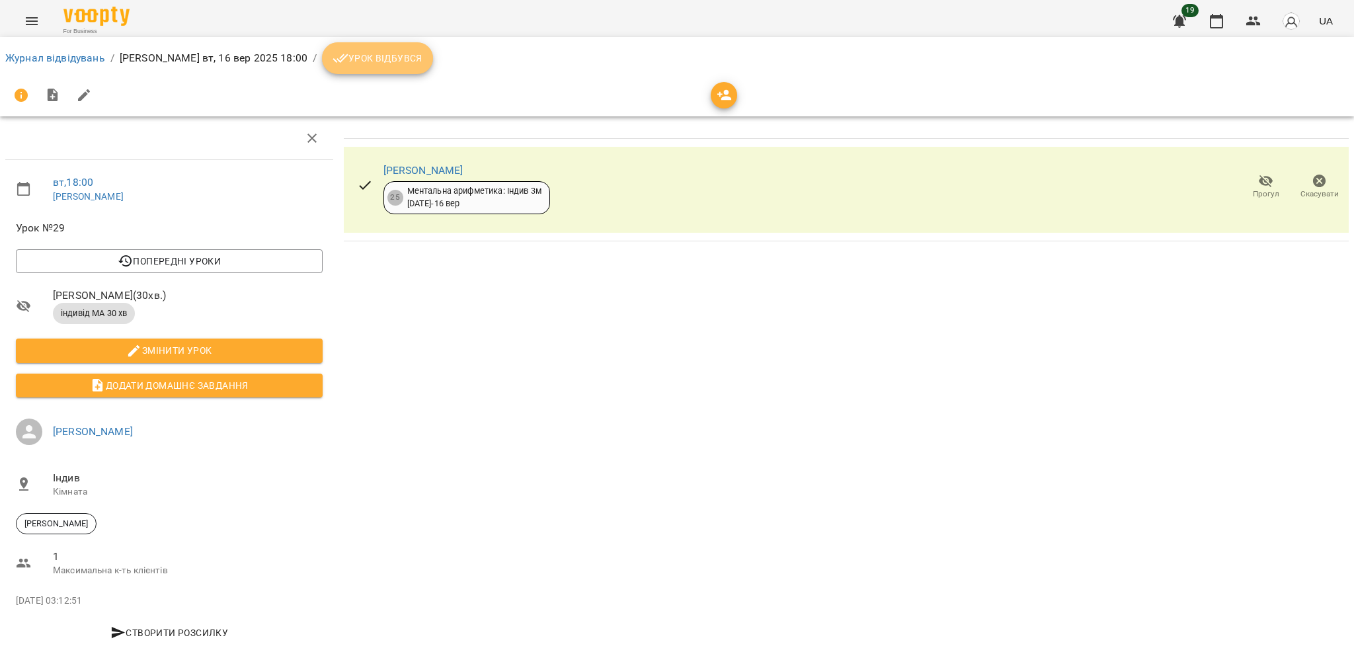
click at [422, 56] on span "Урок відбувся" at bounding box center [377, 58] width 90 height 16
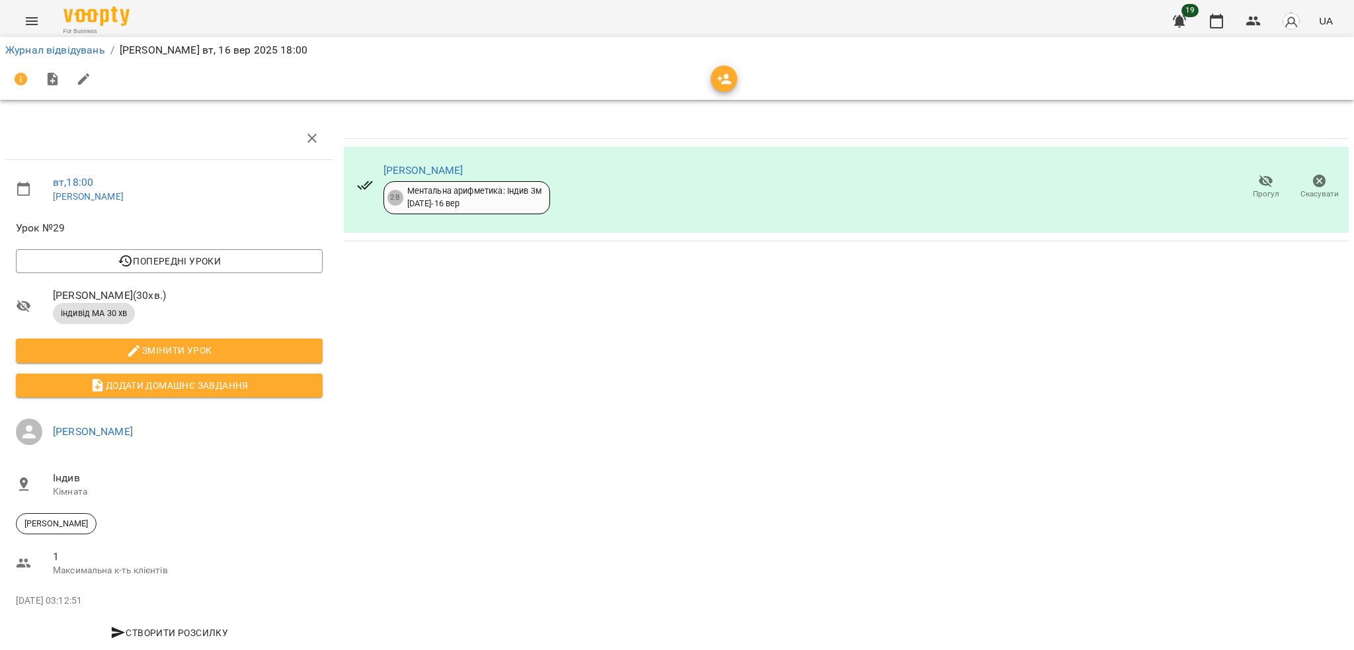
click at [1313, 180] on icon "button" at bounding box center [1319, 180] width 13 height 13
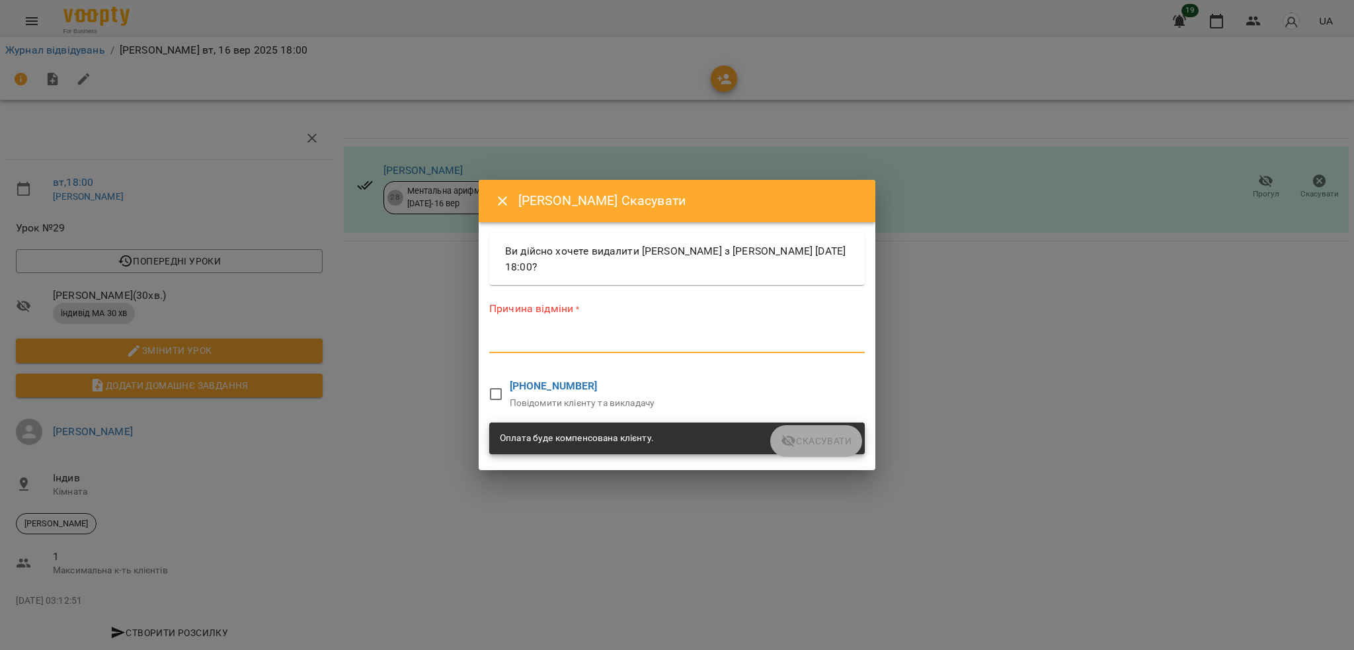
click at [505, 346] on textarea at bounding box center [676, 342] width 375 height 13
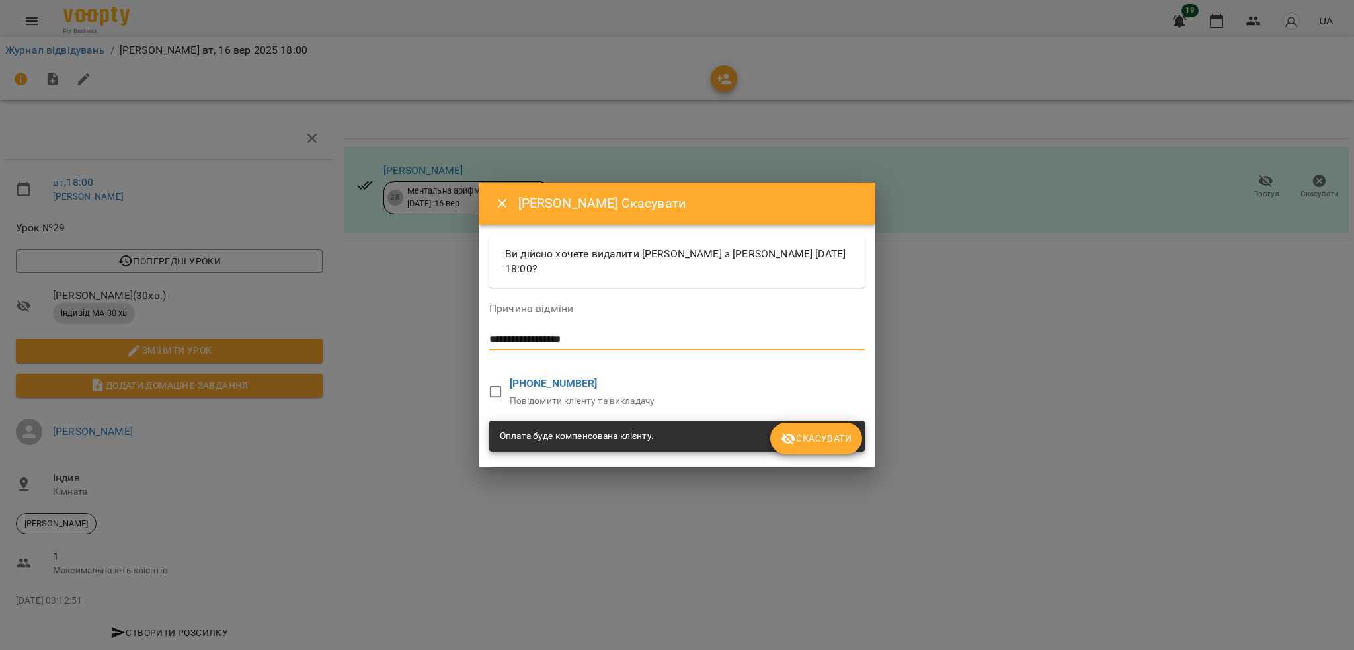
type textarea "**********"
click at [822, 438] on span "Скасувати" at bounding box center [816, 438] width 71 height 16
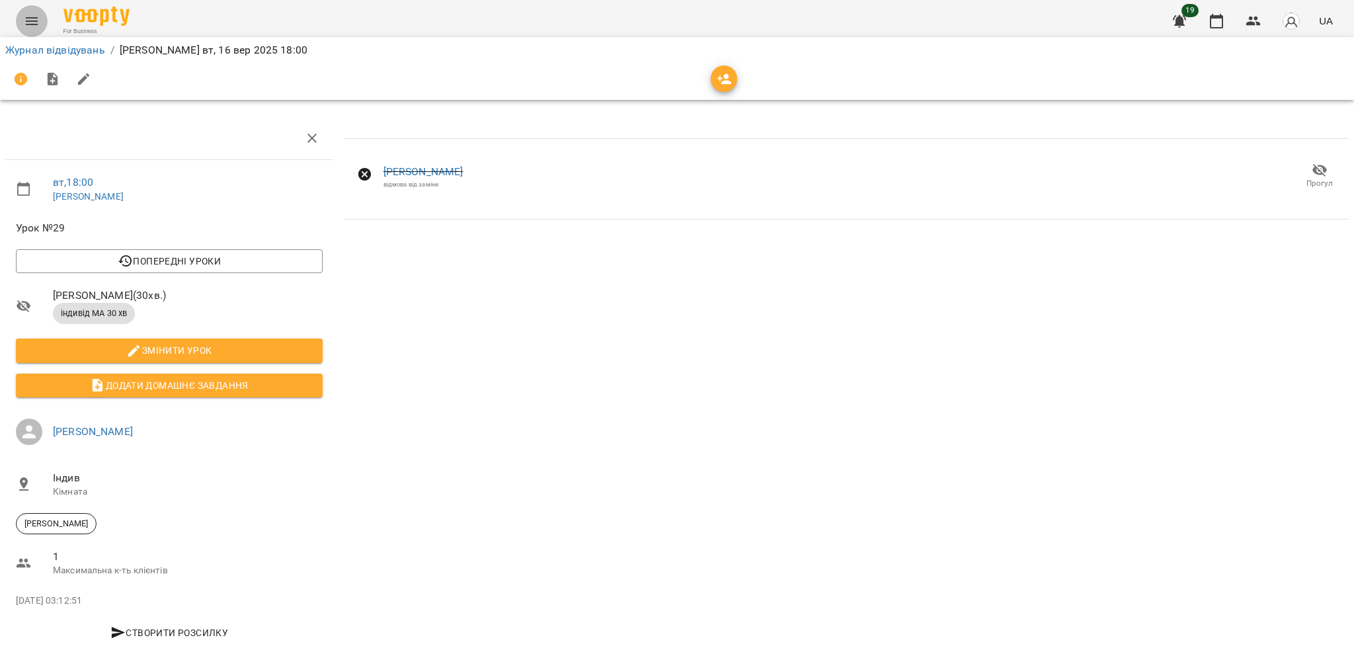
click at [34, 20] on icon "Menu" at bounding box center [32, 21] width 12 height 8
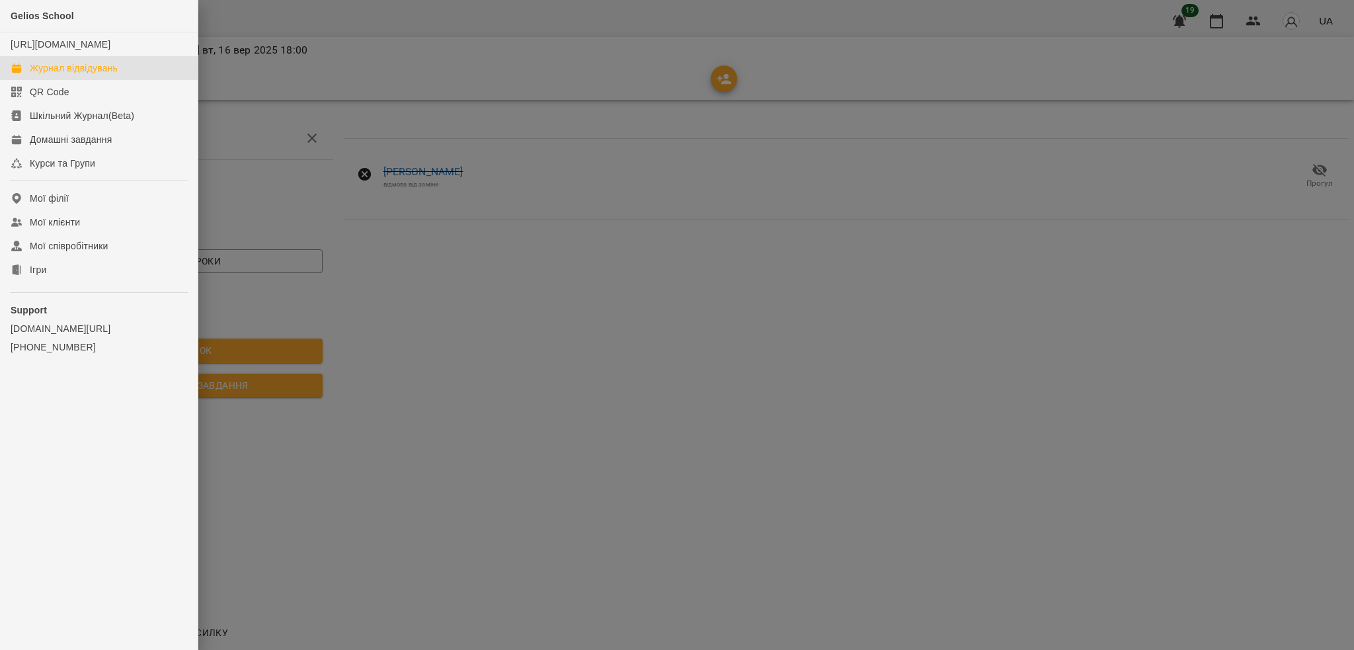
click at [75, 75] on div "Журнал відвідувань" at bounding box center [74, 67] width 88 height 13
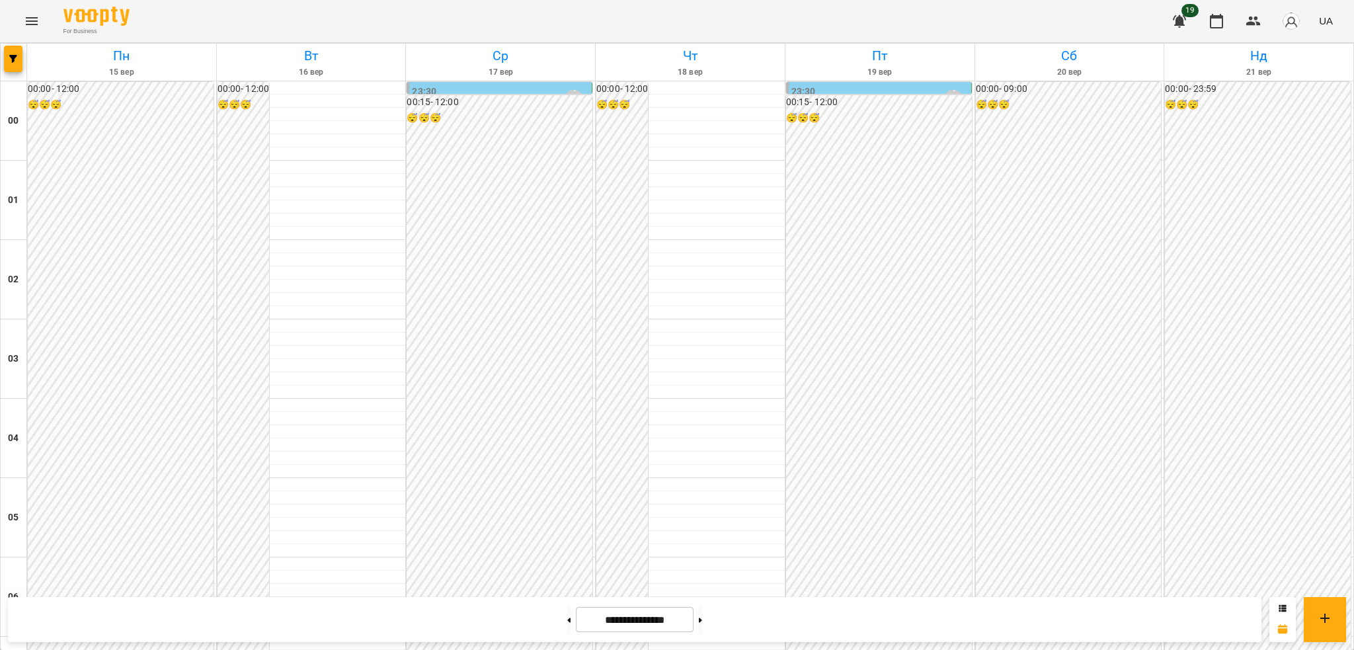
scroll to position [1120, 0]
click at [1317, 24] on button "UA" at bounding box center [1325, 21] width 24 height 24
click at [1294, 100] on div "Русский" at bounding box center [1300, 99] width 67 height 24
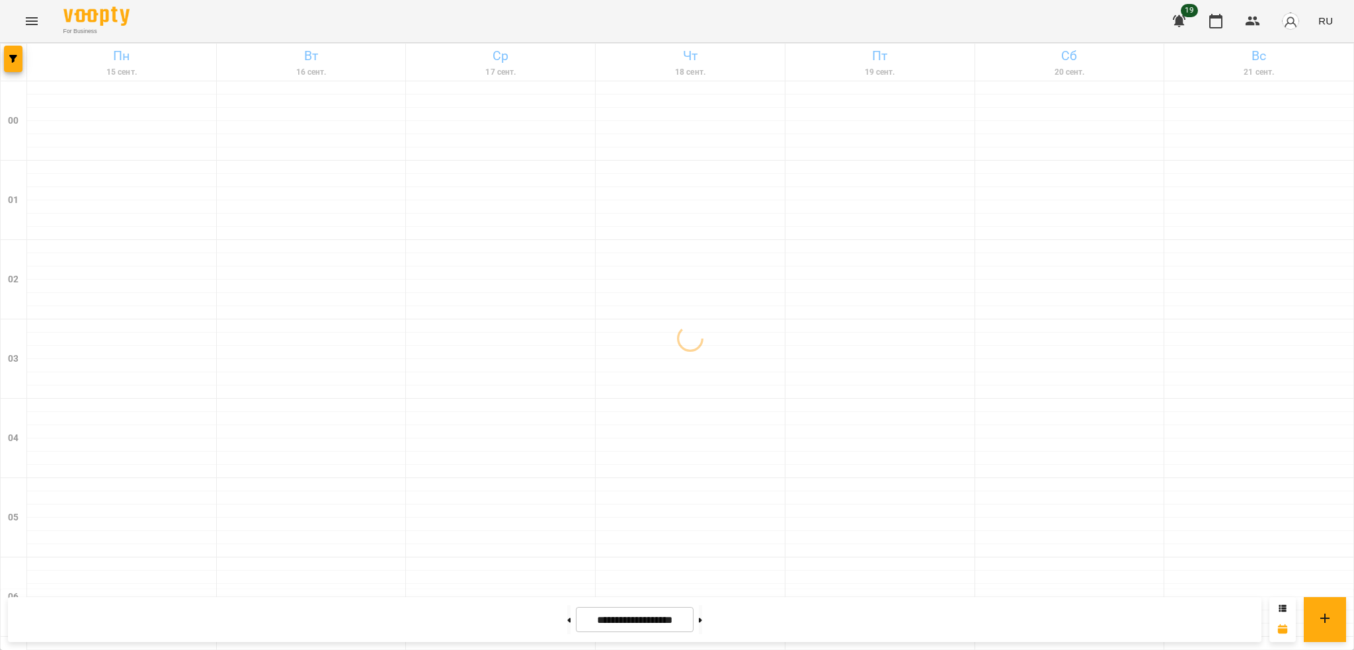
click at [35, 24] on icon "Menu" at bounding box center [32, 21] width 12 height 8
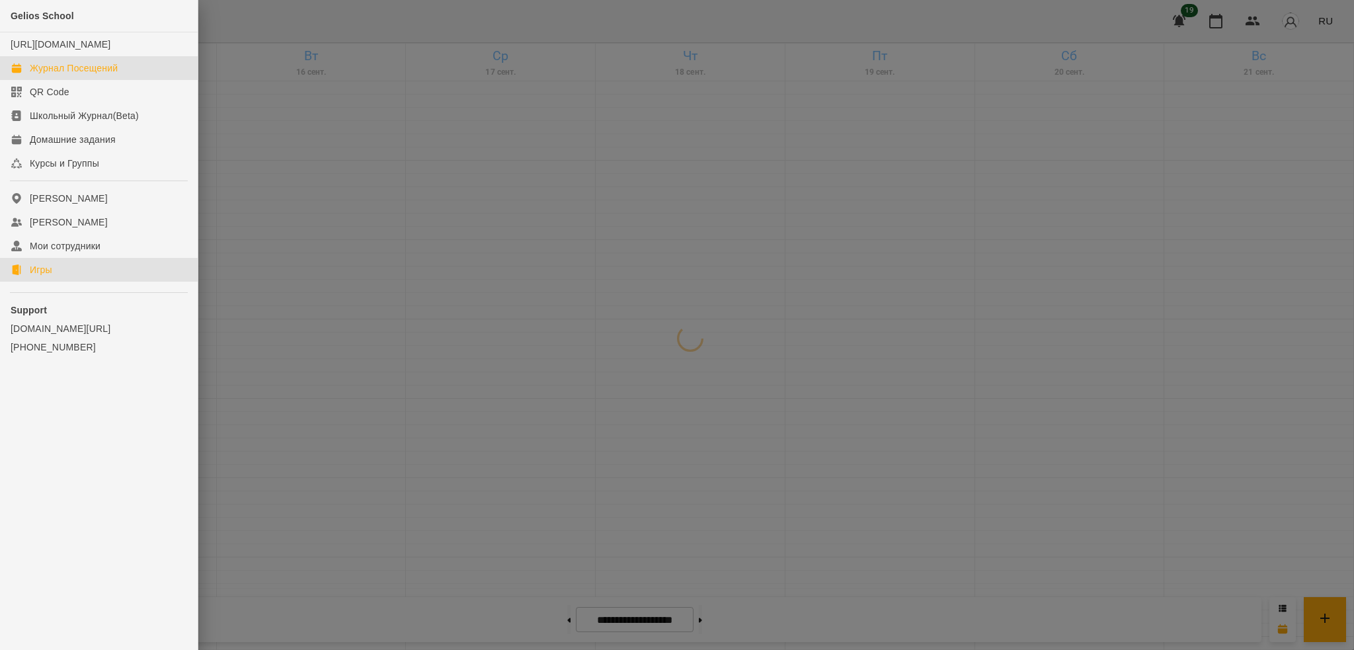
click at [59, 278] on link "Игры" at bounding box center [99, 270] width 198 height 24
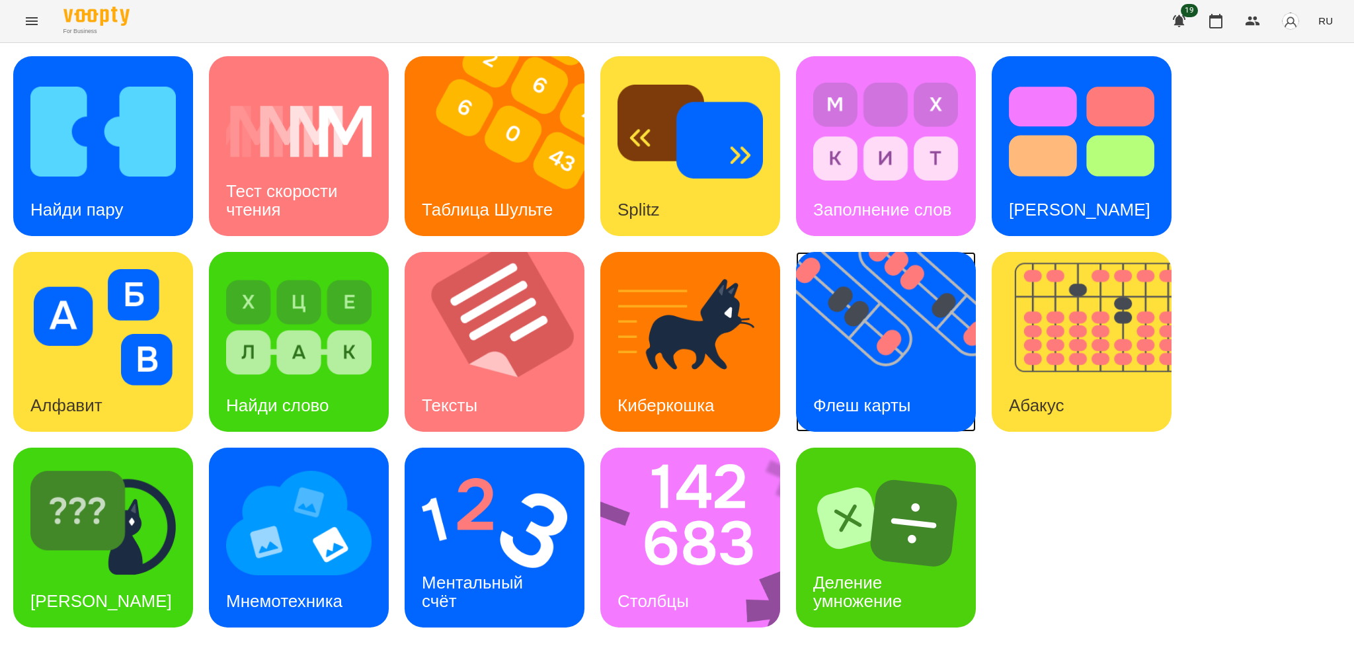
click at [850, 341] on img at bounding box center [894, 342] width 196 height 180
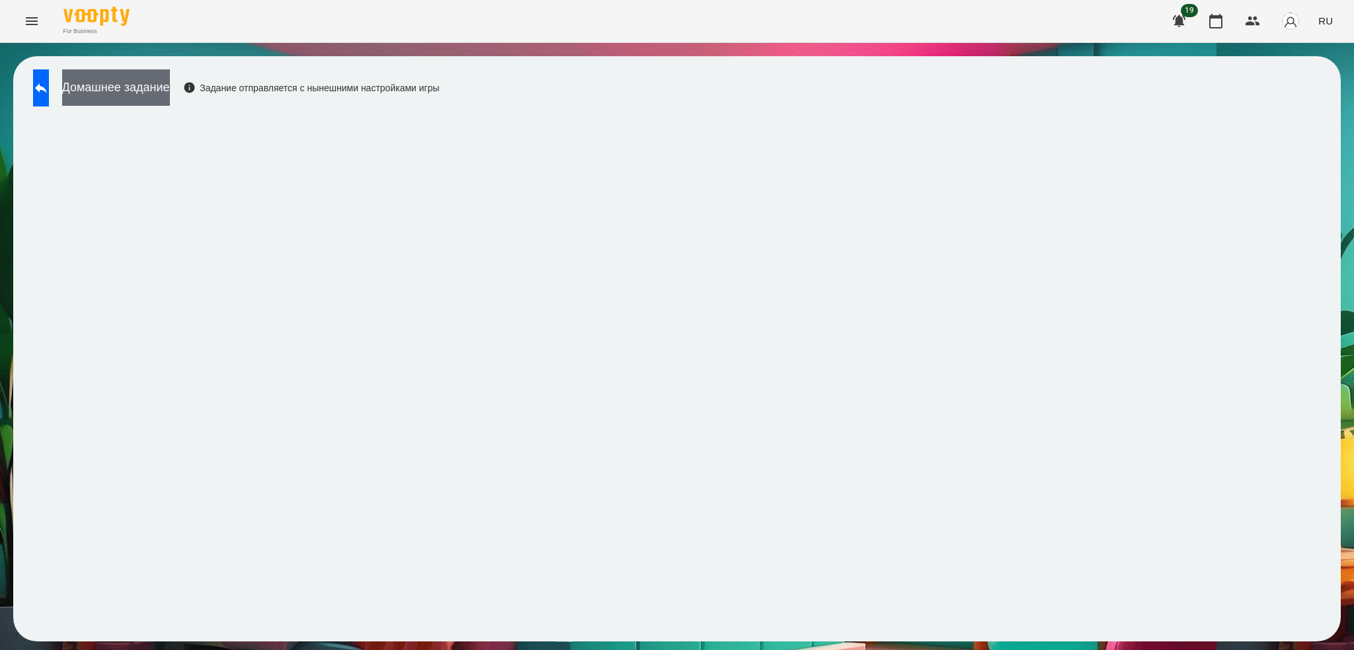
click at [170, 93] on button "Домашнее задание" at bounding box center [116, 87] width 108 height 36
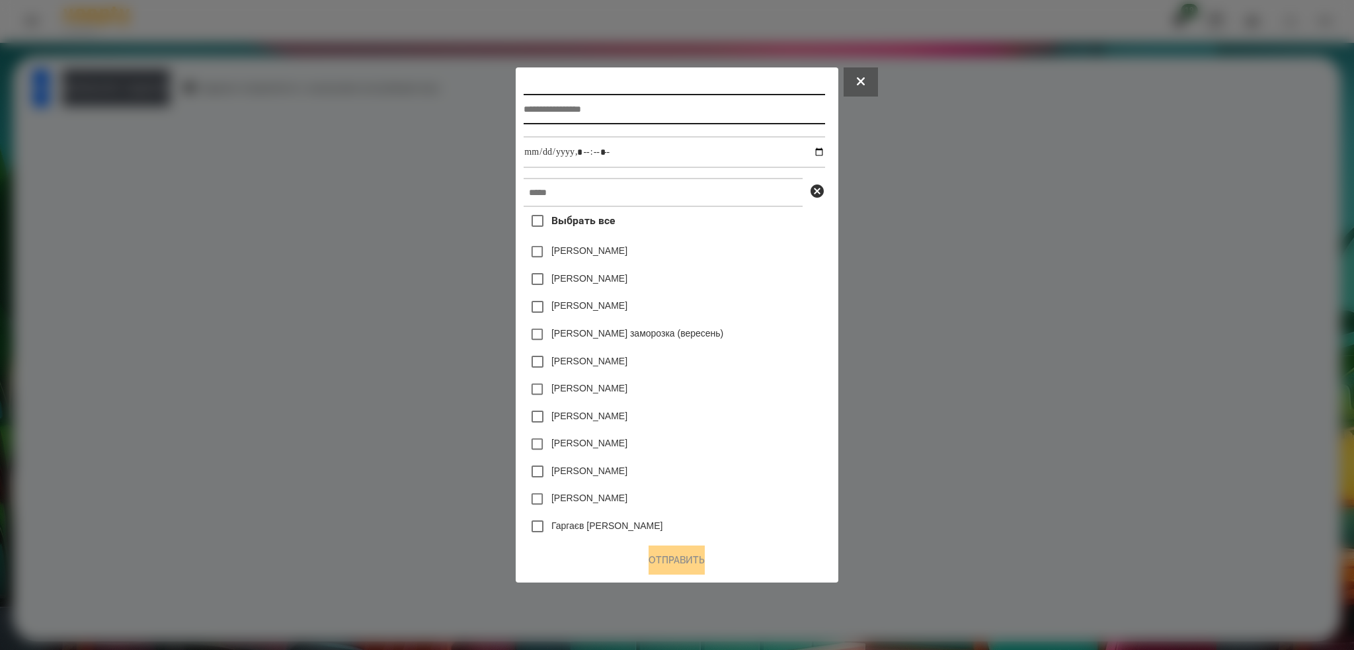
click at [587, 114] on input "text" at bounding box center [673, 109] width 301 height 30
type input "**********"
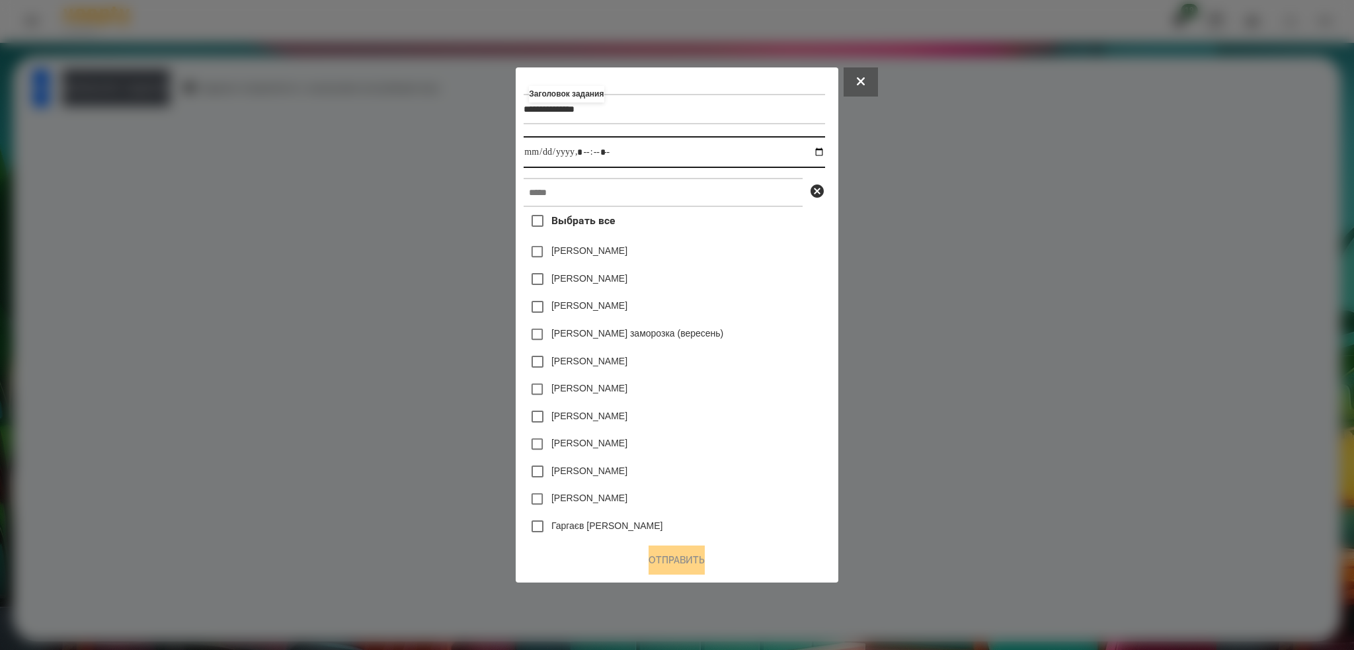
click at [824, 150] on input "datetime-local" at bounding box center [673, 152] width 301 height 32
click at [637, 144] on input "datetime-local" at bounding box center [673, 152] width 301 height 32
click at [820, 149] on input "datetime-local" at bounding box center [673, 152] width 301 height 32
type input "**********"
click at [652, 158] on input "datetime-local" at bounding box center [673, 152] width 301 height 32
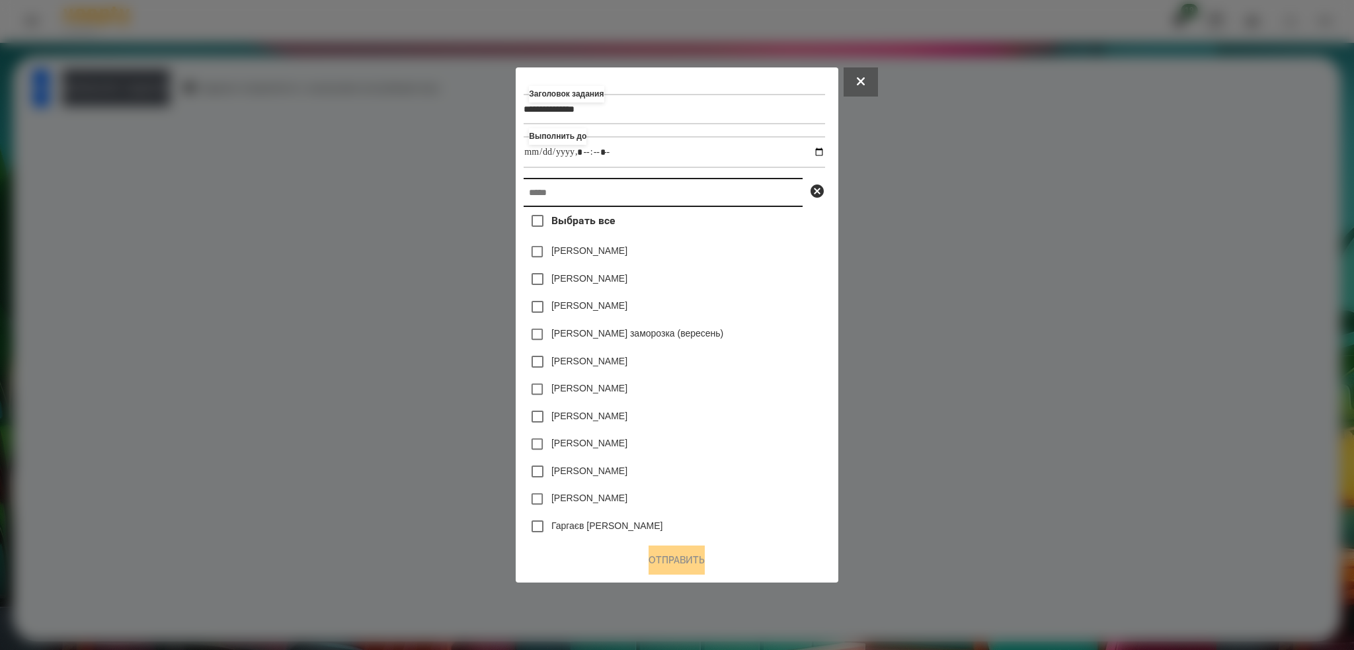
click at [599, 188] on input "text" at bounding box center [662, 192] width 279 height 29
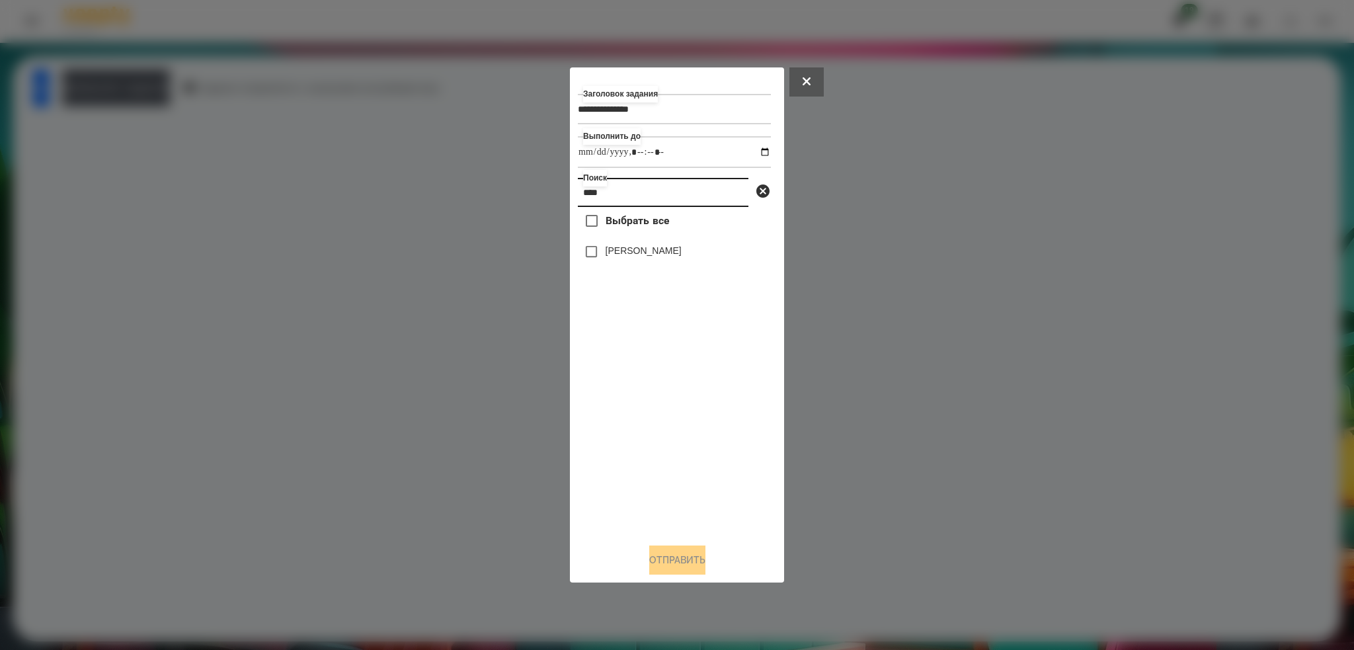
type input "****"
click at [667, 560] on button "Отправить" at bounding box center [677, 559] width 56 height 29
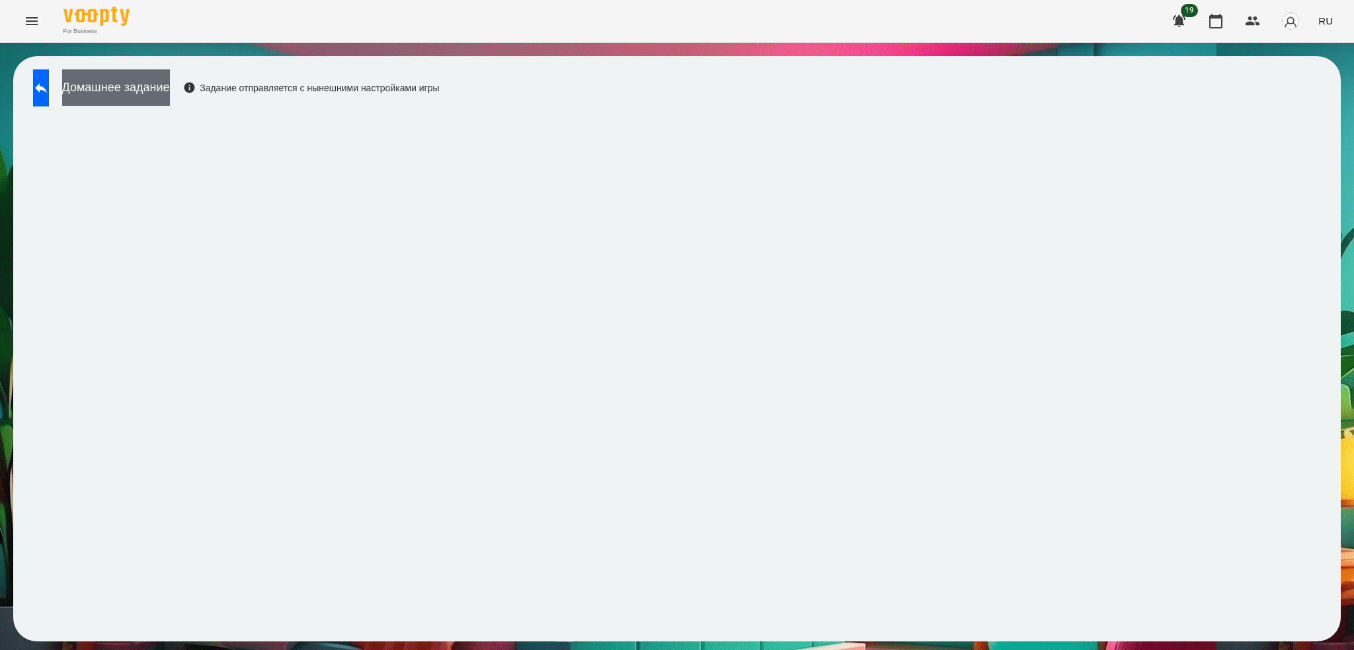
click at [159, 81] on button "Домашнее задание" at bounding box center [116, 87] width 108 height 36
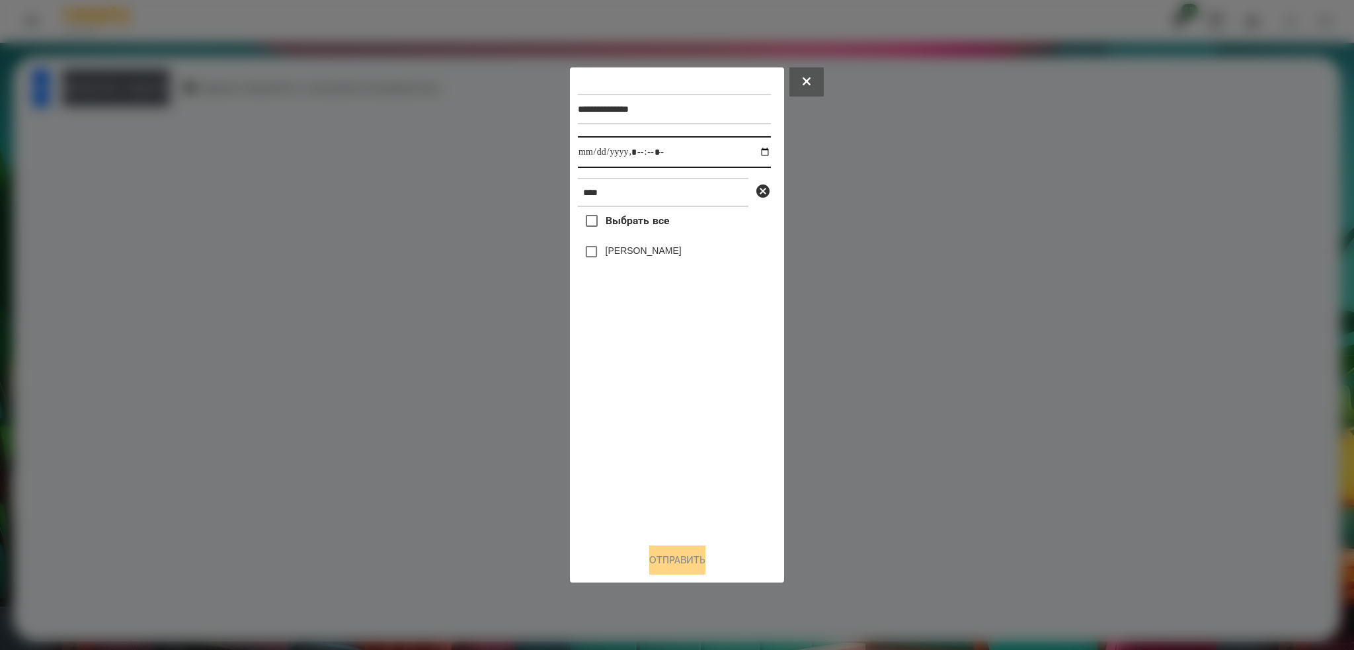
click at [755, 155] on input "datetime-local" at bounding box center [674, 152] width 193 height 32
type input "**********"
click at [683, 161] on input "datetime-local" at bounding box center [674, 152] width 193 height 32
click at [675, 555] on button "Отправить" at bounding box center [677, 559] width 56 height 29
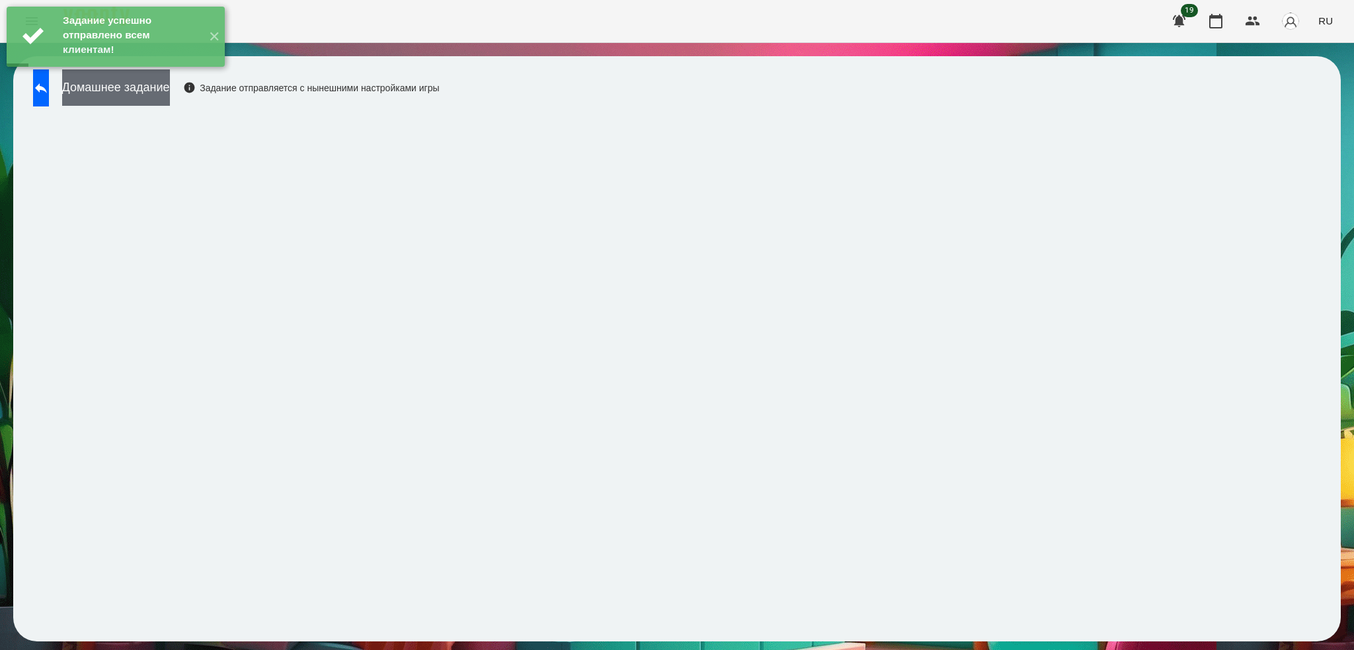
click at [119, 87] on button "Домашнее задание" at bounding box center [116, 87] width 108 height 36
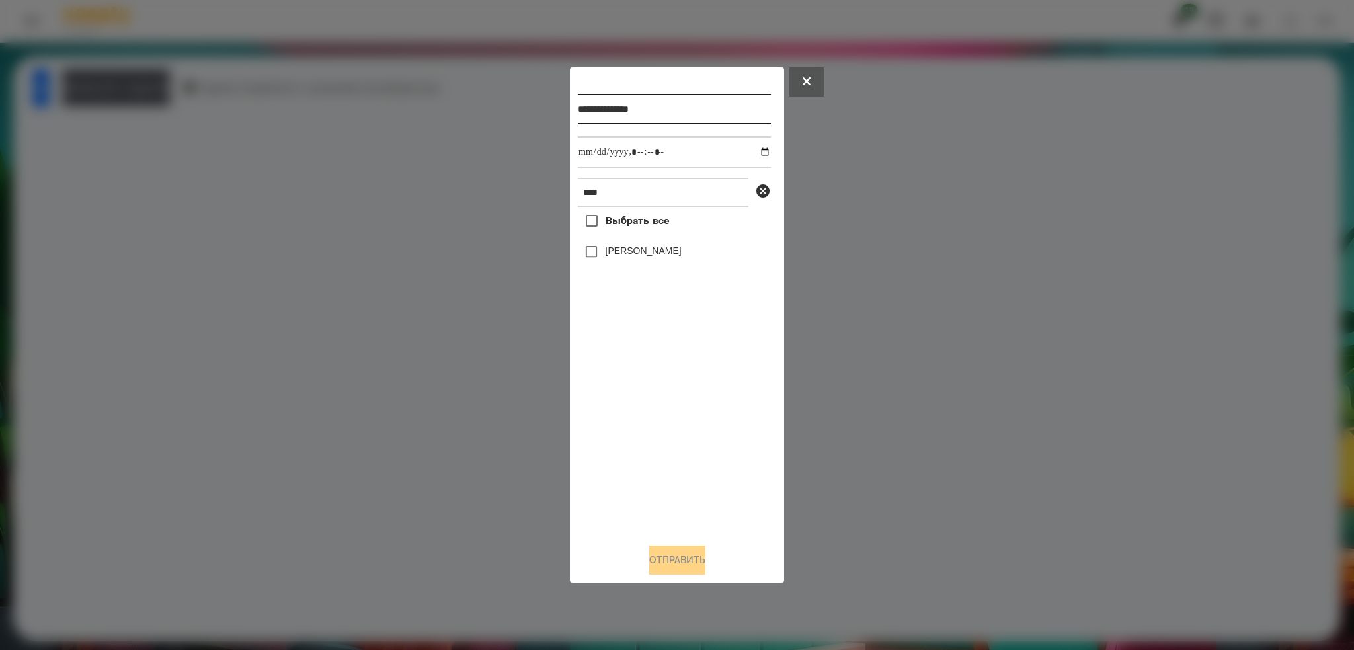
click at [687, 109] on input "**********" at bounding box center [674, 109] width 193 height 30
type input "**********"
click at [757, 153] on input "datetime-local" at bounding box center [674, 152] width 193 height 32
click at [800, 87] on button at bounding box center [806, 81] width 34 height 29
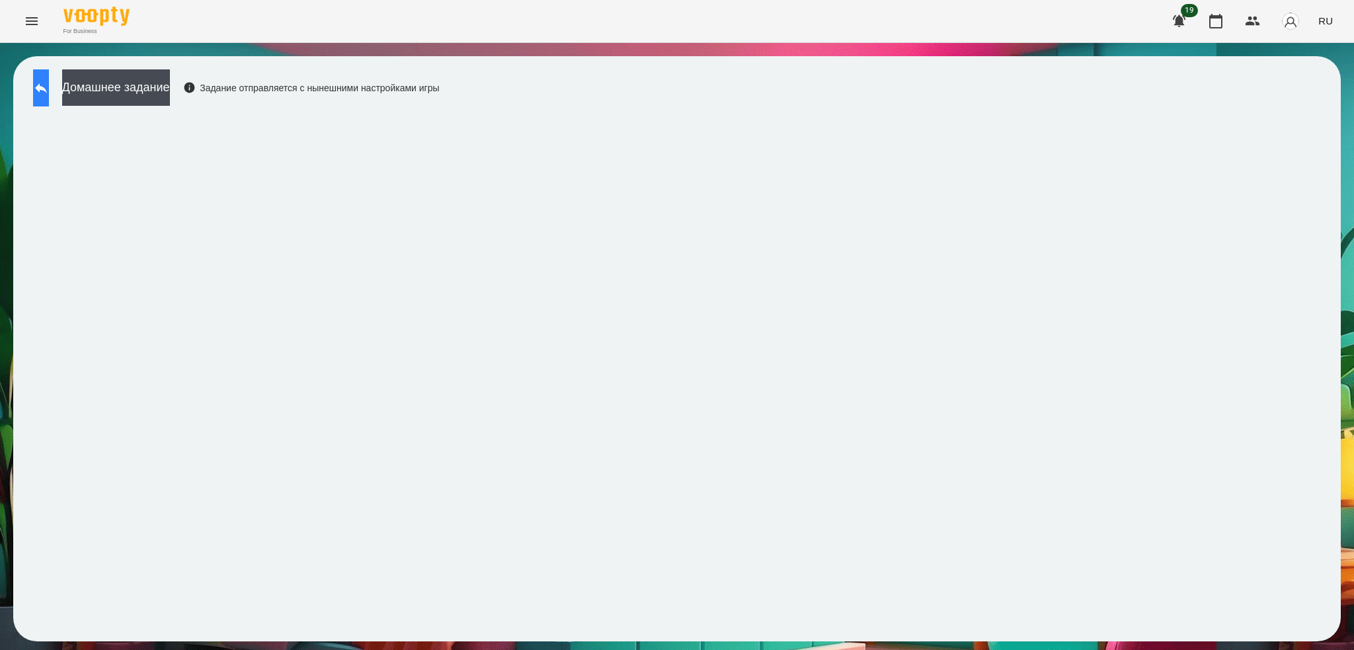
click at [49, 87] on icon at bounding box center [41, 88] width 16 height 16
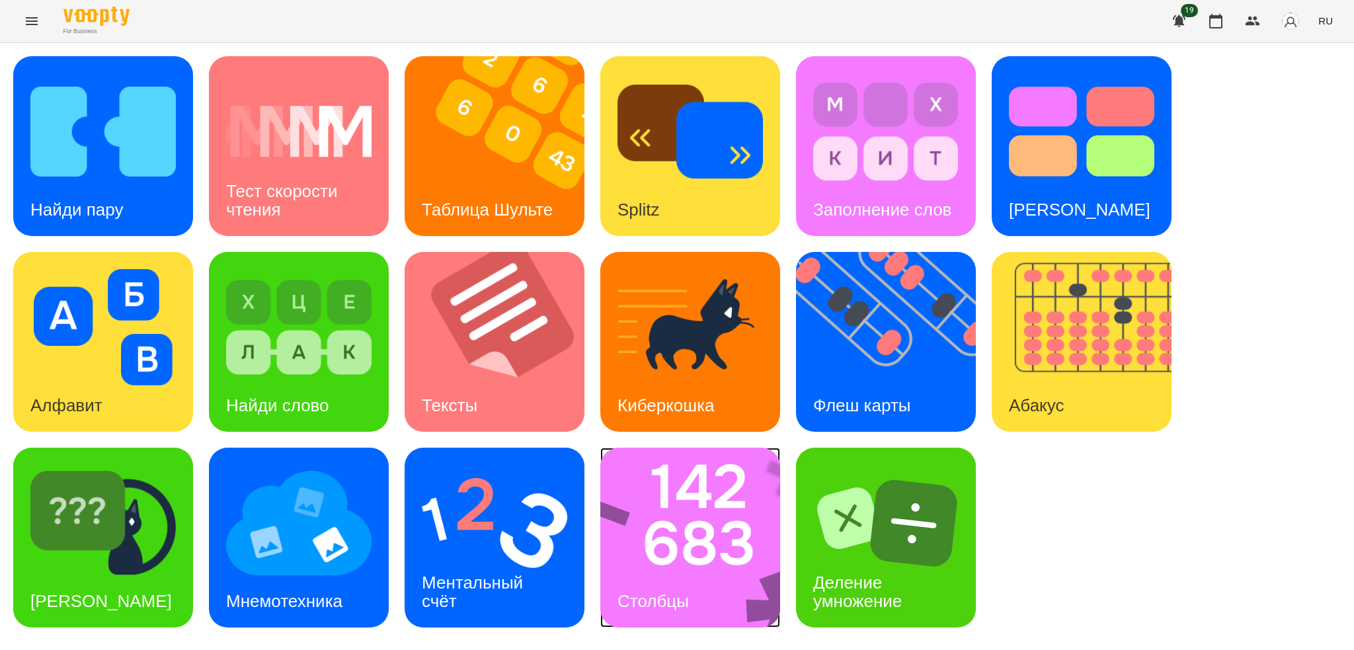
click at [715, 592] on img at bounding box center [698, 537] width 197 height 180
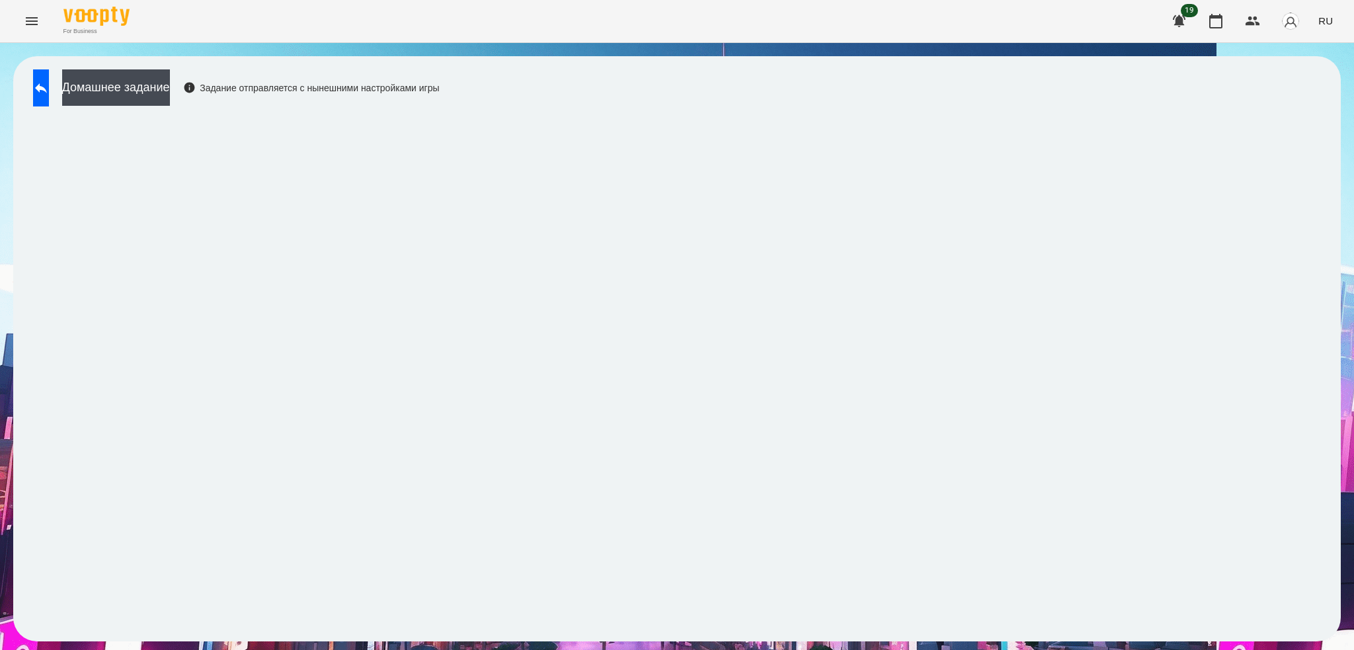
click at [174, 66] on div "Домашнее задание Задание отправляется с нынешними настройками игры" at bounding box center [676, 348] width 1327 height 585
click at [170, 86] on button "Домашнее задание" at bounding box center [116, 87] width 108 height 36
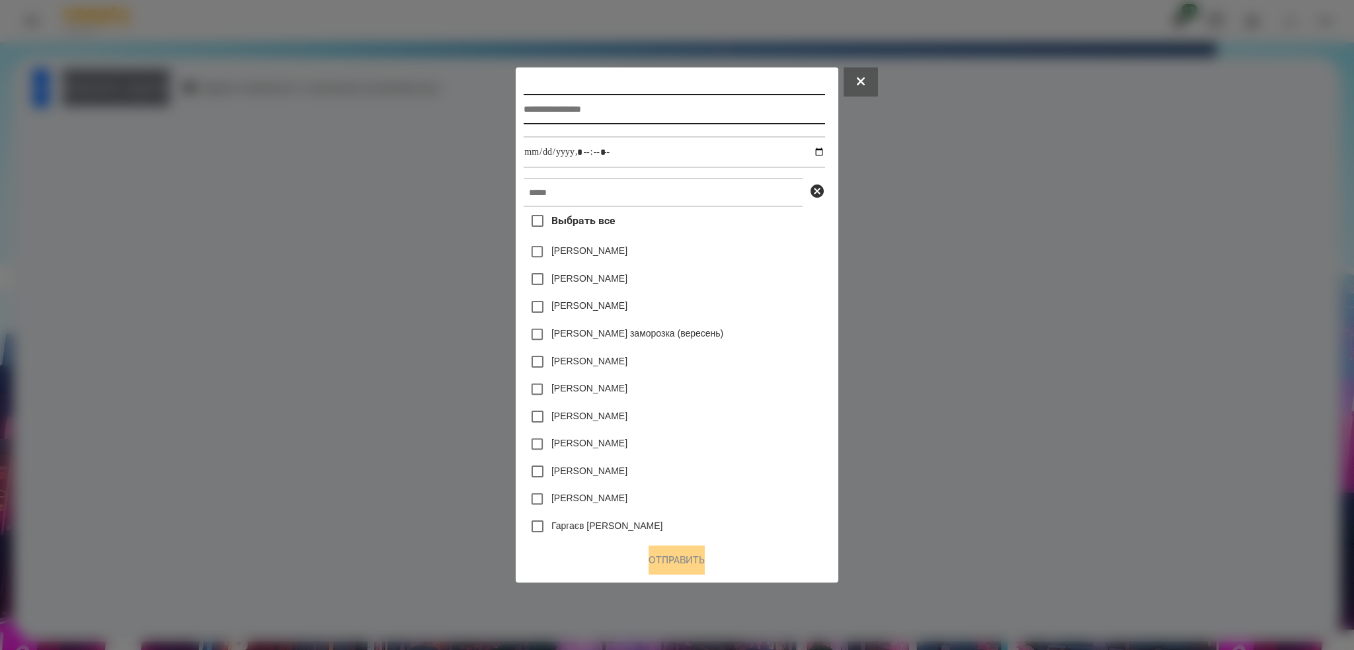
click at [595, 120] on input "text" at bounding box center [673, 109] width 301 height 30
click at [605, 101] on input "text" at bounding box center [673, 109] width 301 height 30
type input "*******"
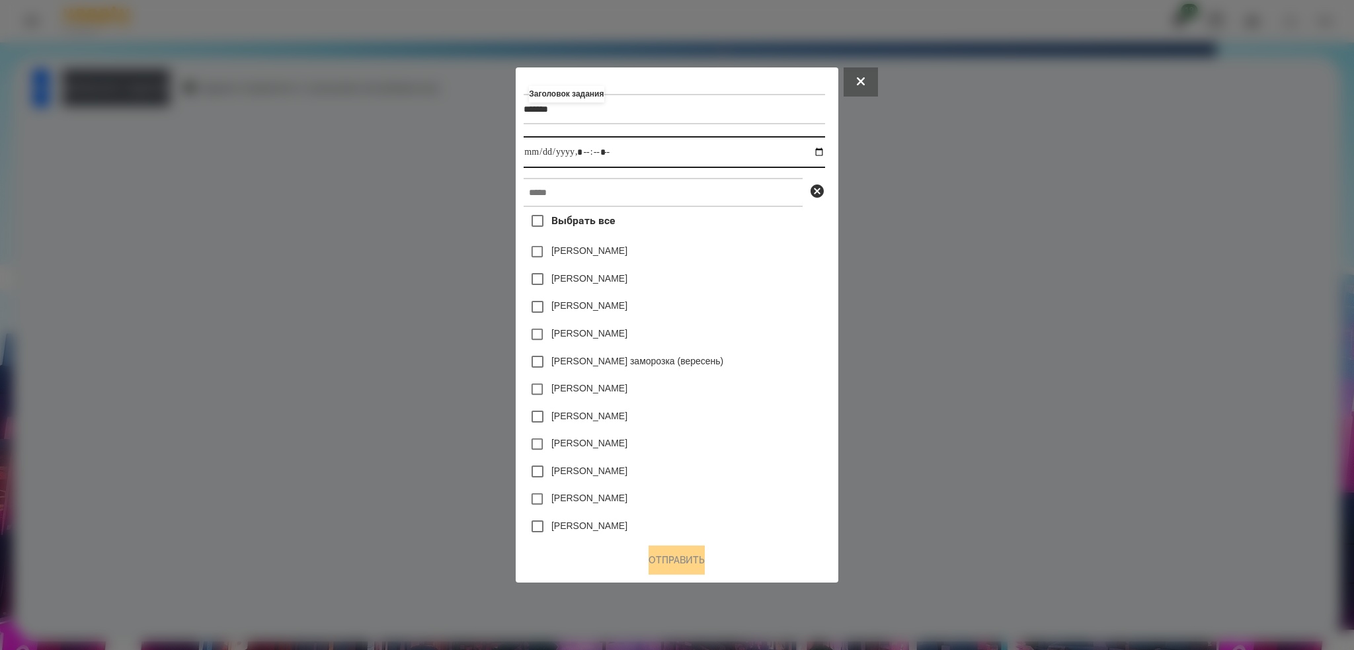
click at [823, 149] on input "datetime-local" at bounding box center [673, 152] width 301 height 32
type input "**********"
click at [631, 146] on input "datetime-local" at bounding box center [673, 152] width 301 height 32
click at [589, 190] on input "text" at bounding box center [662, 192] width 279 height 29
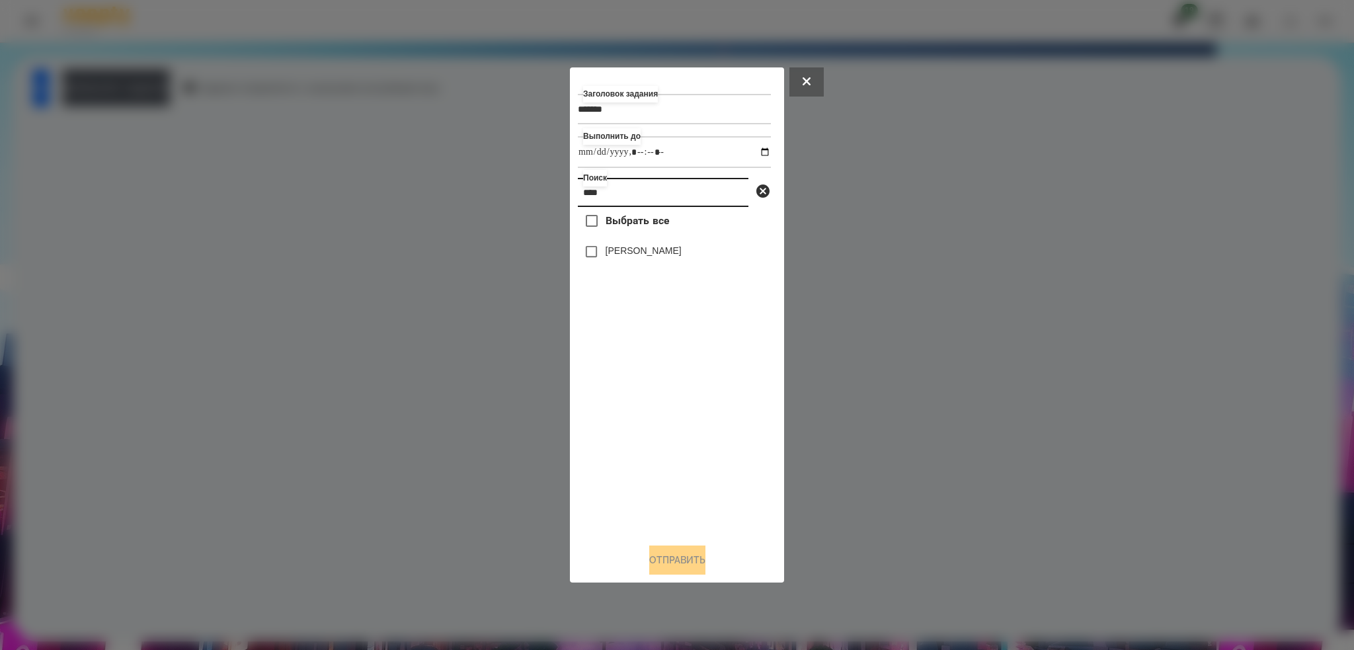
type input "****"
click at [670, 564] on button "Отправить" at bounding box center [677, 559] width 56 height 29
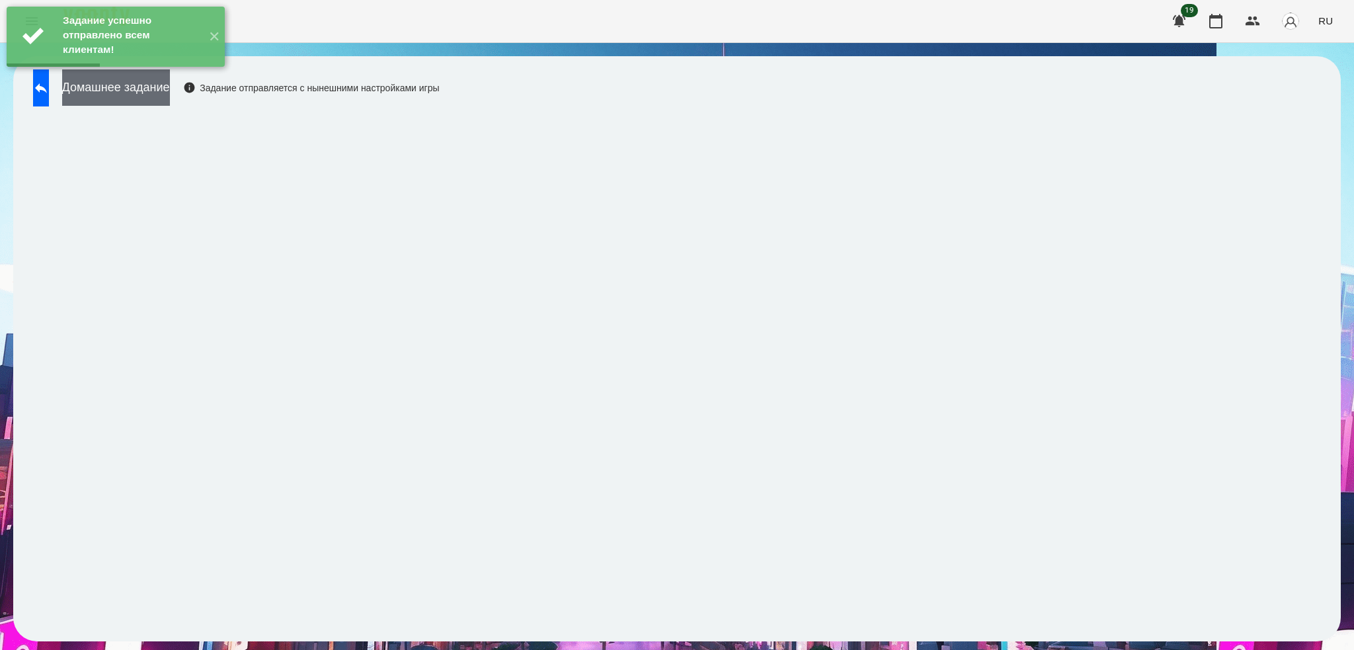
click at [155, 95] on button "Домашнее задание" at bounding box center [116, 87] width 108 height 36
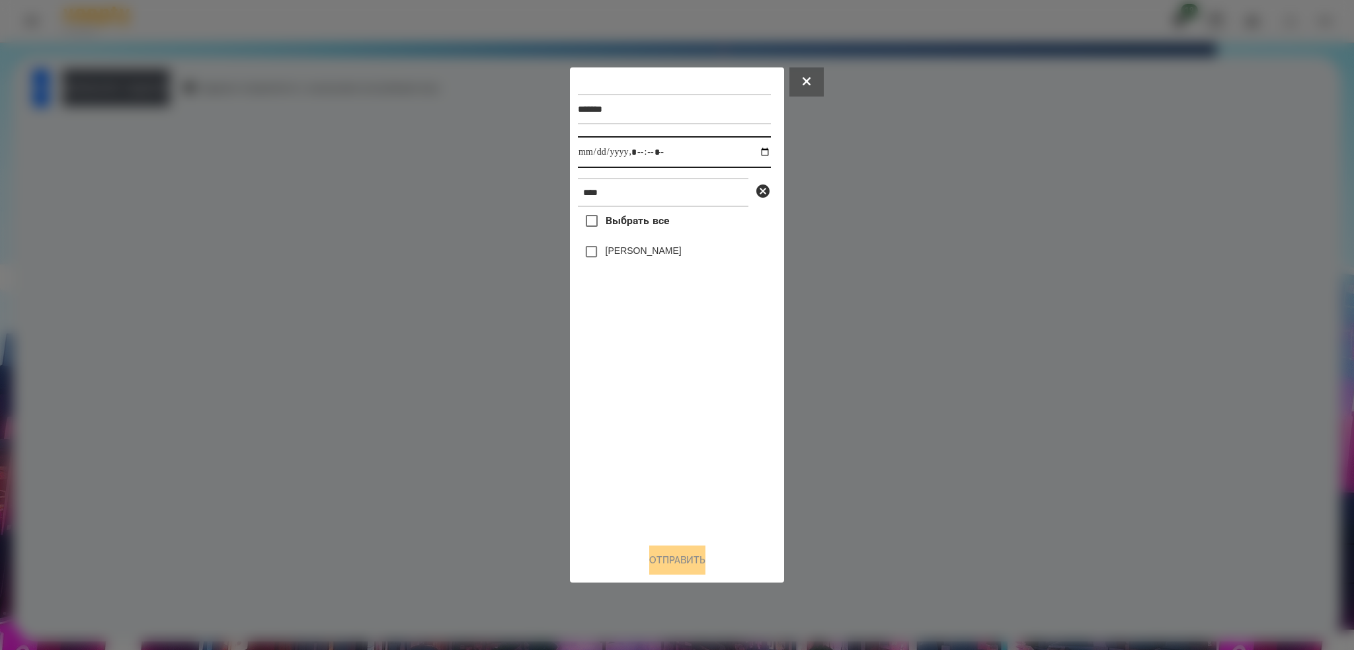
click at [755, 148] on input "datetime-local" at bounding box center [674, 152] width 193 height 32
type input "**********"
click at [689, 161] on input "datetime-local" at bounding box center [674, 152] width 193 height 32
click at [663, 567] on button "Отправить" at bounding box center [677, 559] width 56 height 29
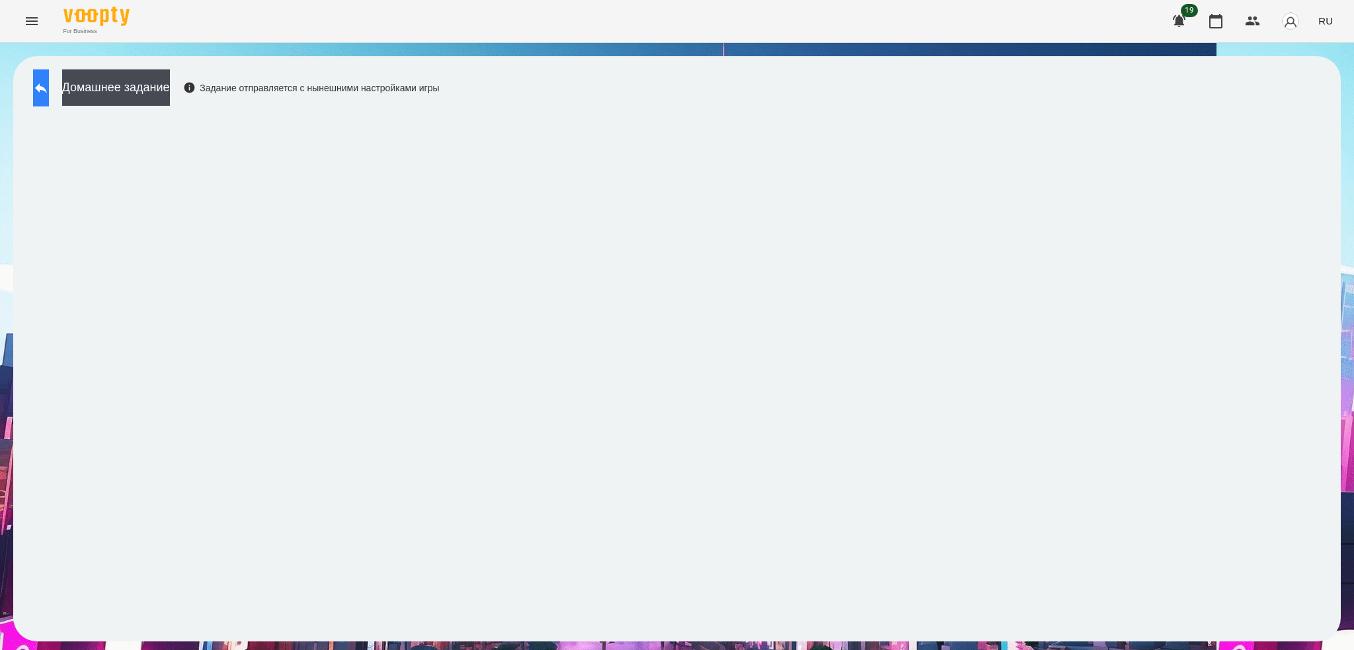
click at [49, 87] on button at bounding box center [41, 87] width 16 height 37
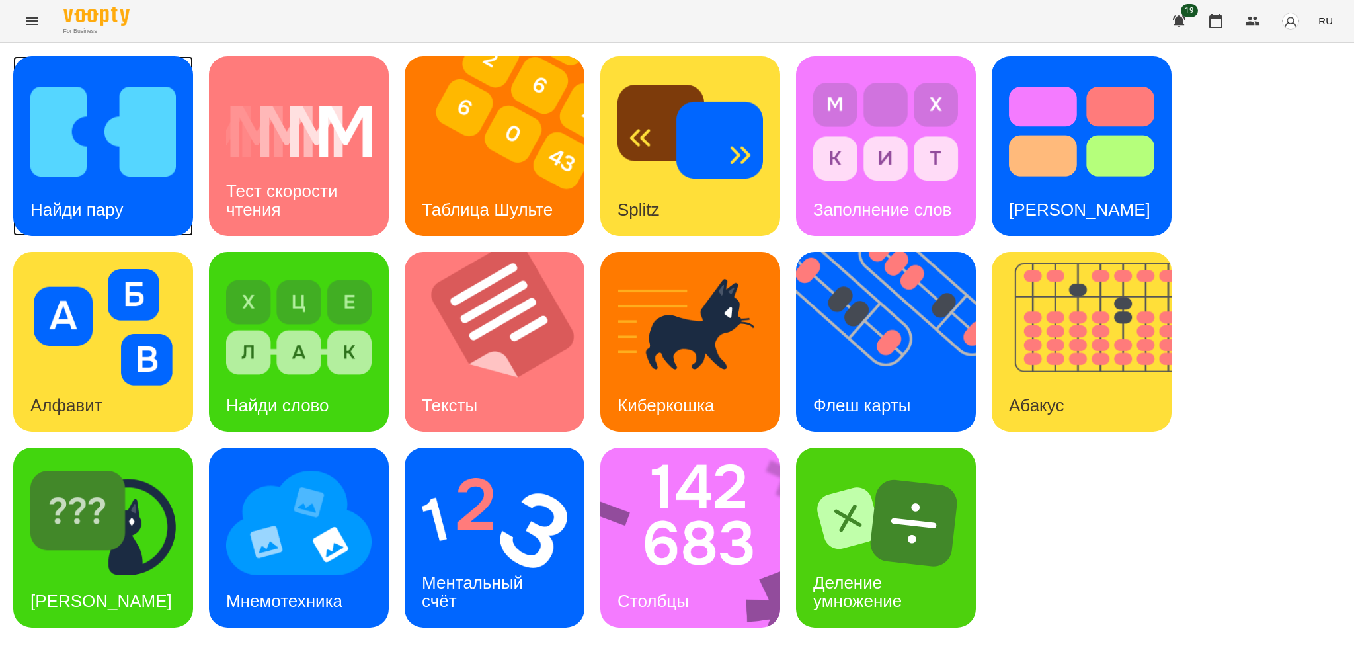
click at [108, 200] on h3 "Найди пару" at bounding box center [76, 210] width 93 height 20
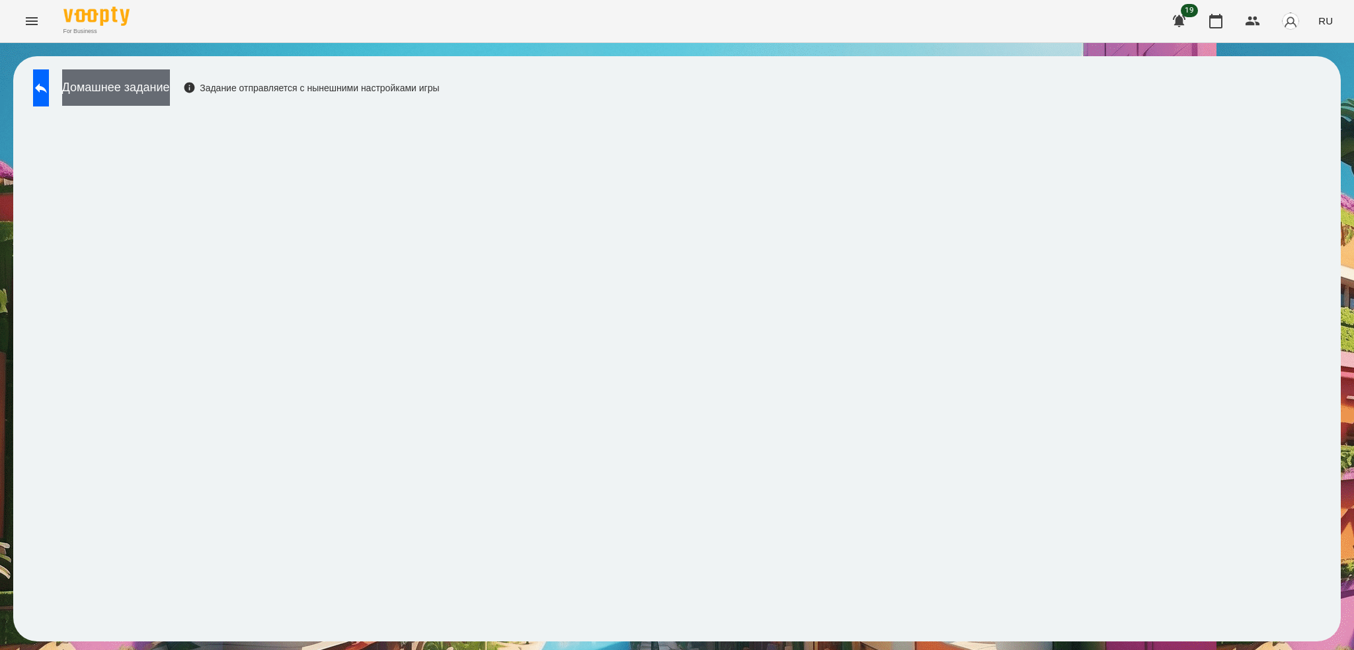
click at [170, 98] on button "Домашнее задание" at bounding box center [116, 87] width 108 height 36
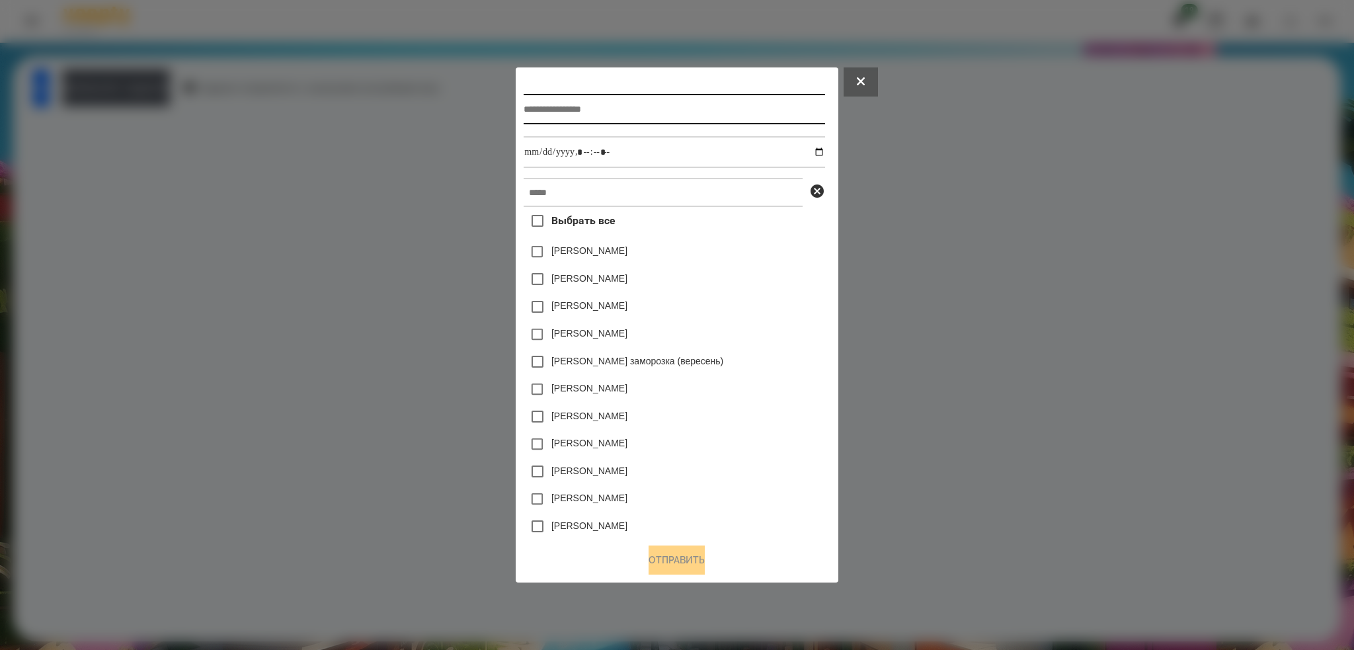
click at [591, 96] on input "text" at bounding box center [673, 109] width 301 height 30
type input "**********"
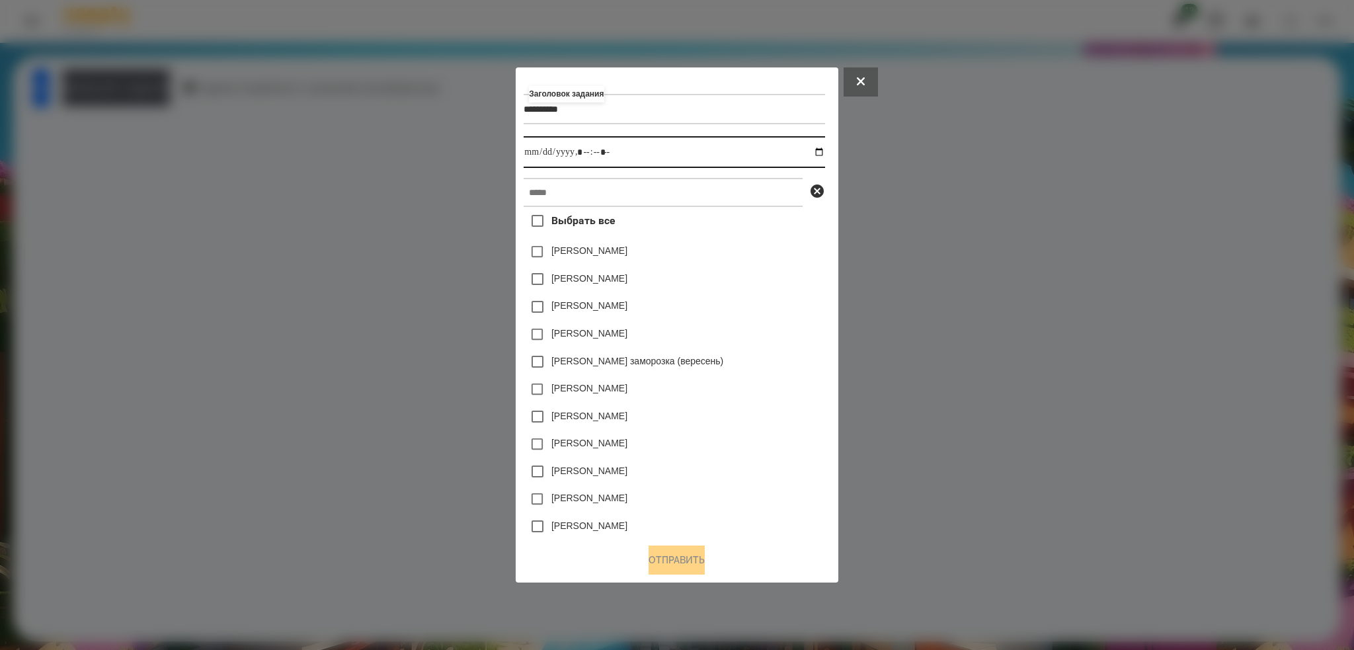
click at [824, 151] on input "datetime-local" at bounding box center [673, 152] width 301 height 32
type input "**********"
click at [693, 148] on input "datetime-local" at bounding box center [673, 152] width 301 height 32
click at [824, 149] on input "datetime-local" at bounding box center [673, 152] width 301 height 32
drag, startPoint x: 630, startPoint y: 149, endPoint x: 599, endPoint y: 190, distance: 50.5
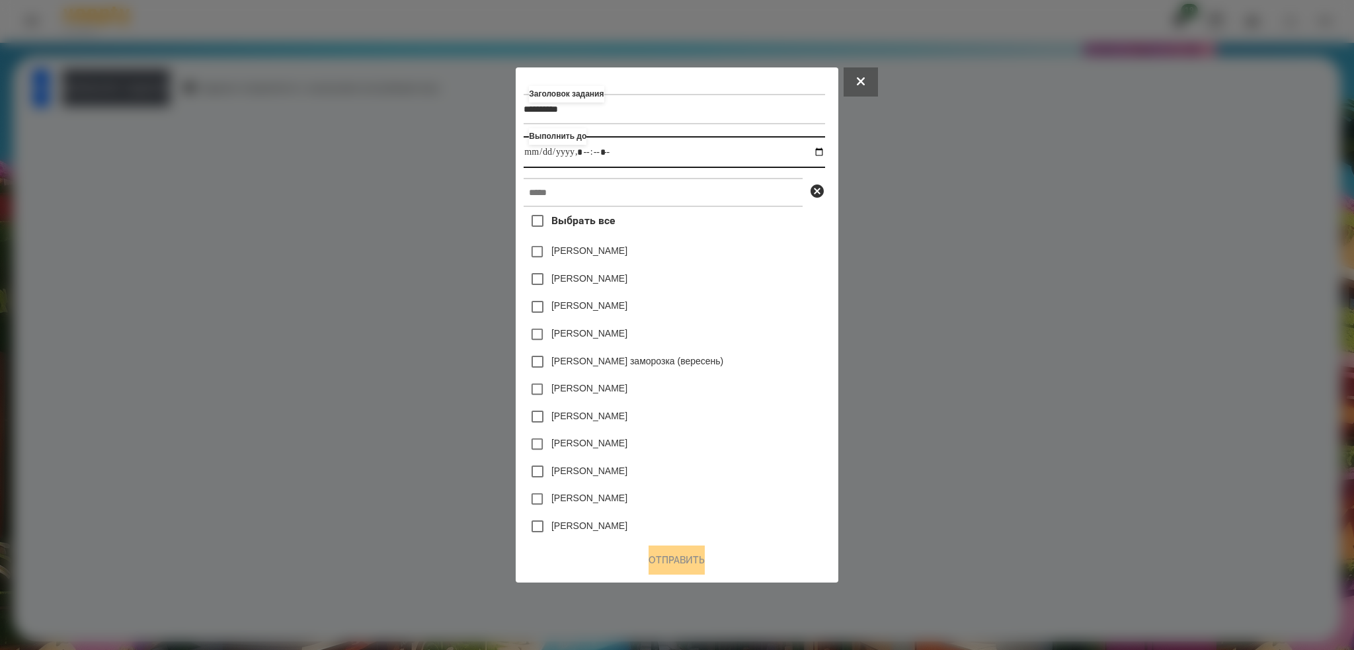
click at [599, 190] on div "**********" at bounding box center [676, 303] width 306 height 457
click at [599, 190] on input "text" at bounding box center [662, 192] width 279 height 29
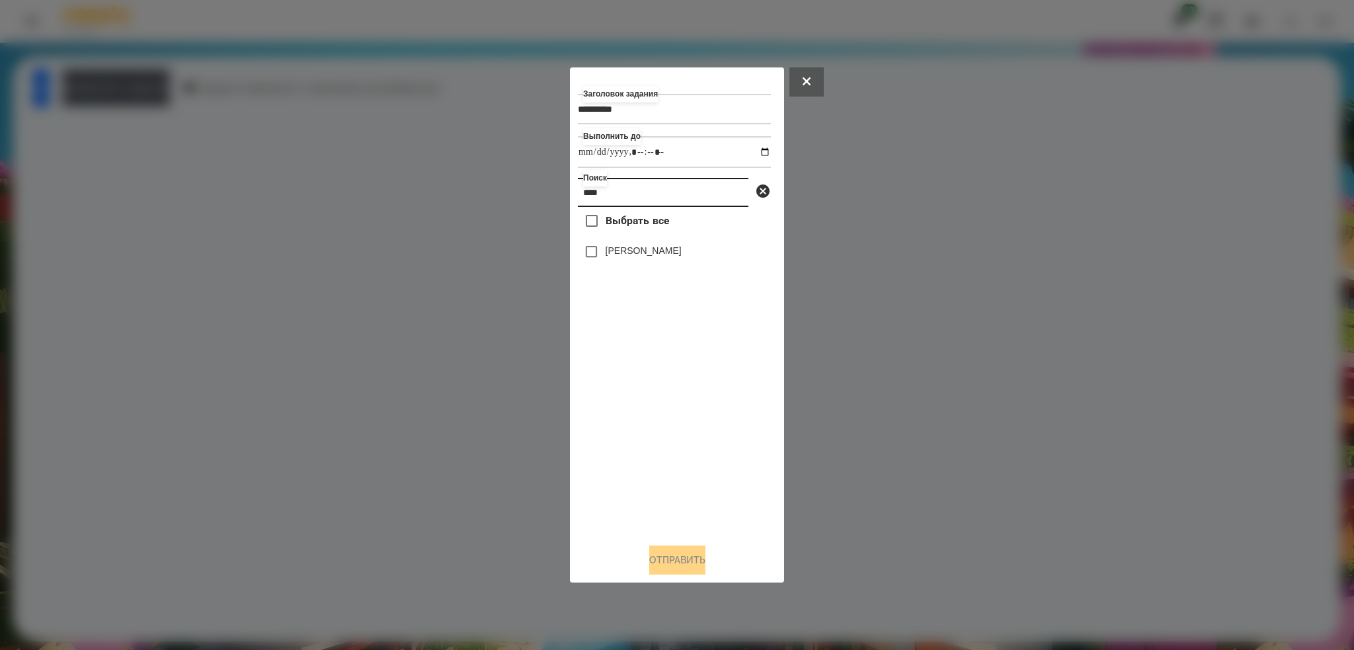
type input "****"
click at [687, 558] on button "Отправить" at bounding box center [677, 559] width 56 height 29
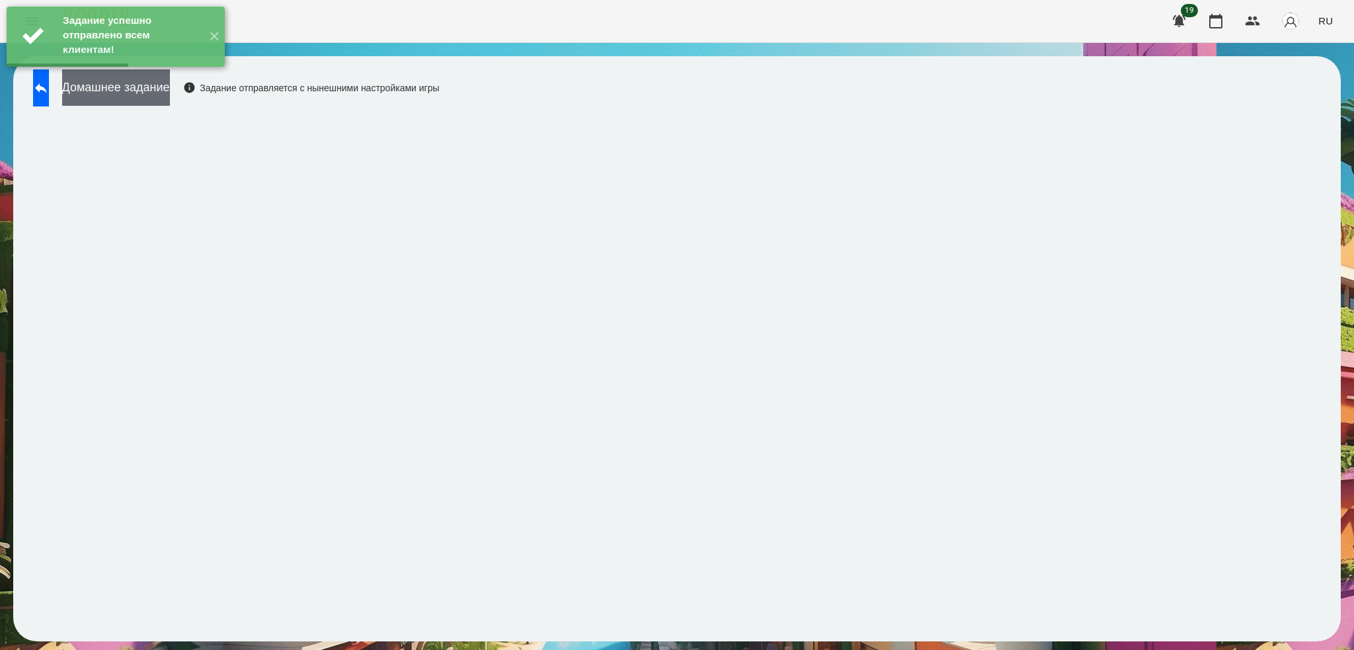
click at [150, 98] on button "Домашнее задание" at bounding box center [116, 87] width 108 height 36
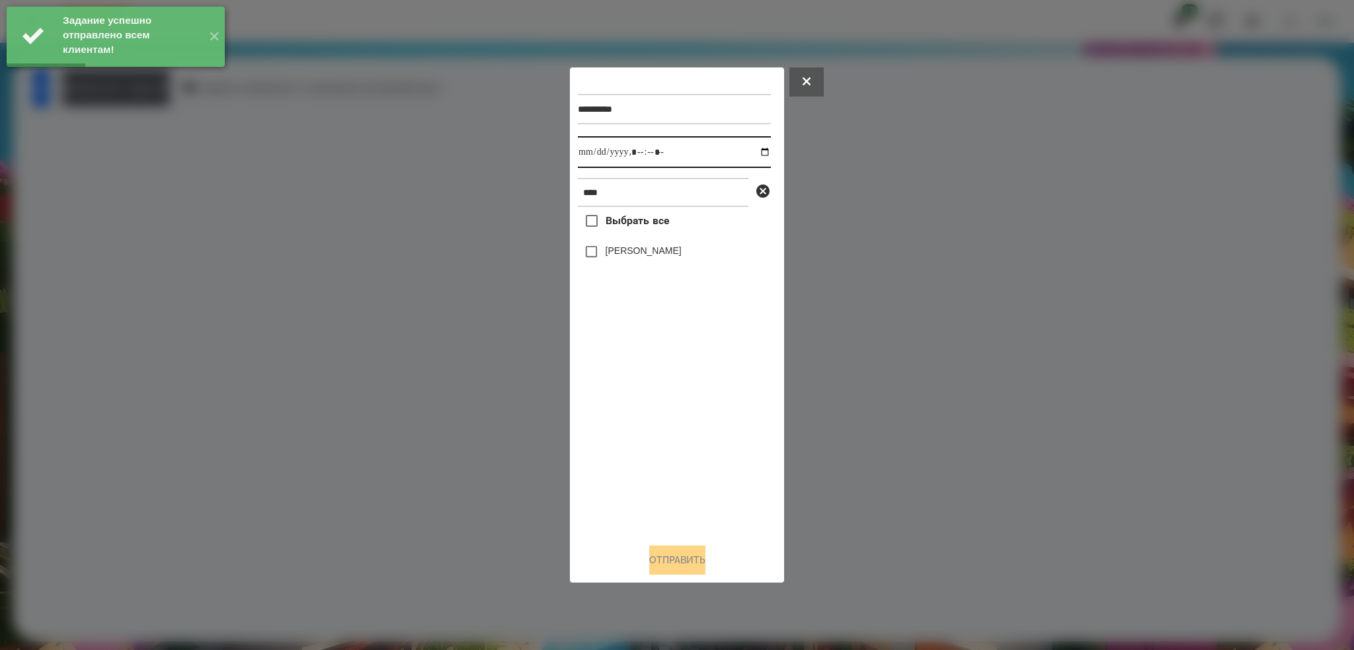
click at [755, 157] on input "datetime-local" at bounding box center [674, 152] width 193 height 32
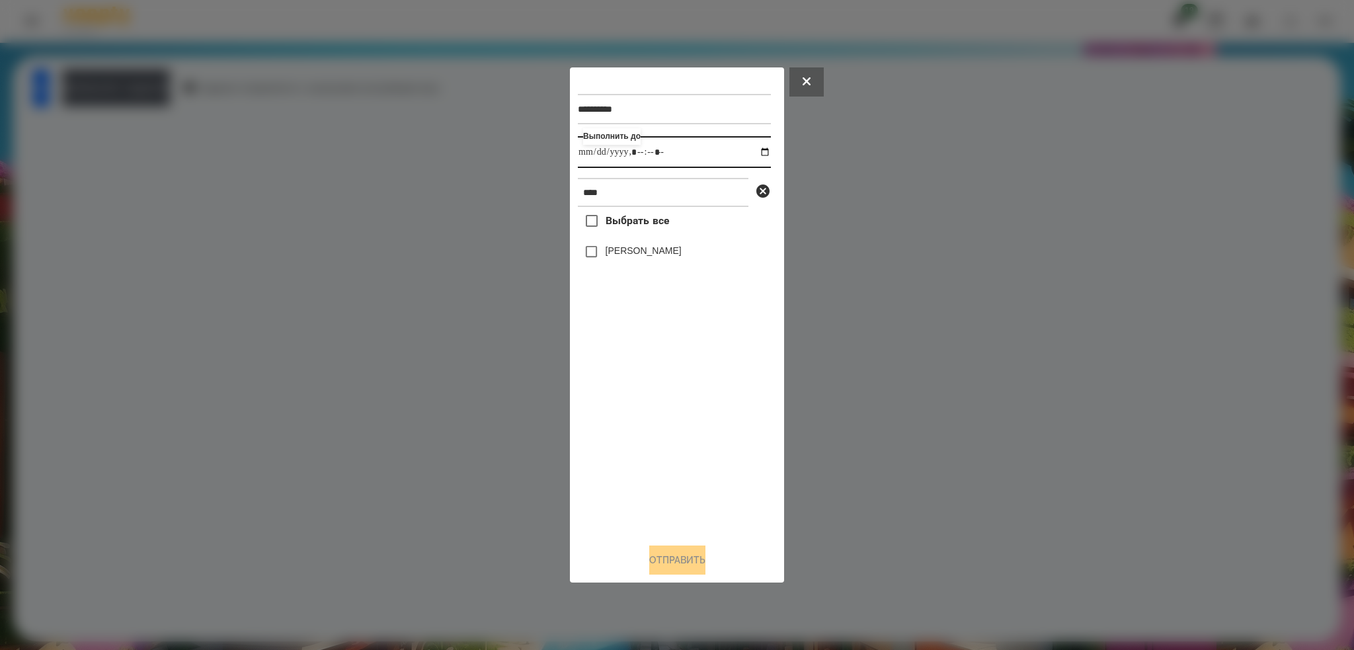
type input "**********"
click at [691, 147] on input "datetime-local" at bounding box center [674, 152] width 193 height 32
click at [688, 560] on button "Отправить" at bounding box center [677, 559] width 56 height 29
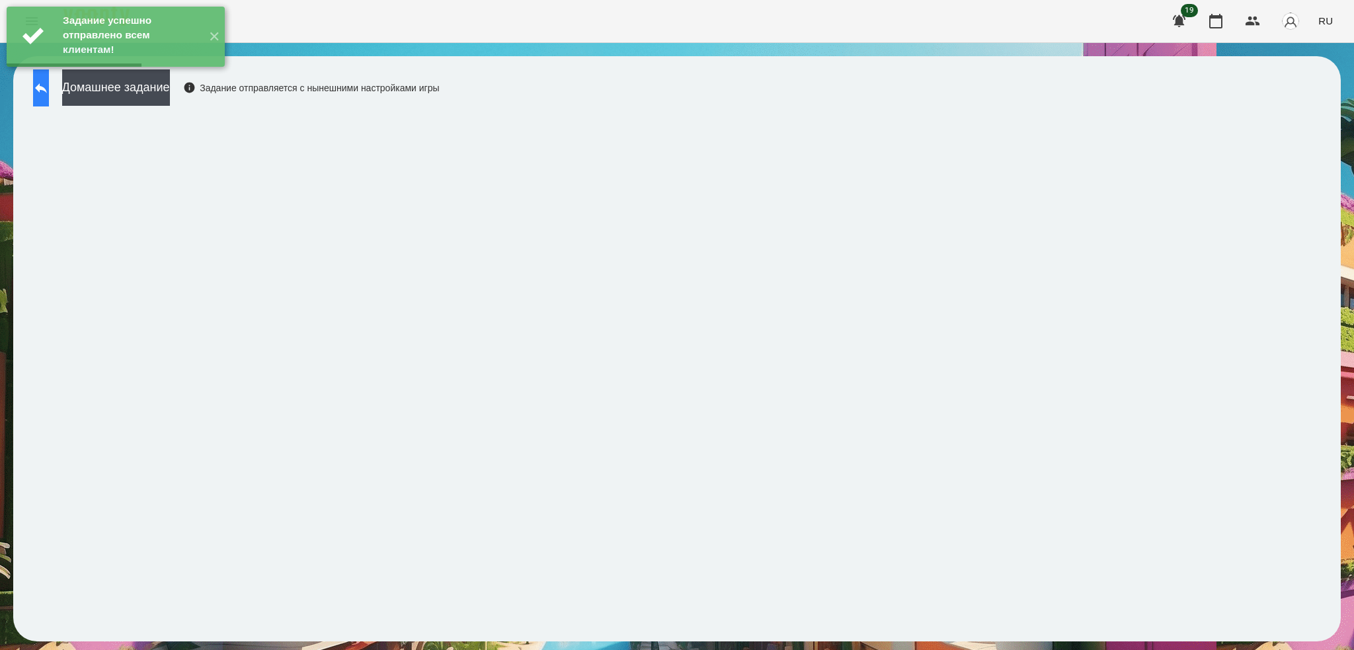
click at [49, 98] on button at bounding box center [41, 87] width 16 height 37
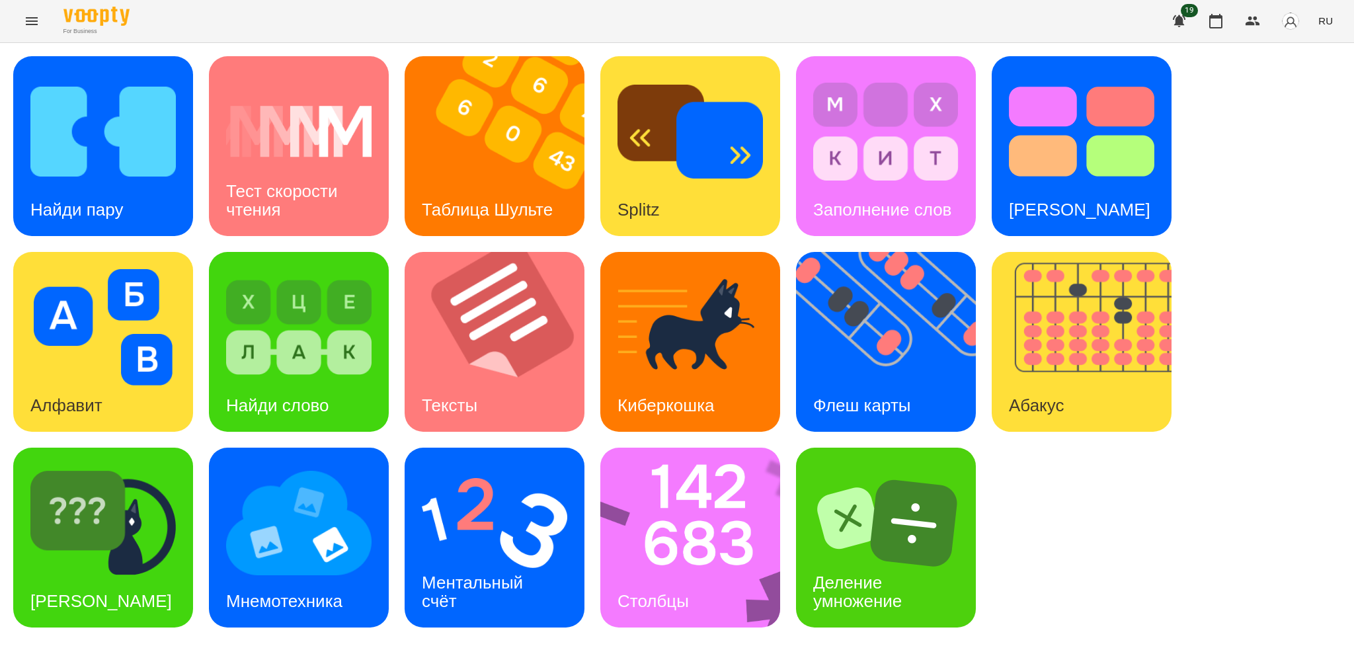
click at [34, 33] on button "Menu" at bounding box center [32, 21] width 32 height 32
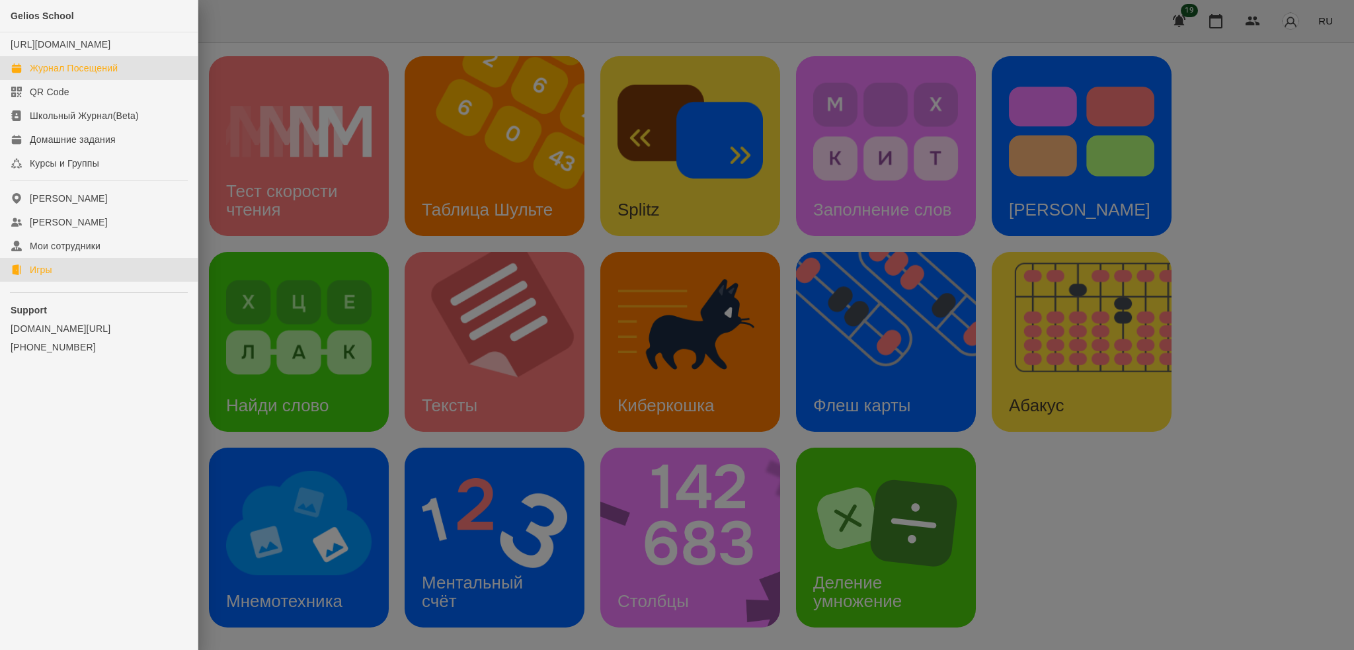
click at [65, 75] on div "Журнал Посещений" at bounding box center [74, 67] width 88 height 13
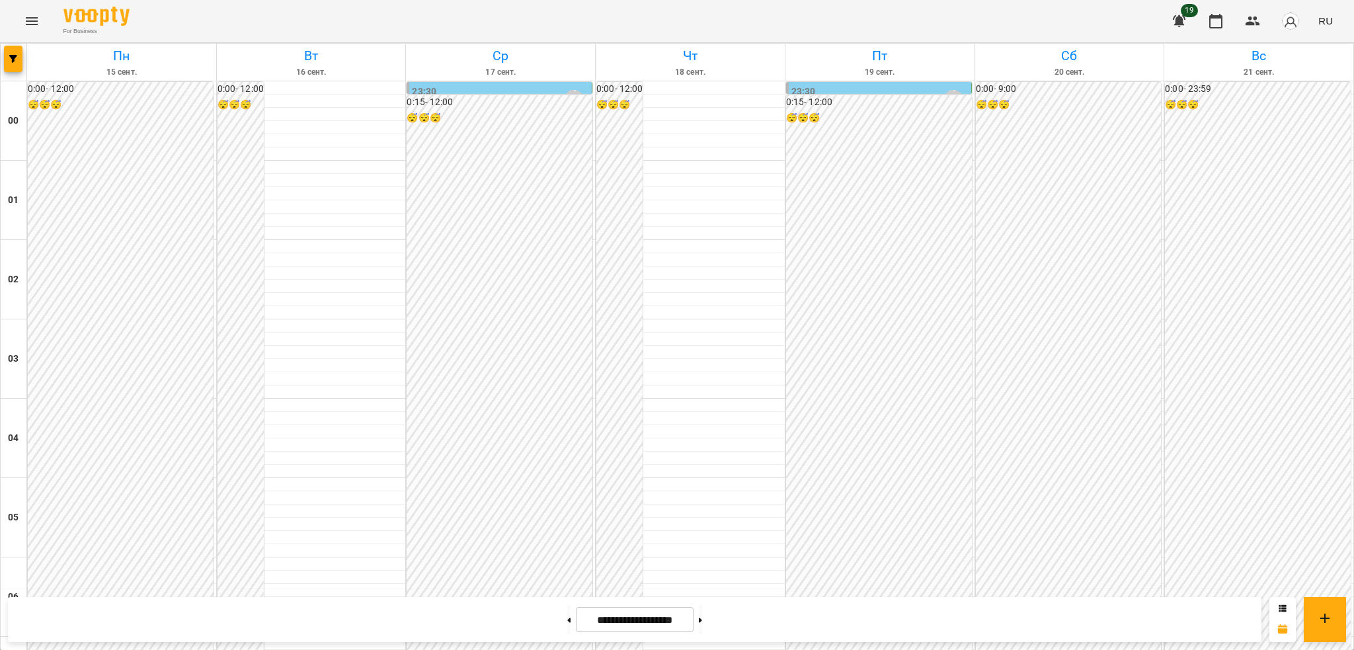
scroll to position [833, 0]
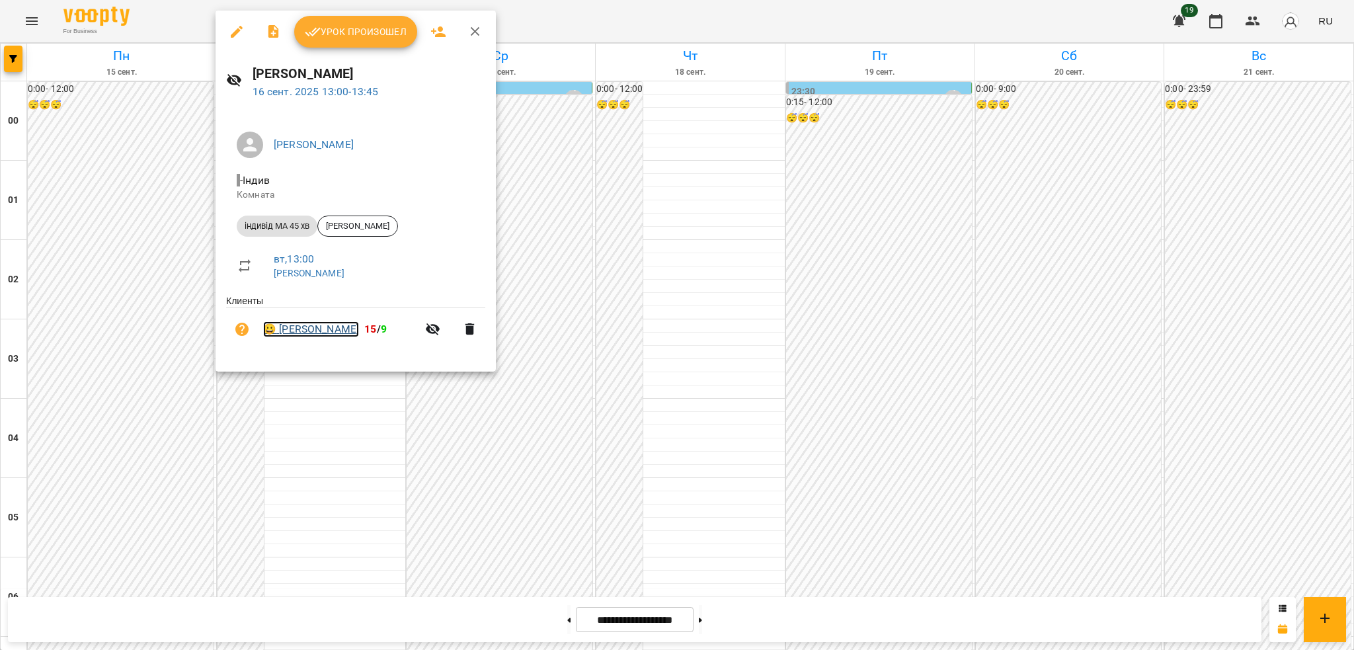
click at [325, 336] on link "😀 Куценко Діана" at bounding box center [311, 329] width 96 height 16
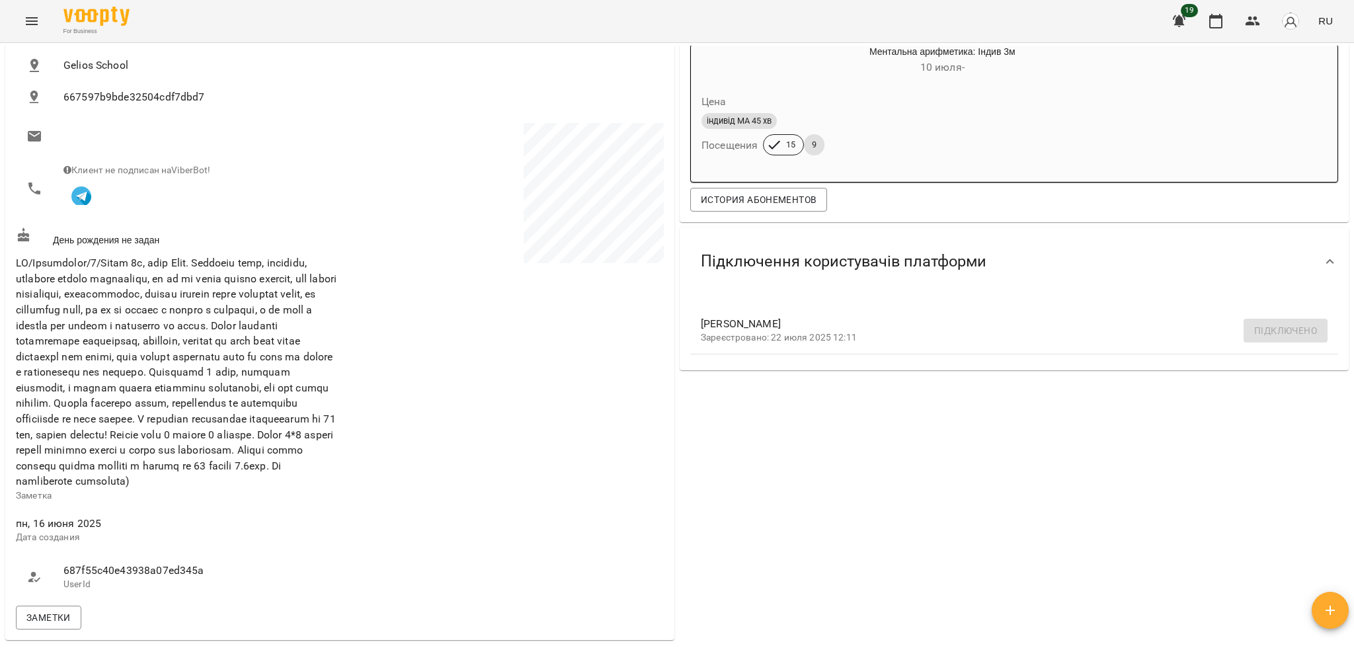
scroll to position [183, 0]
click at [34, 21] on icon "Menu" at bounding box center [32, 21] width 12 height 8
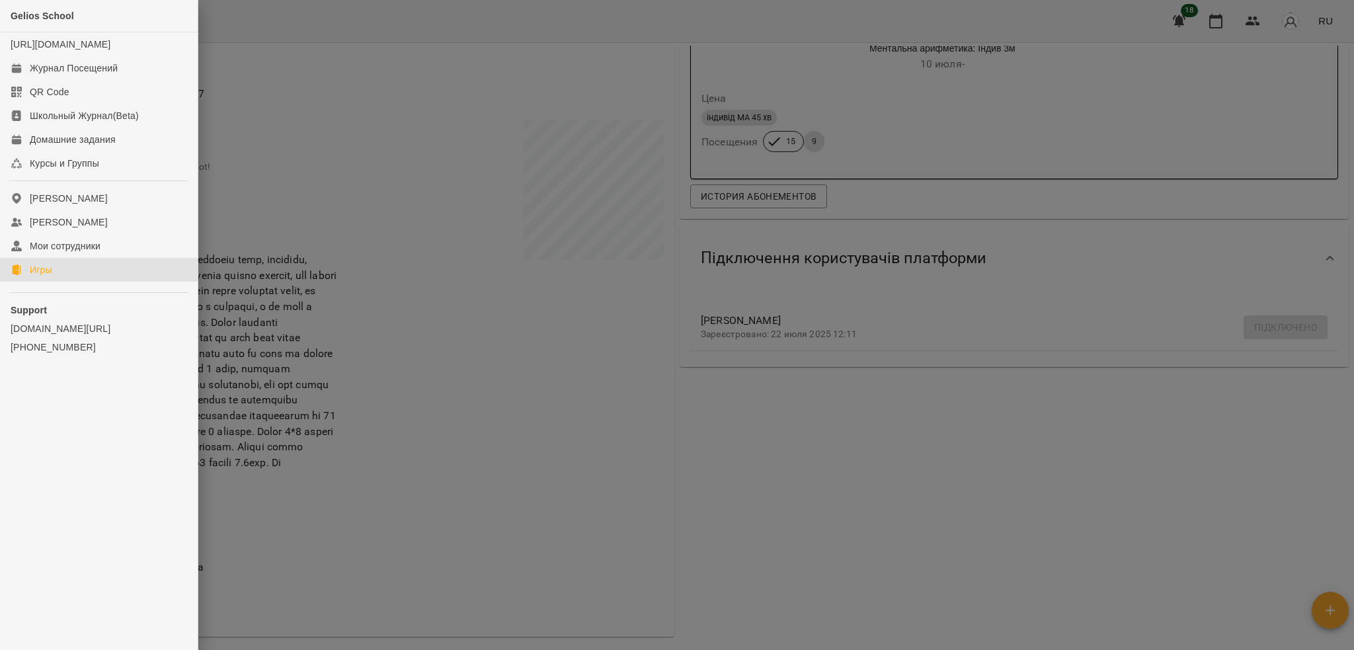
click at [61, 282] on link "Игры" at bounding box center [99, 270] width 198 height 24
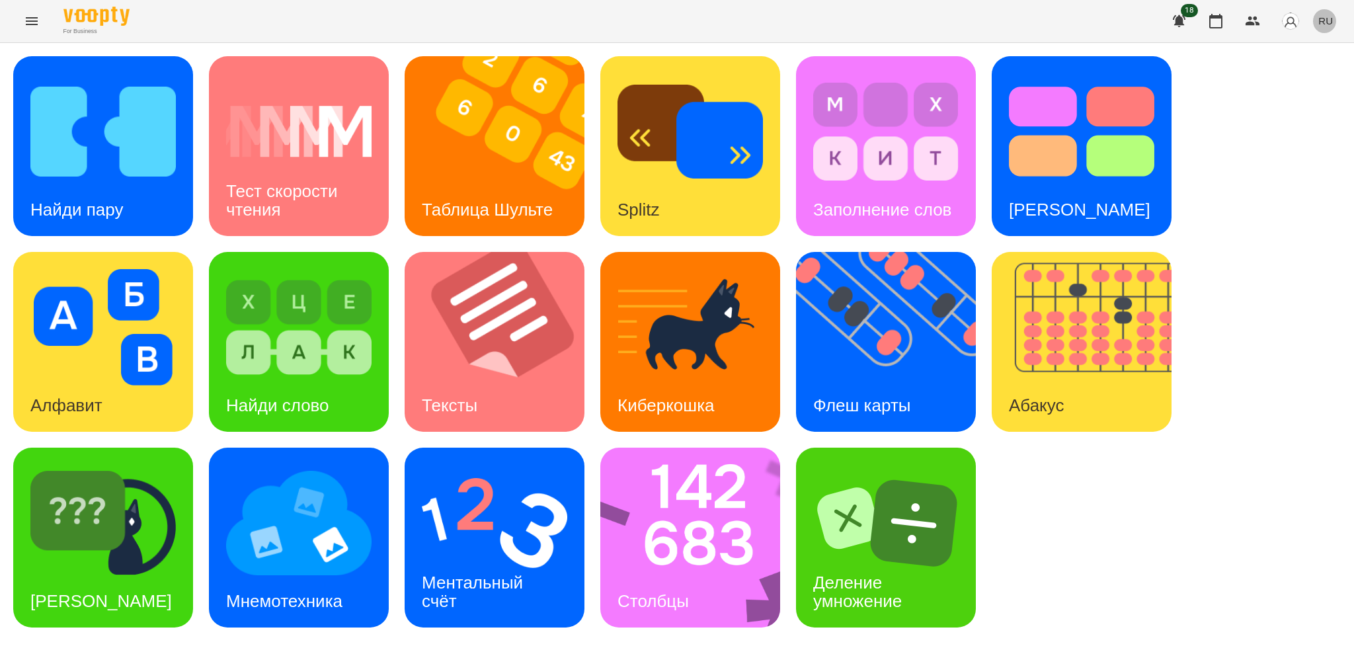
click at [1329, 21] on span "RU" at bounding box center [1325, 21] width 15 height 14
click at [1283, 76] on div "Українська" at bounding box center [1300, 75] width 67 height 24
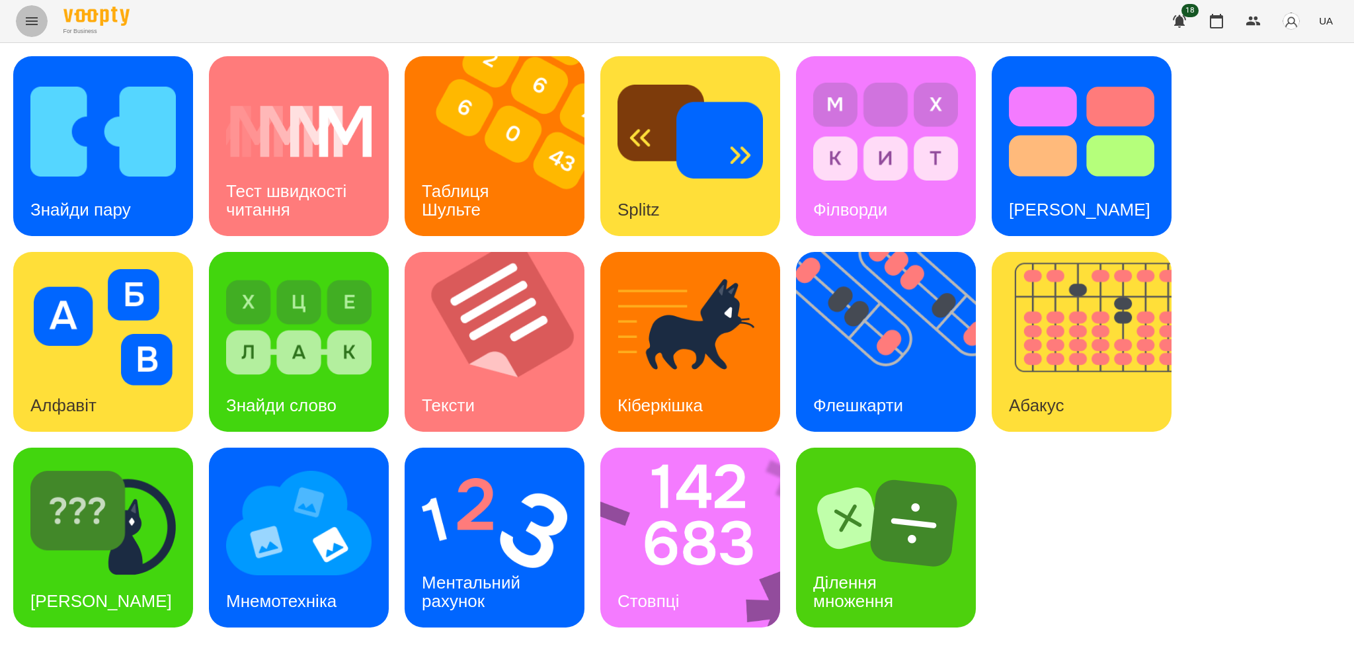
click at [33, 22] on icon "Menu" at bounding box center [32, 21] width 16 height 16
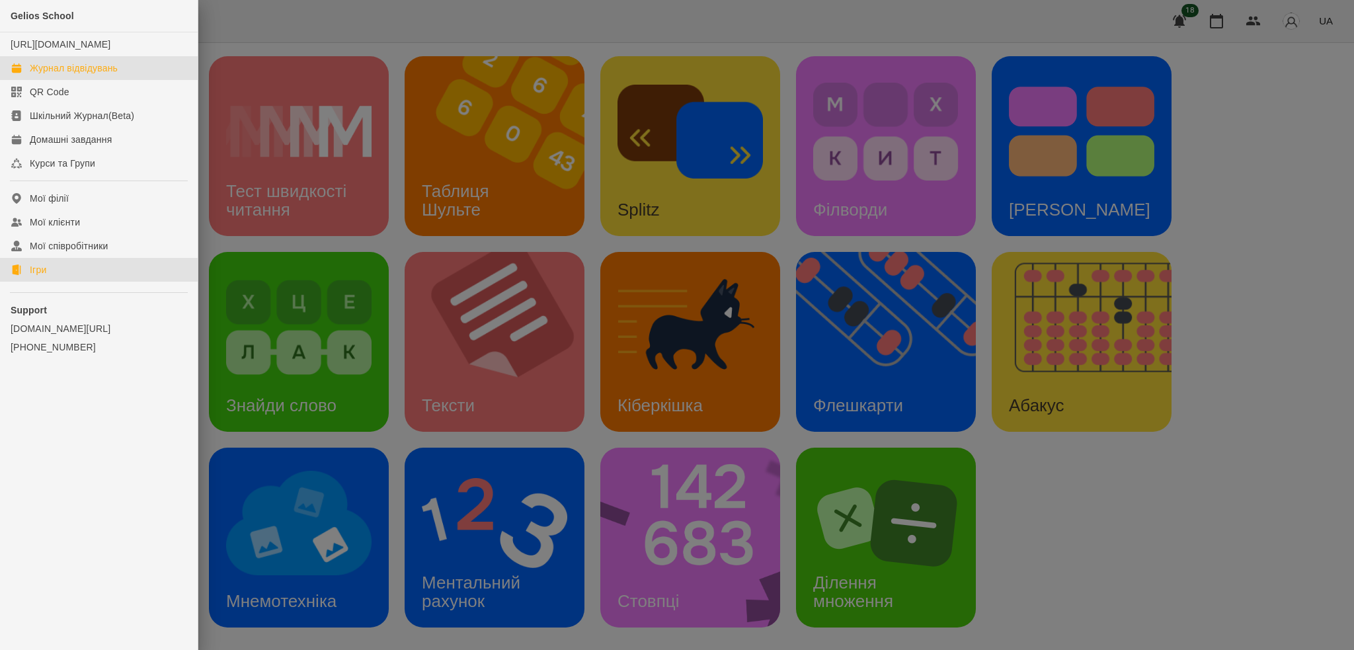
click at [102, 75] on div "Журнал відвідувань" at bounding box center [74, 67] width 88 height 13
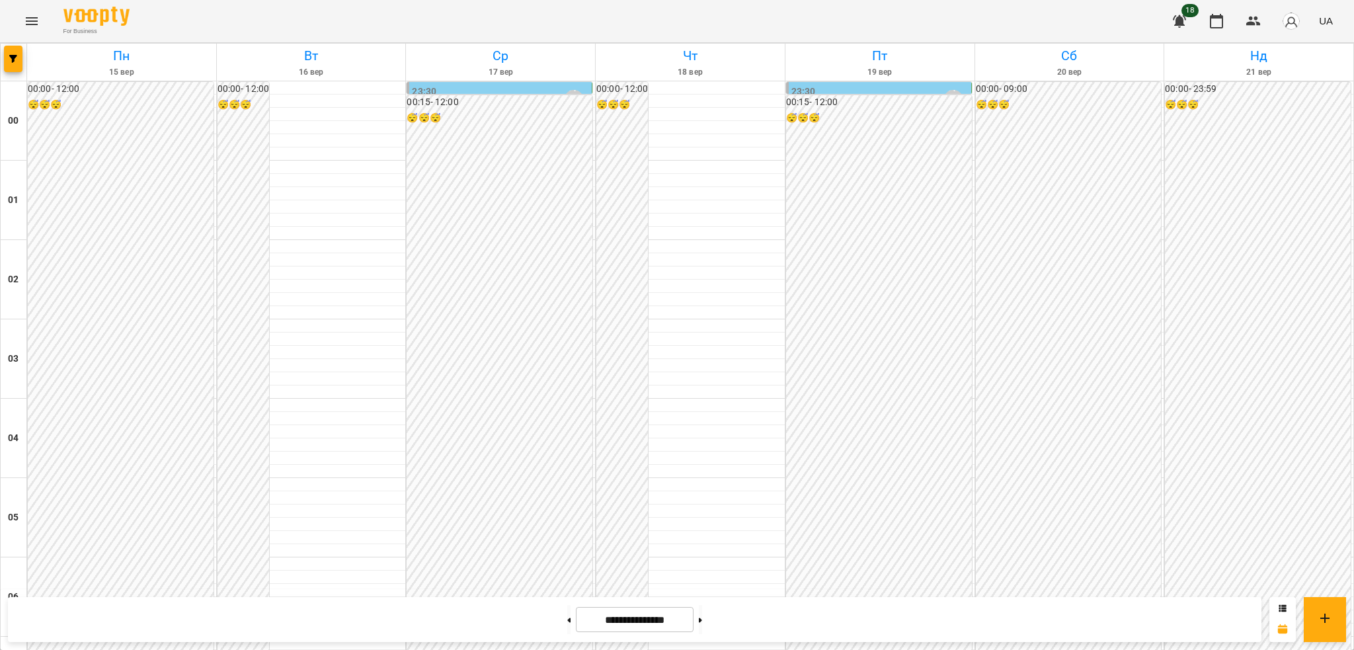
scroll to position [880, 0]
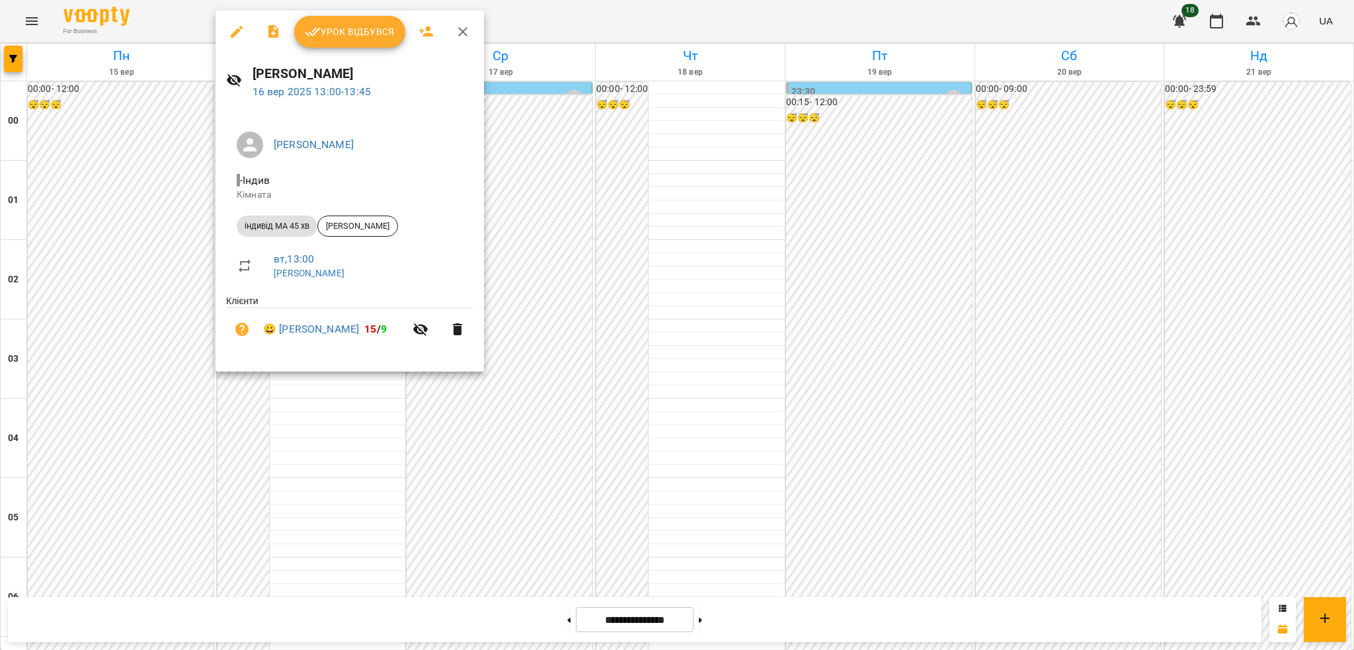
click at [314, 340] on li "😀 Куценко Діана 15 / 9" at bounding box center [349, 329] width 247 height 42
click at [313, 340] on li "😀 Куценко Діана 15 / 9" at bounding box center [349, 329] width 247 height 42
click at [310, 329] on link "😀 Куценко Діана" at bounding box center [311, 329] width 96 height 16
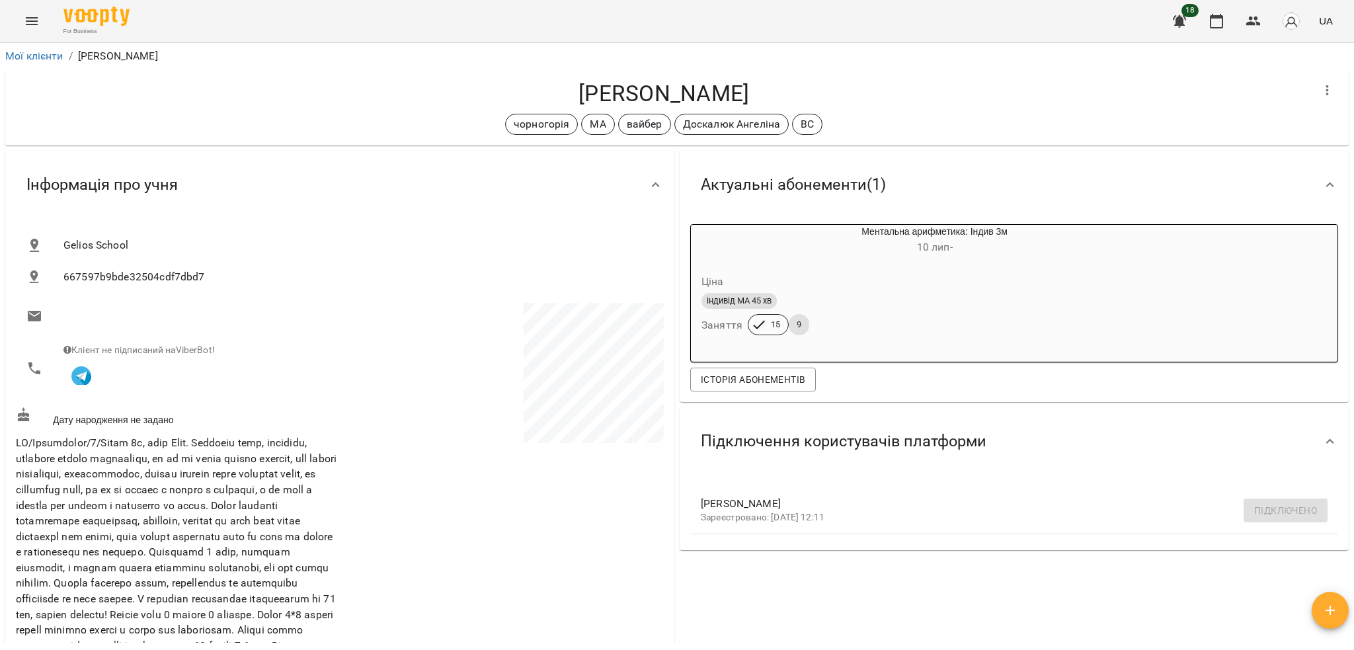
click at [36, 13] on icon "Menu" at bounding box center [32, 21] width 16 height 16
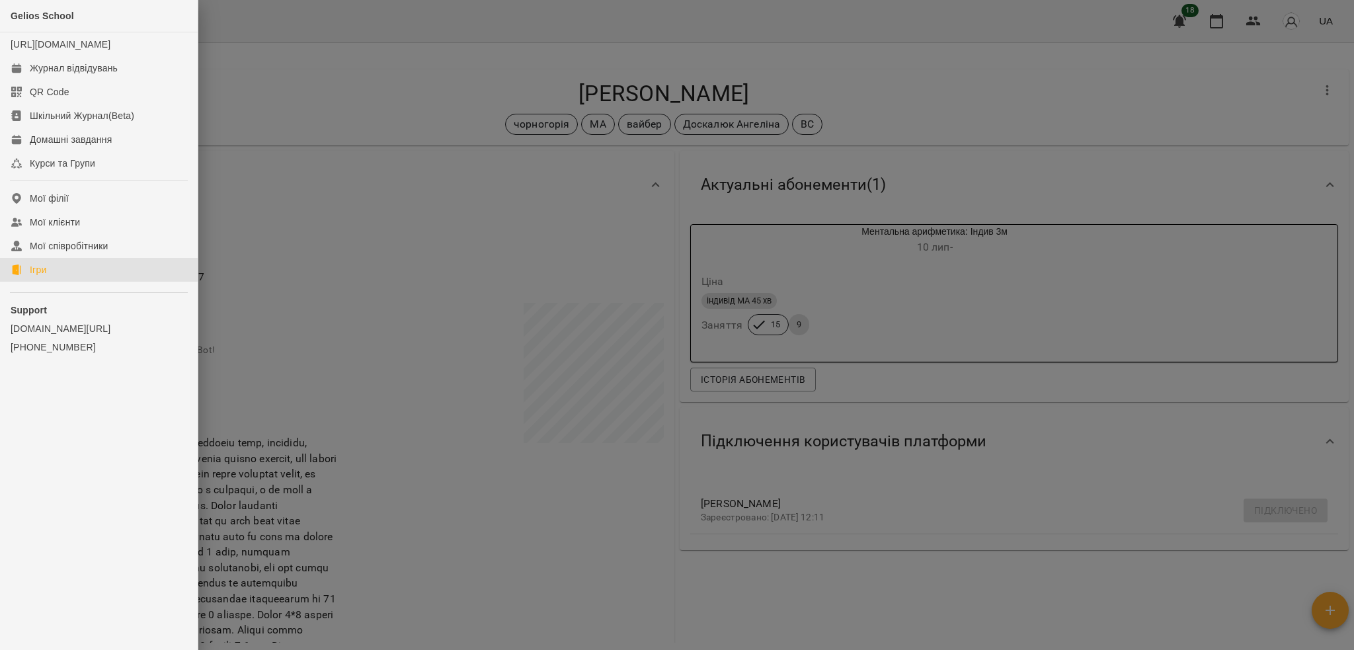
click at [36, 282] on link "Ігри" at bounding box center [99, 270] width 198 height 24
